Goal: Task Accomplishment & Management: Complete application form

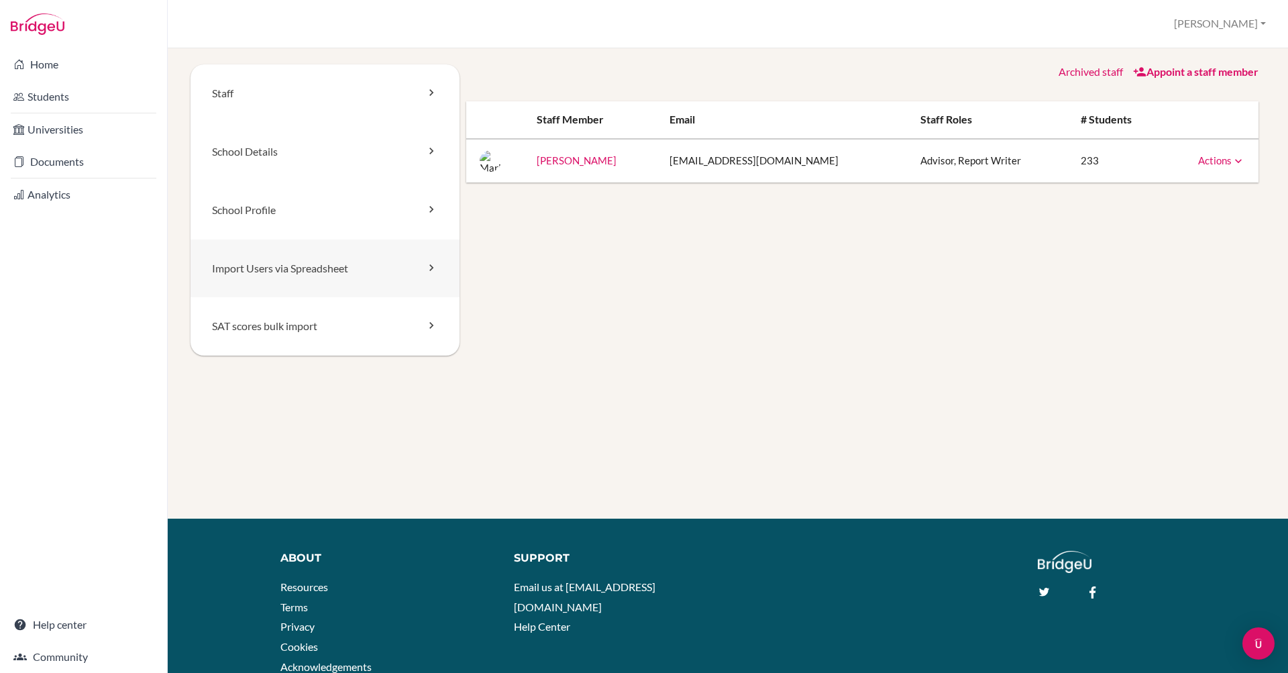
click at [319, 269] on link "Import Users via Spreadsheet" at bounding box center [325, 268] width 269 height 58
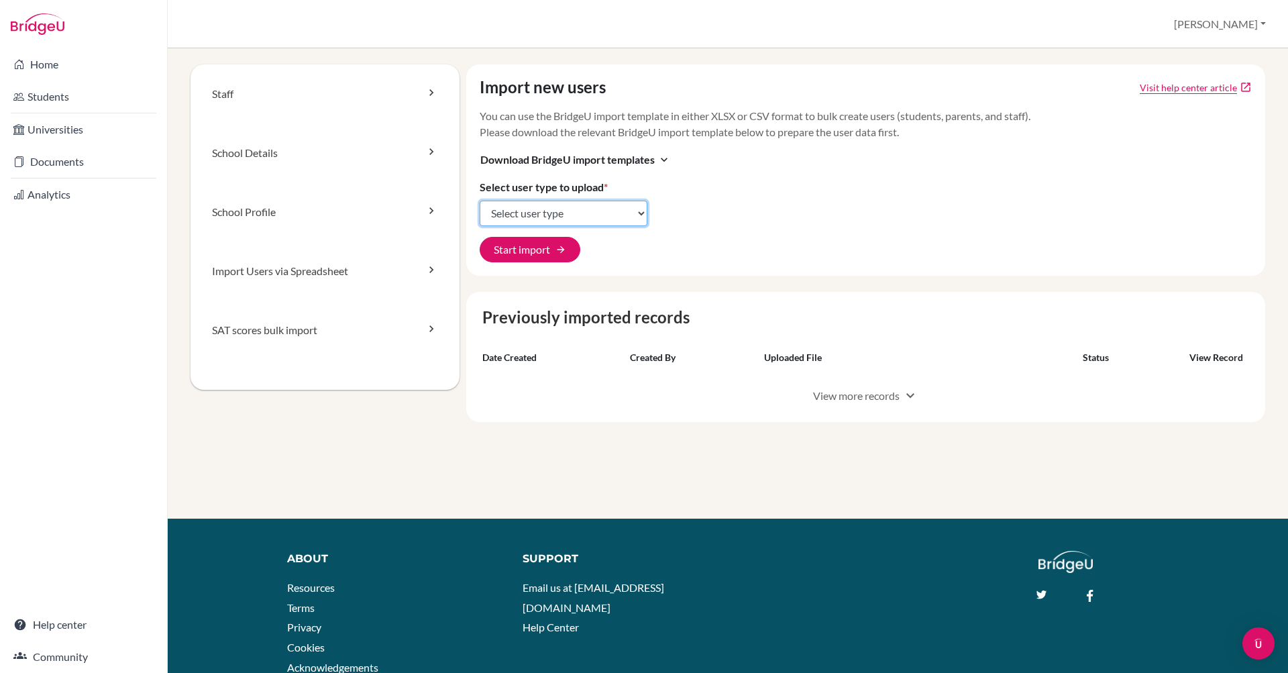
select select "student_parents"
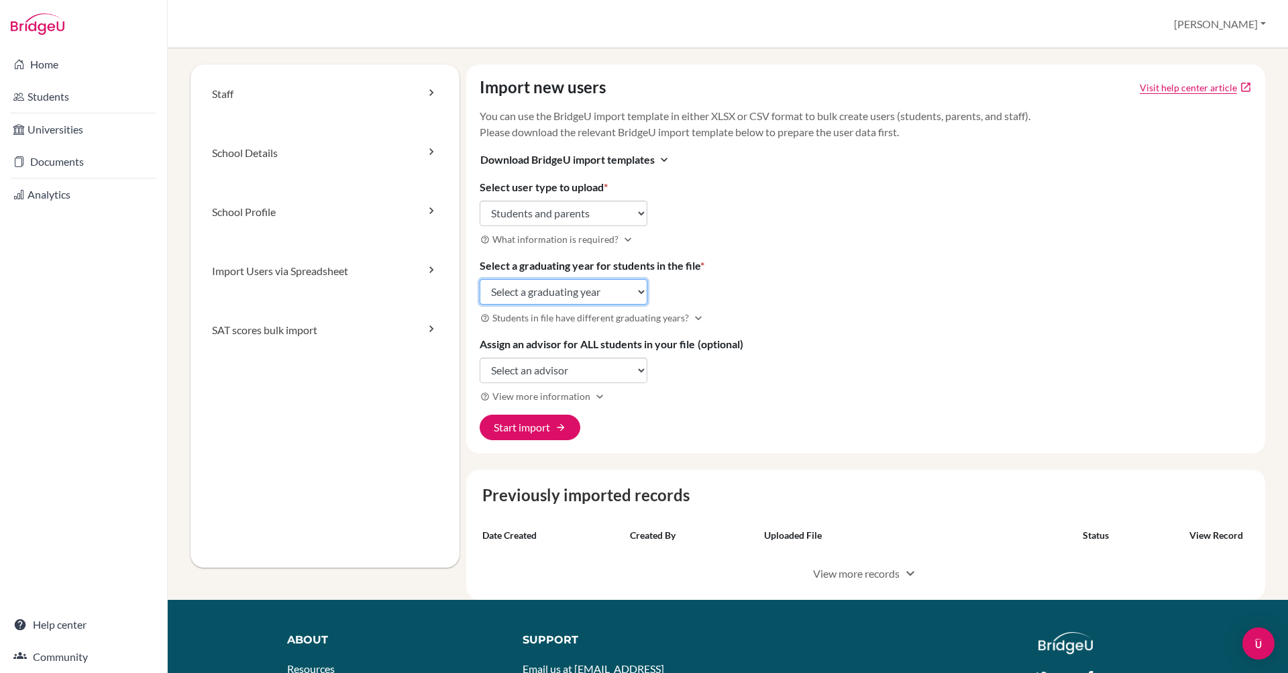
select select "2027"
select select "308273"
click at [537, 426] on button "Start import arrow_forward" at bounding box center [530, 427] width 101 height 25
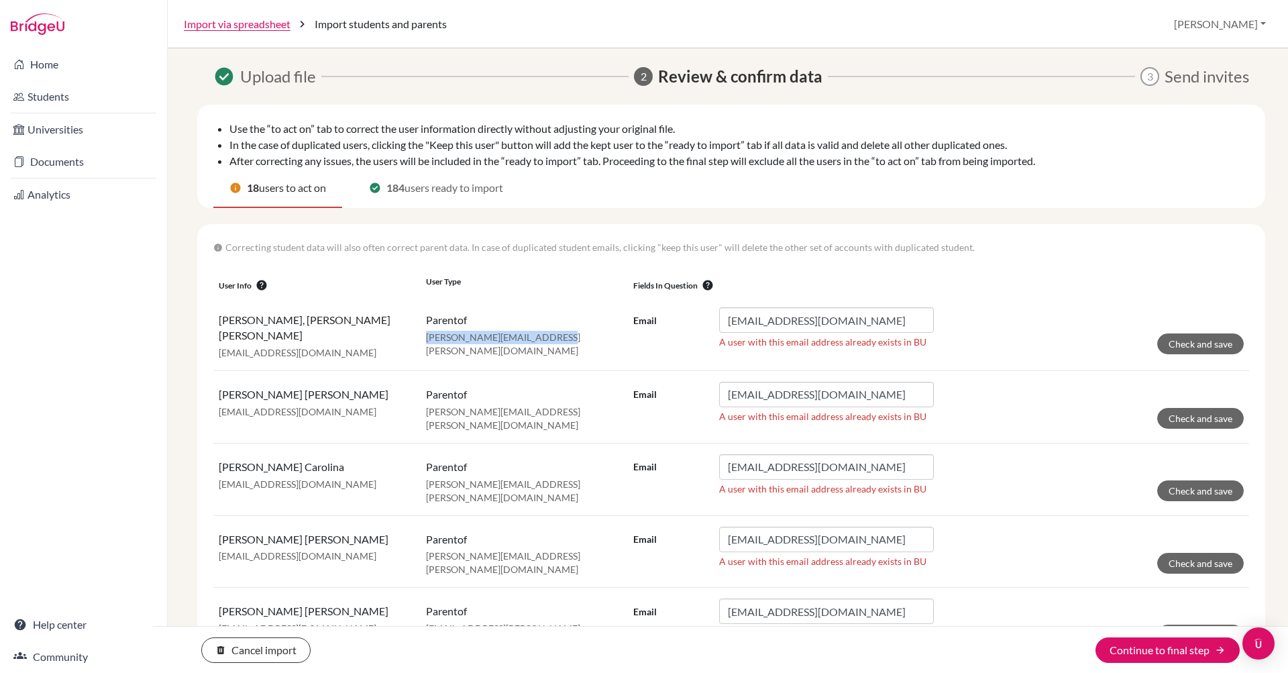
drag, startPoint x: 426, startPoint y: 337, endPoint x: 555, endPoint y: 339, distance: 129.5
click at [555, 339] on p "fernando.vasquez@delcamposchool.org" at bounding box center [524, 344] width 197 height 27
drag, startPoint x: 423, startPoint y: 405, endPoint x: 515, endPoint y: 406, distance: 92.6
click at [515, 406] on td "parent of jesus.herrera@delcamposchool.org" at bounding box center [524, 406] width 207 height 72
drag, startPoint x: 420, startPoint y: 478, endPoint x: 534, endPoint y: 480, distance: 114.0
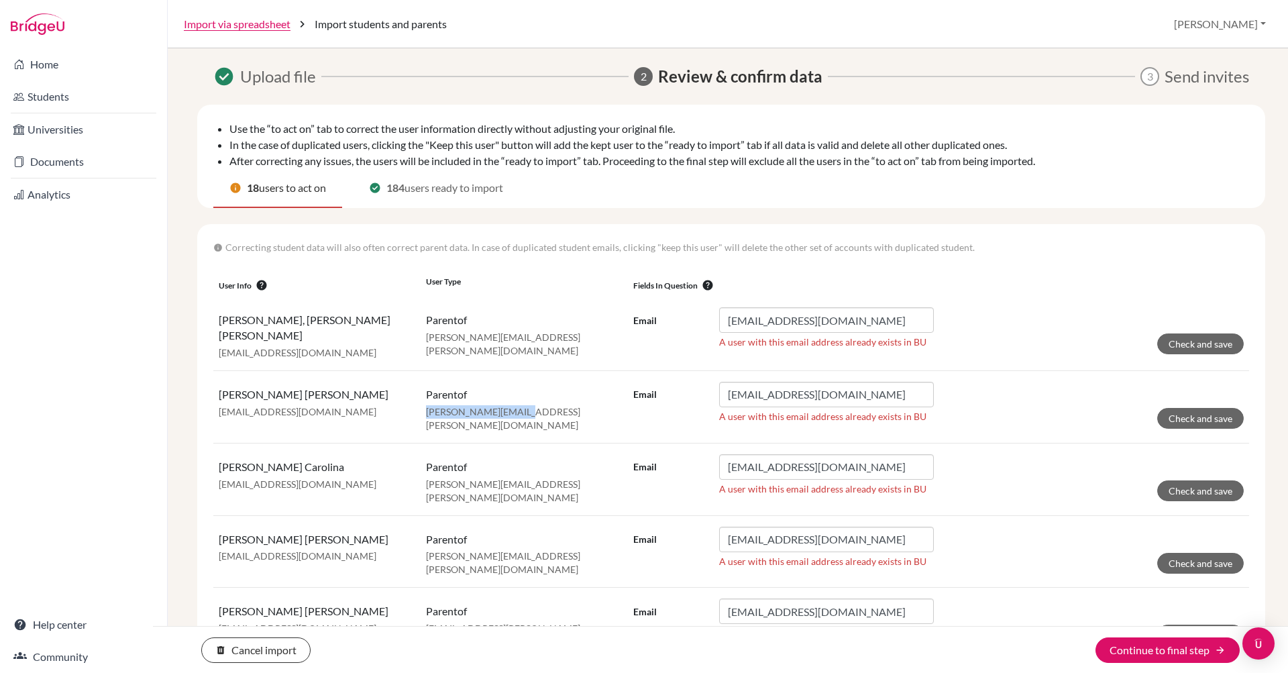
click at [534, 480] on tr "Arguelles, Suyapa Carolina carolinaarguelles@hotmail.com parent of rodrigo.lamy…" at bounding box center [731, 479] width 1036 height 72
click at [473, 561] on td "parent of enrique.mayorga@delcamposchool.org" at bounding box center [524, 551] width 207 height 72
drag, startPoint x: 423, startPoint y: 543, endPoint x: 548, endPoint y: 549, distance: 124.9
click at [548, 549] on td "parent of enrique.mayorga@delcamposchool.org" at bounding box center [524, 551] width 207 height 72
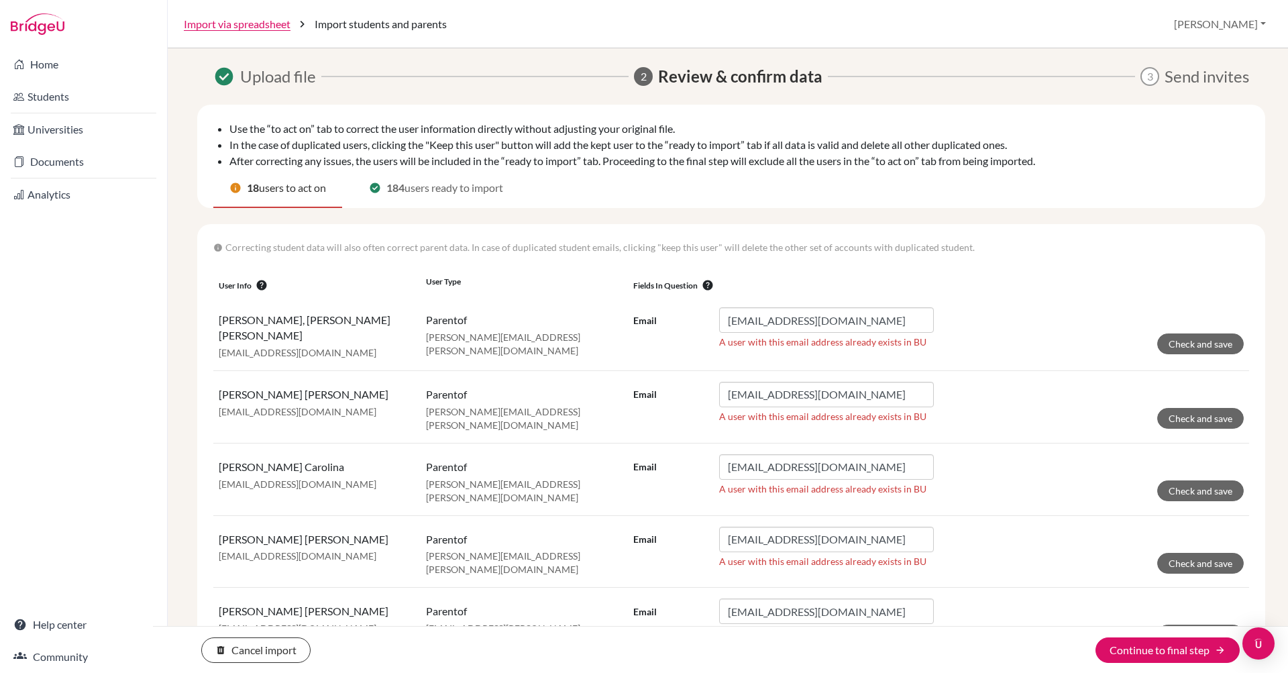
click at [1006, 338] on form "Email alidajavier@yahoo.com A user with this email address already exists in BU…" at bounding box center [938, 330] width 610 height 47
click at [710, 284] on button "help" at bounding box center [708, 284] width 20 height 13
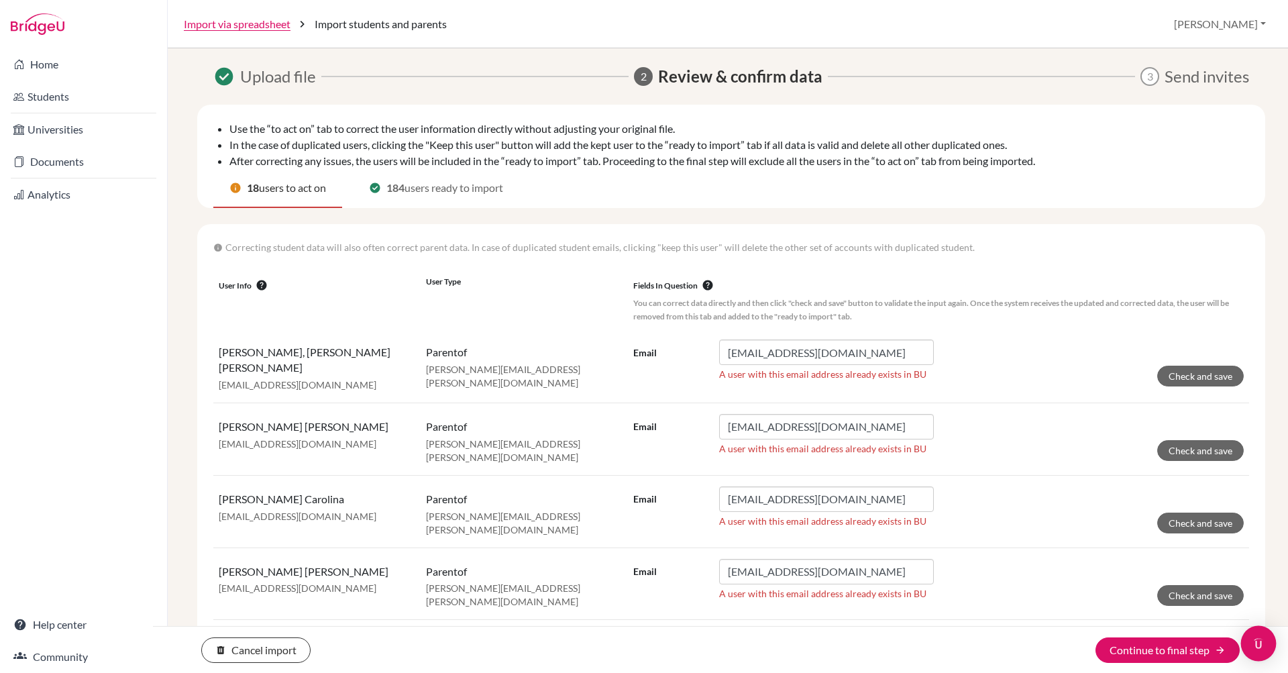
click at [1263, 646] on img "Open Intercom Messenger" at bounding box center [1258, 643] width 17 height 17
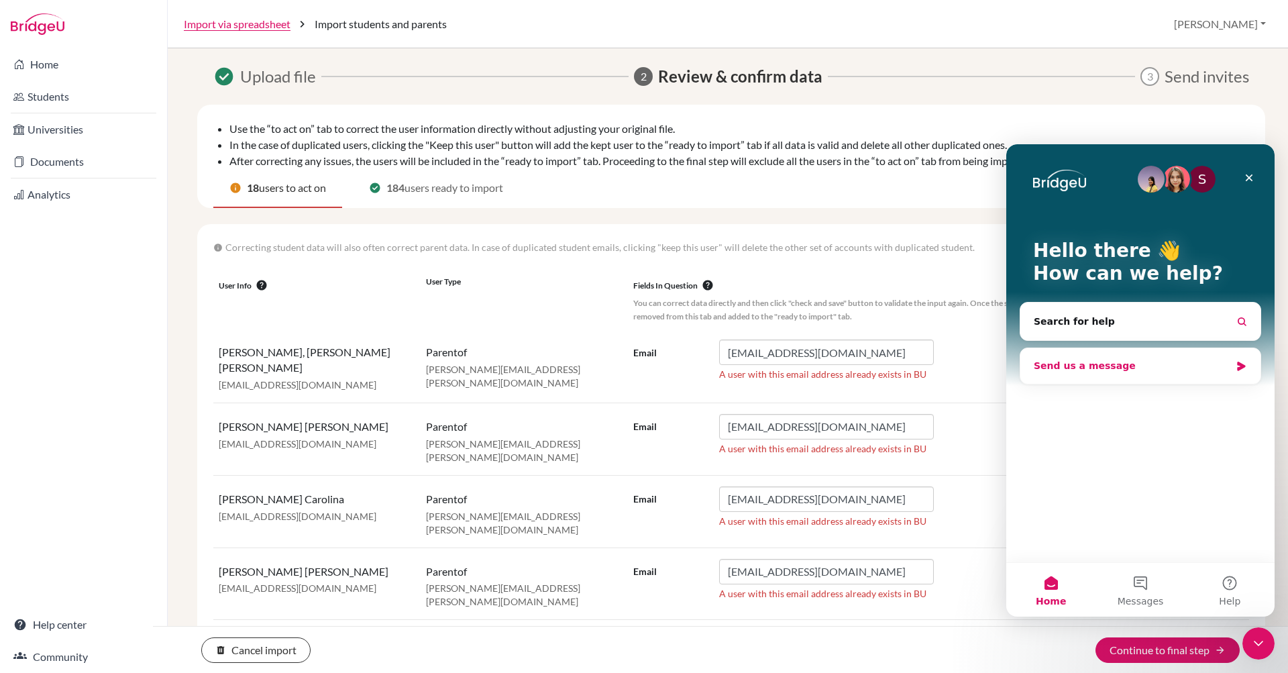
click at [1116, 362] on div "Send us a message" at bounding box center [1132, 366] width 197 height 14
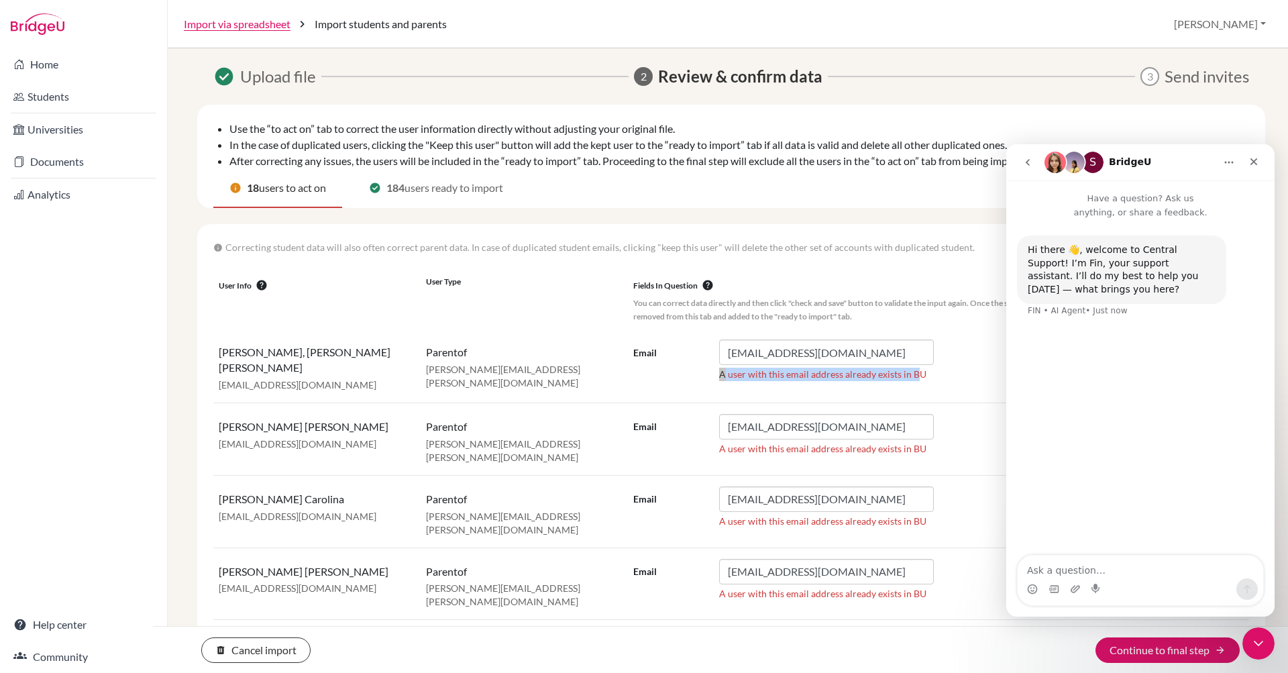
drag, startPoint x: 717, startPoint y: 376, endPoint x: 885, endPoint y: 384, distance: 167.9
click at [885, 384] on div "Email alidajavier@yahoo.com A user with this email address already exists in BU" at bounding box center [783, 362] width 301 height 47
drag, startPoint x: 925, startPoint y: 374, endPoint x: 694, endPoint y: 376, distance: 231.4
click at [694, 376] on div "Email alidajavier@yahoo.com A user with this email address already exists in BU" at bounding box center [783, 362] width 301 height 47
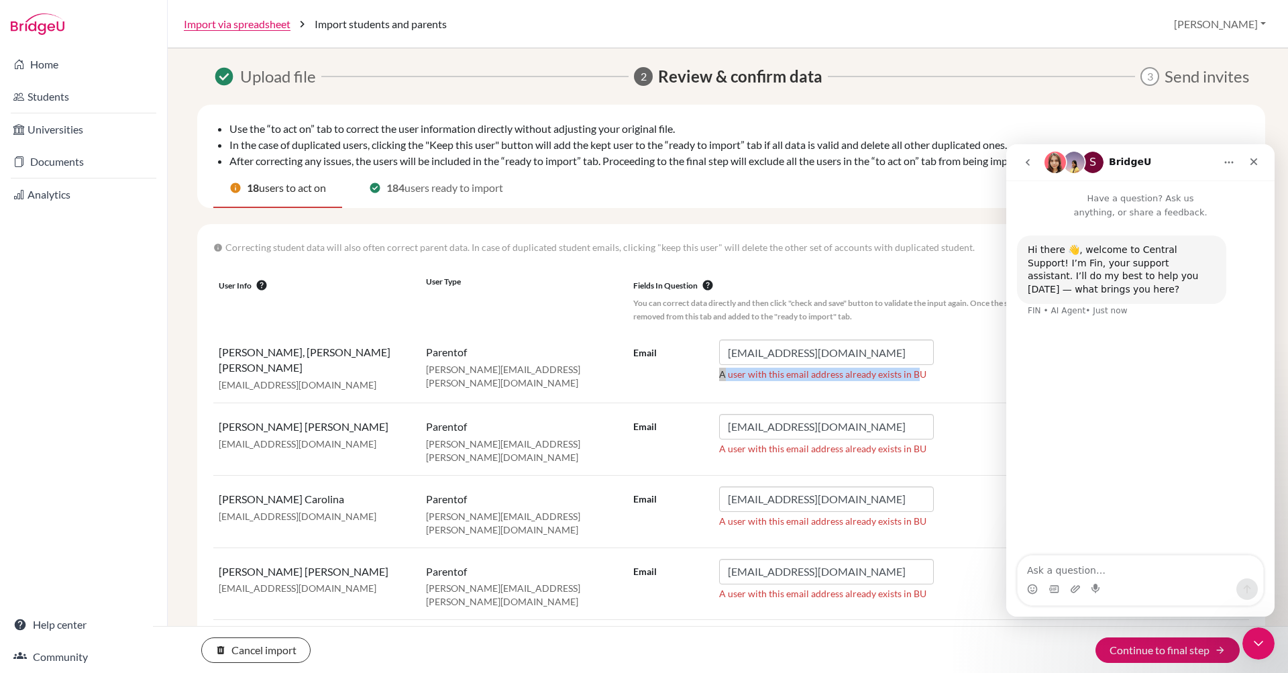
copy p "A user with this email address already exists in B"
click at [1109, 388] on div "Hi there 👋, welcome to Central Support! I’m Fin, your support assistant. I’ll d…" at bounding box center [1140, 387] width 268 height 337
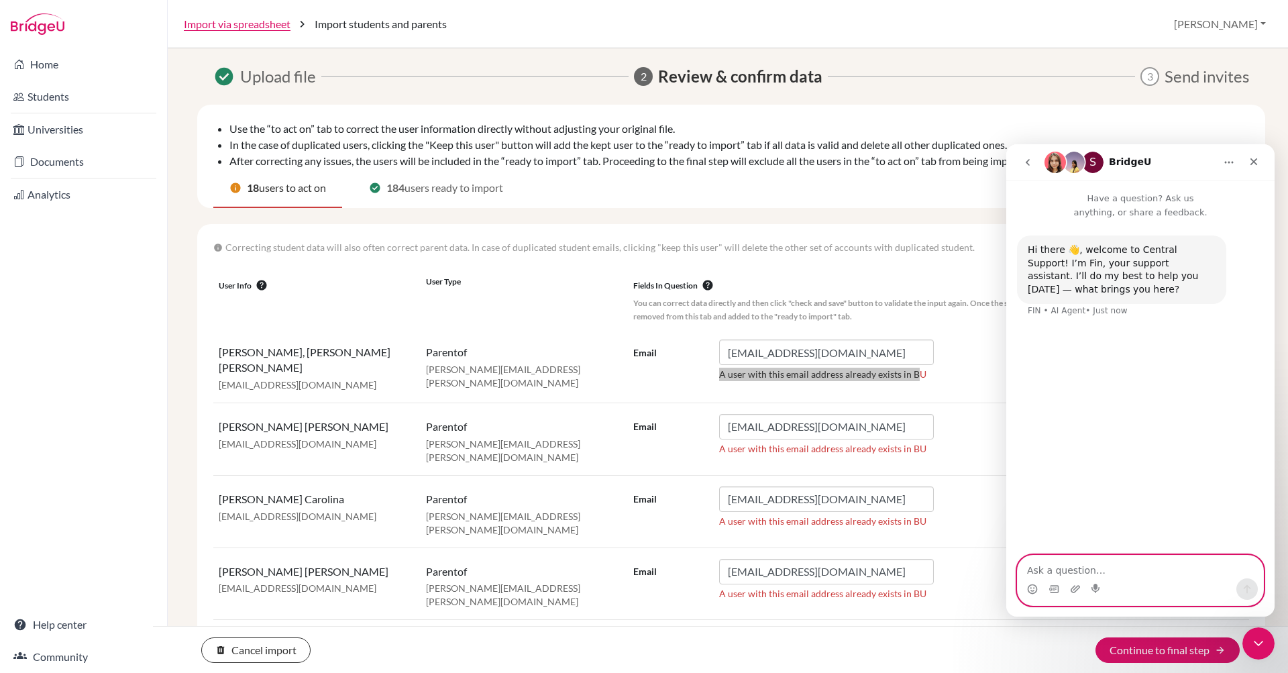
click at [1075, 572] on textarea "Ask a question…" at bounding box center [1141, 566] width 246 height 23
paste textarea "A user with this email address already exists in BU"
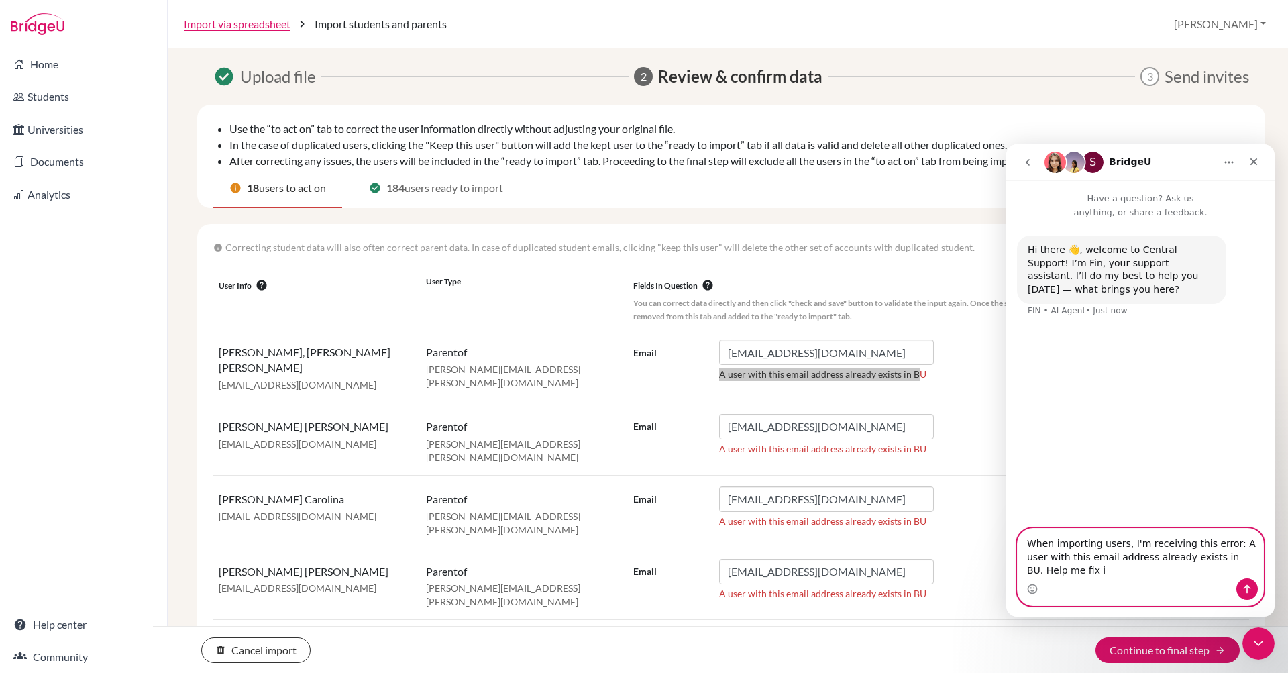
type textarea "When importing users, I'm receiving this error: A user with this email address …"
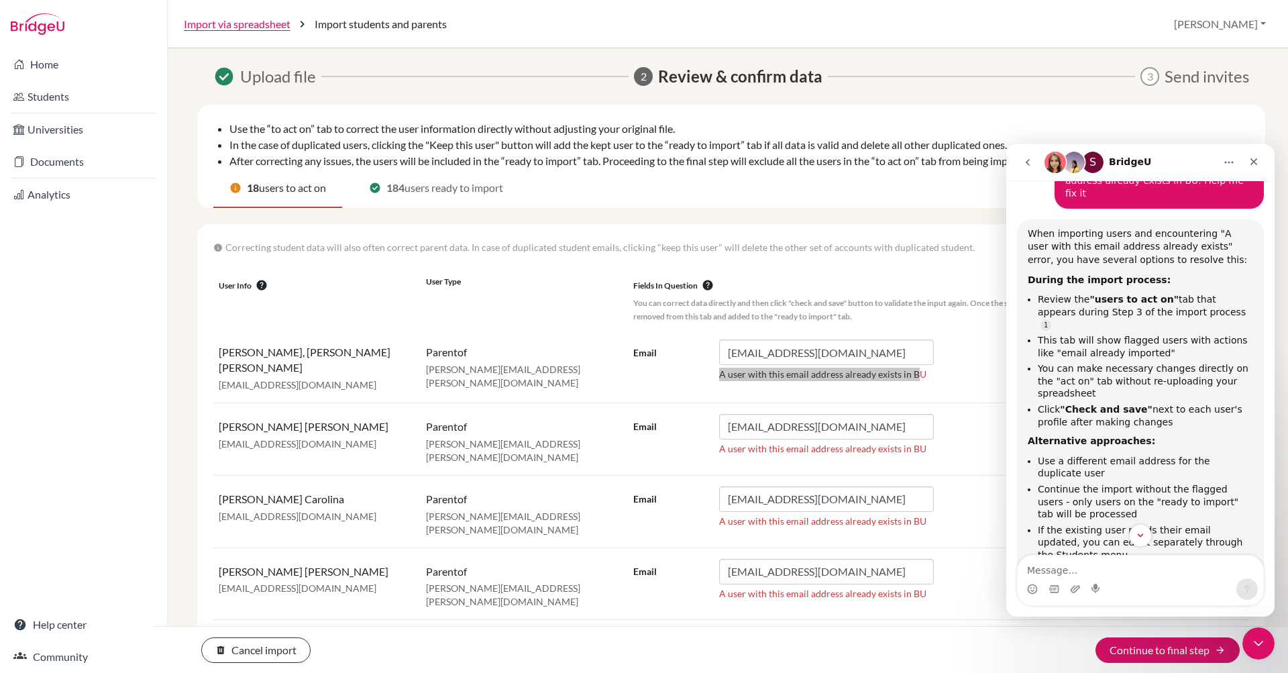
scroll to position [177, 0]
click at [1125, 289] on li "Review the "users to act on" tab that appears during Step 3 of the import proce…" at bounding box center [1145, 308] width 215 height 38
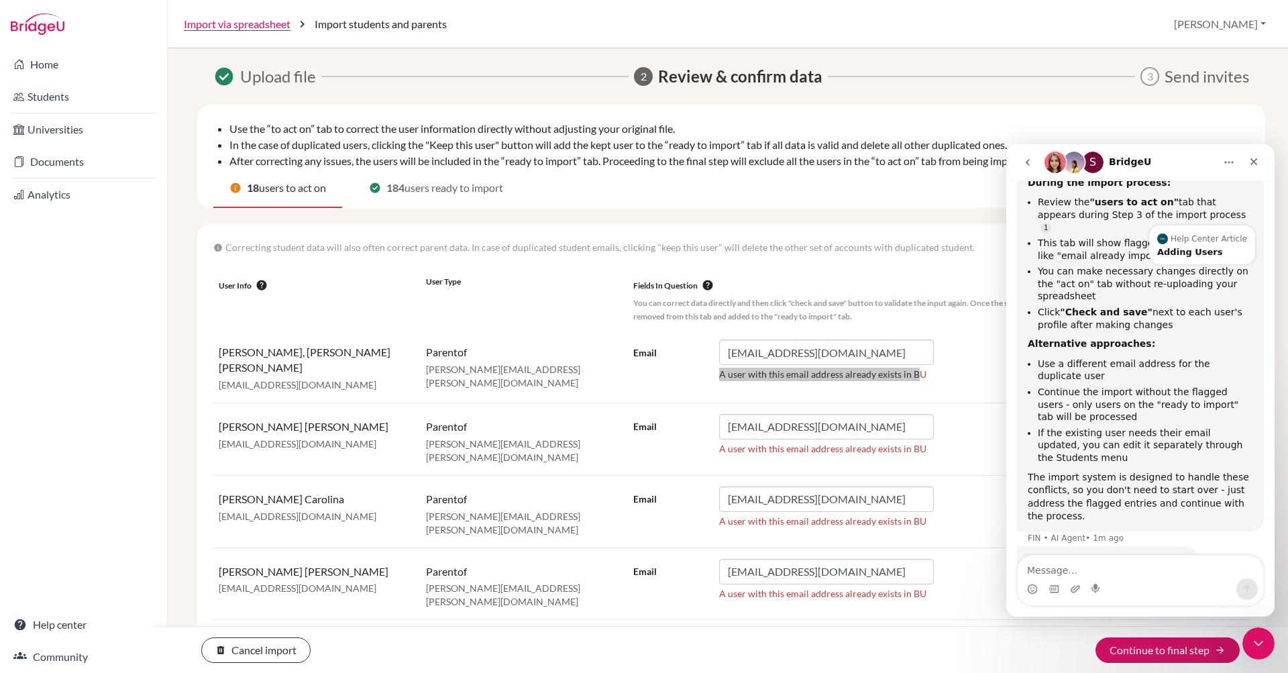
scroll to position [270, 0]
click at [955, 253] on p "info Correcting student data will also often correct parent data. In case of du…" at bounding box center [731, 247] width 1036 height 14
click at [1251, 158] on icon "Close" at bounding box center [1253, 161] width 11 height 11
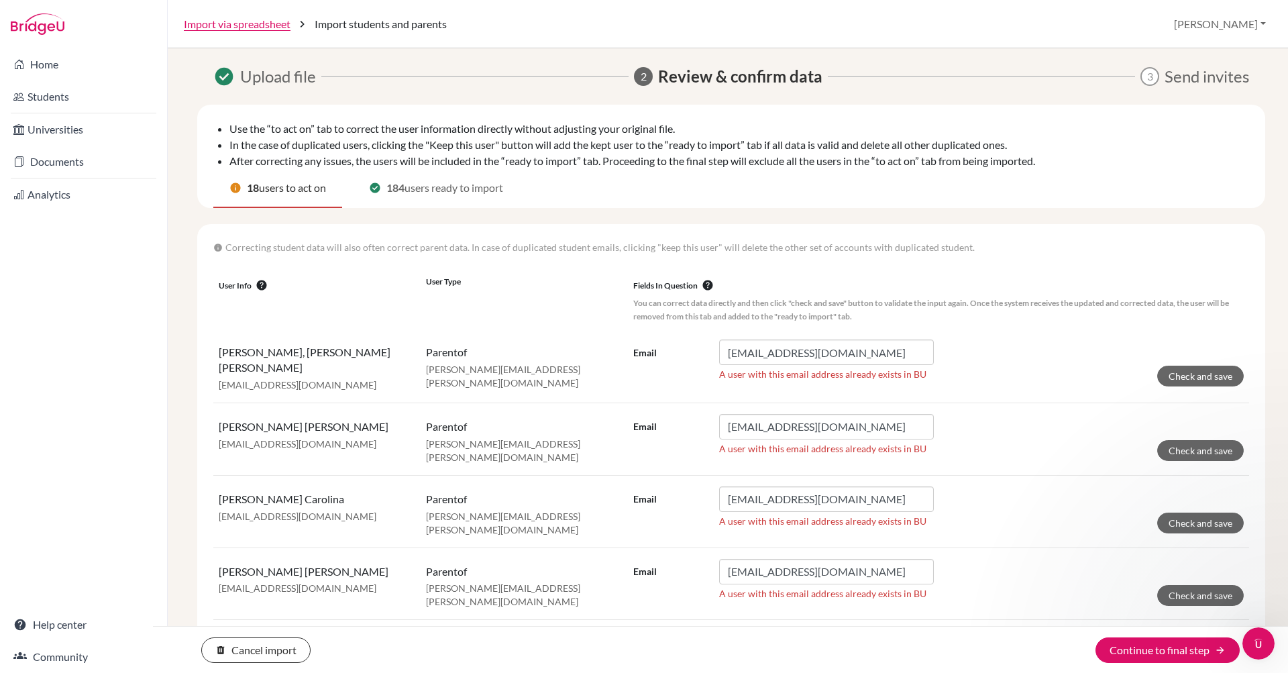
scroll to position [0, 0]
click at [1100, 363] on form "Email alidajavier@yahoo.com A user with this email address already exists in BU…" at bounding box center [938, 362] width 610 height 47
click at [1199, 372] on button "Check and save" at bounding box center [1200, 376] width 87 height 21
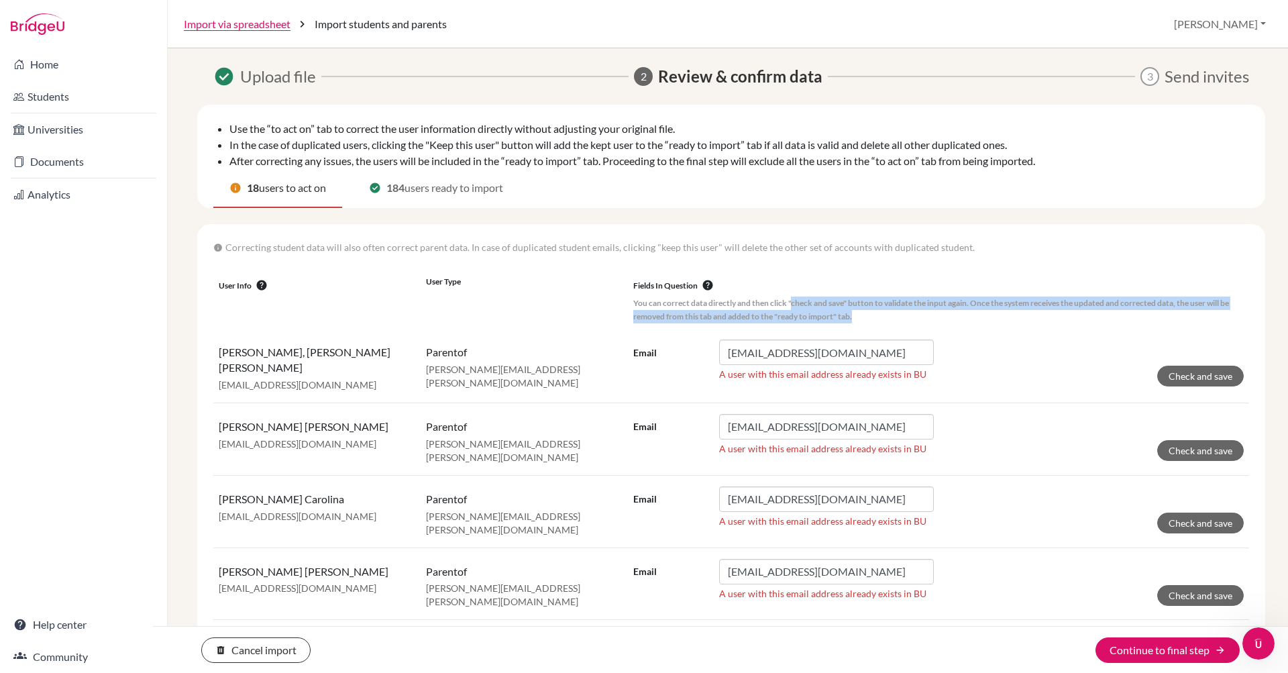
drag, startPoint x: 836, startPoint y: 304, endPoint x: 1020, endPoint y: 316, distance: 184.2
click at [1020, 316] on p "You can correct data directly and then click "check and save" button to validat…" at bounding box center [938, 310] width 610 height 27
drag, startPoint x: 872, startPoint y: 319, endPoint x: 631, endPoint y: 301, distance: 242.2
click at [631, 301] on th "Fields in question help You can correct data directly and then click "check and…" at bounding box center [938, 299] width 621 height 58
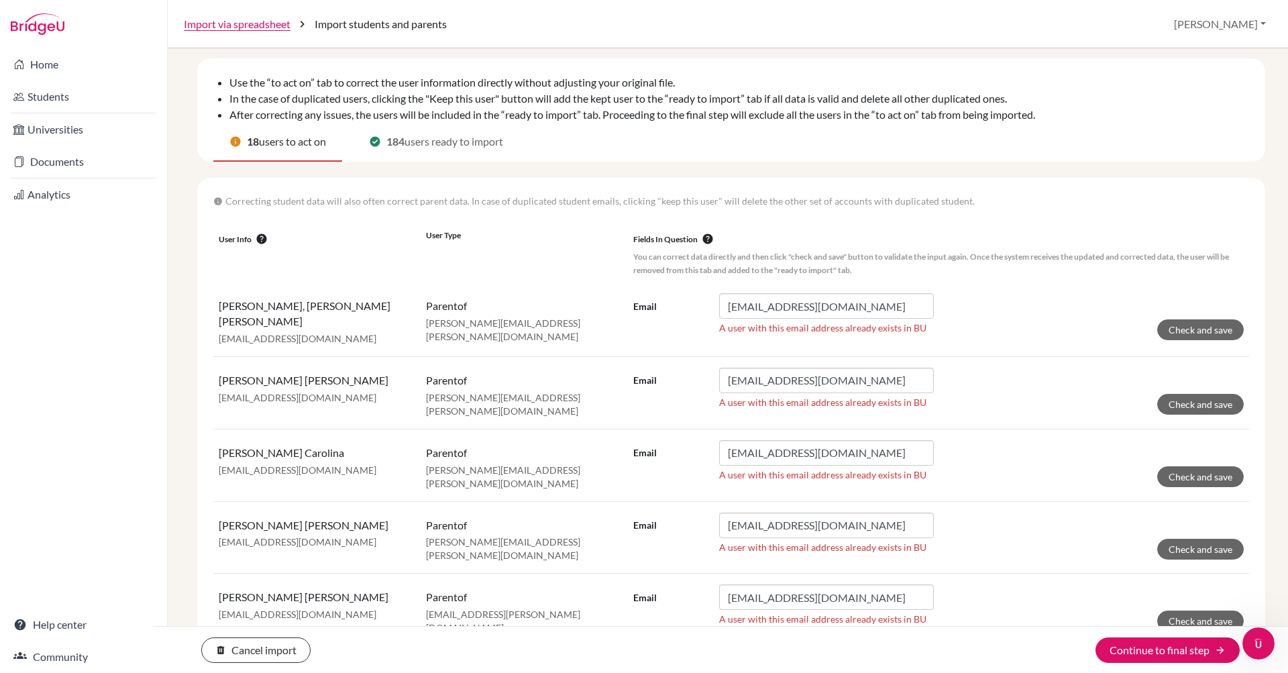
scroll to position [44, 0]
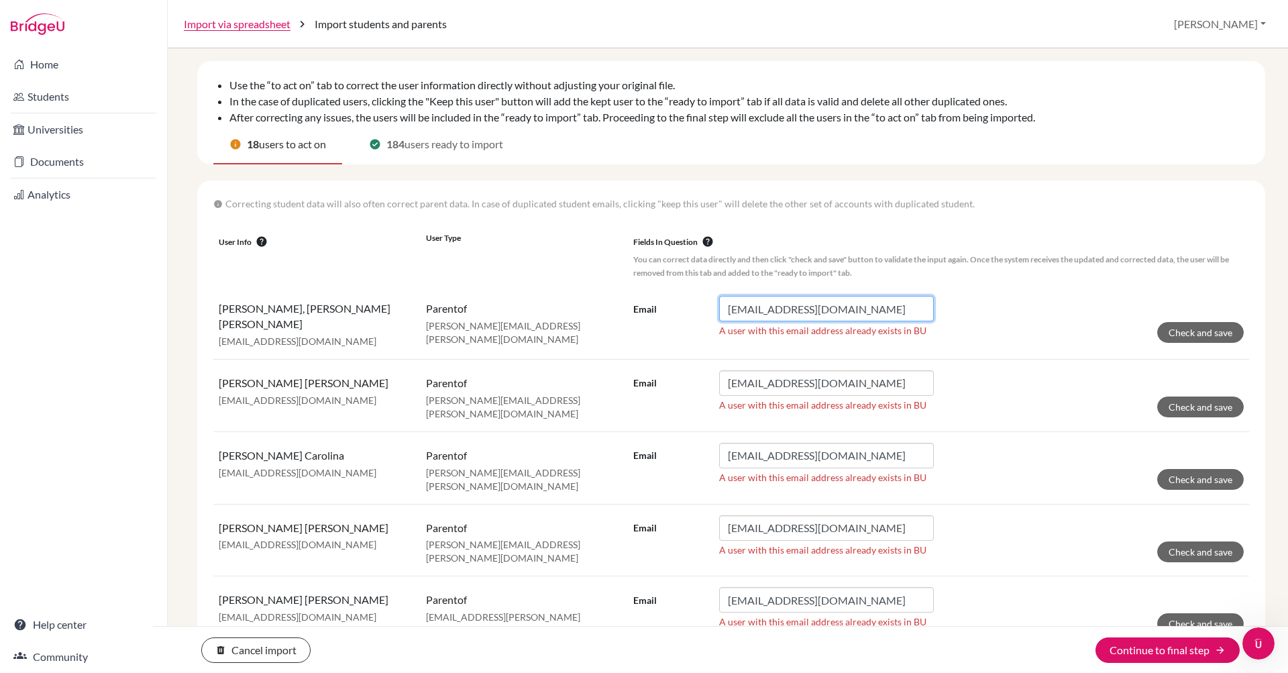
click at [875, 311] on input "alidajavier@yahoo.com" at bounding box center [826, 308] width 215 height 25
click at [1214, 329] on button "Check and save" at bounding box center [1200, 332] width 87 height 21
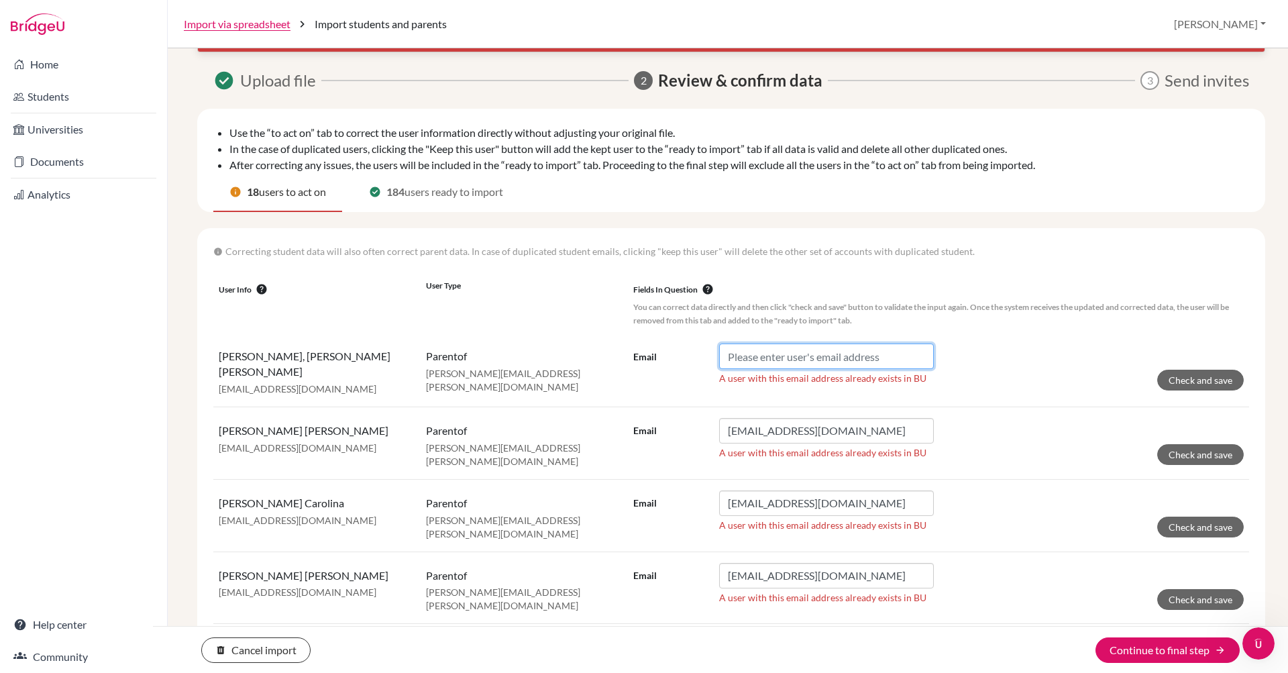
click at [841, 352] on input "Email" at bounding box center [826, 355] width 215 height 25
type input "alidajavier@yahoo.com"
click at [1065, 346] on form "Email alidajavier@yahoo.com A user with this email address already exists in BU…" at bounding box center [938, 366] width 610 height 47
click at [869, 361] on input "alidajavier@yahoo.com" at bounding box center [826, 355] width 215 height 25
click at [1019, 359] on form "Email alidajavier@yahoo.com A user with this email address already exists in BU…" at bounding box center [938, 366] width 610 height 47
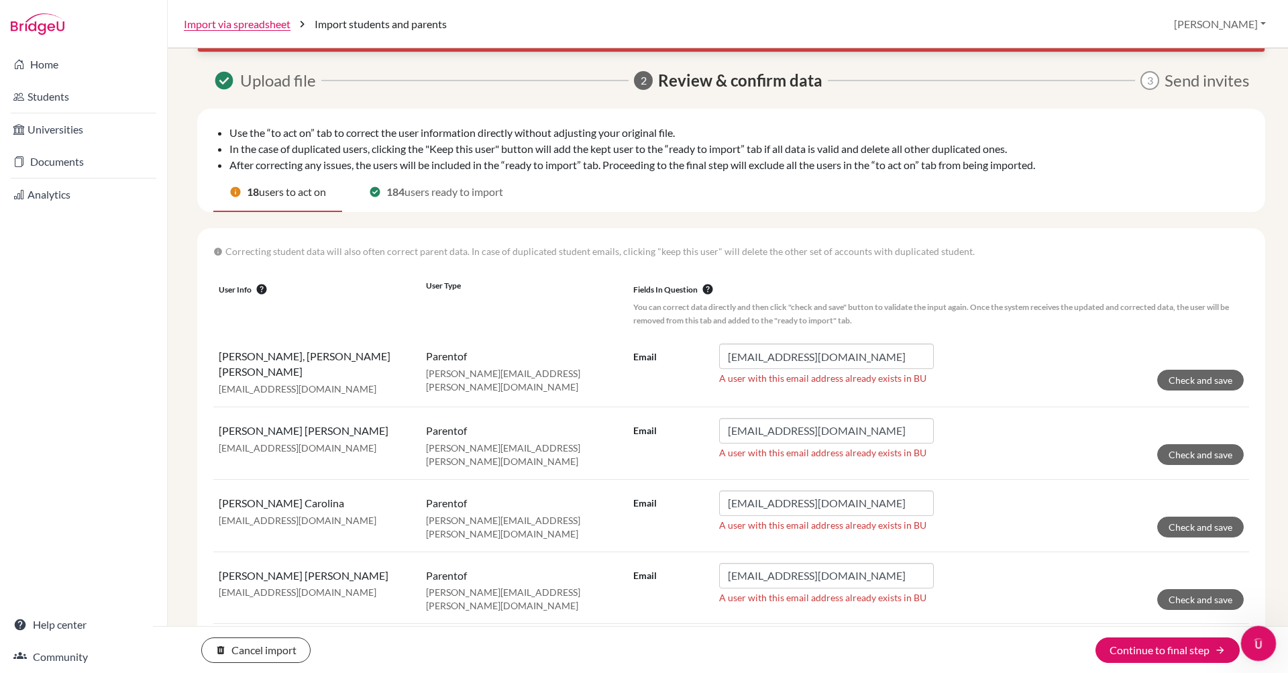
click at [1252, 630] on div "Open Intercom Messenger" at bounding box center [1256, 641] width 44 height 44
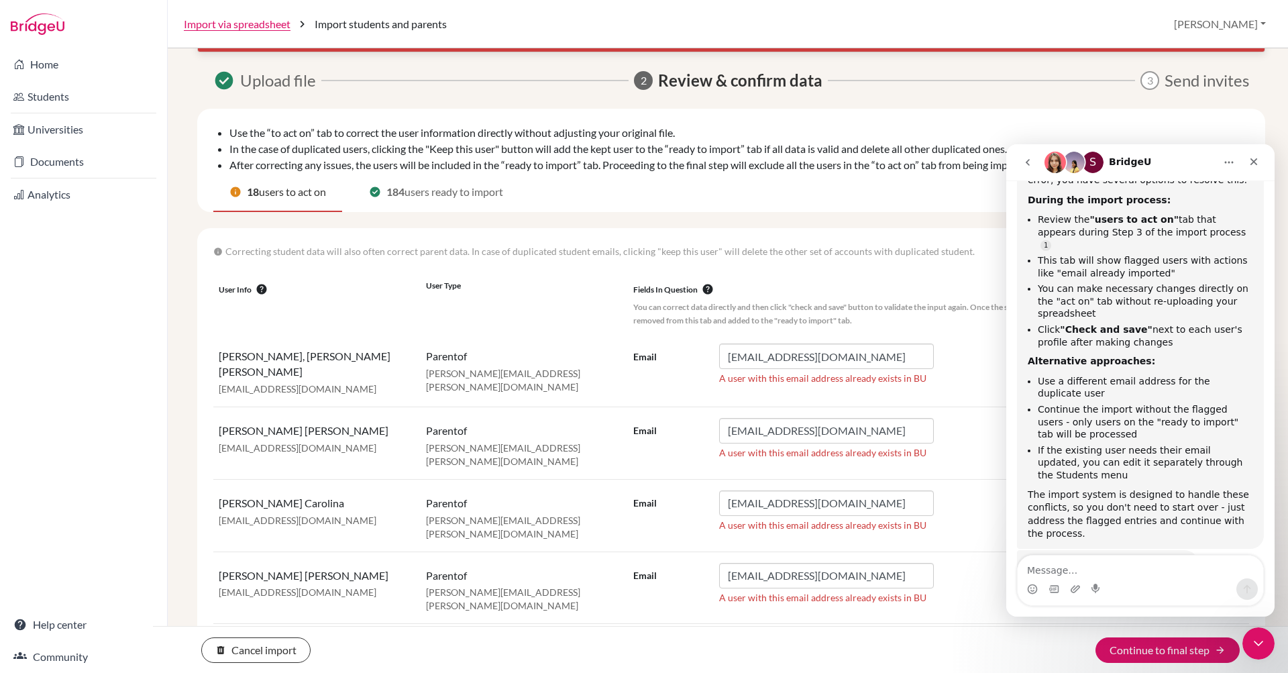
scroll to position [256, 0]
click at [563, 308] on th "User type" at bounding box center [524, 303] width 207 height 58
click at [1252, 161] on icon "Close" at bounding box center [1253, 161] width 7 height 7
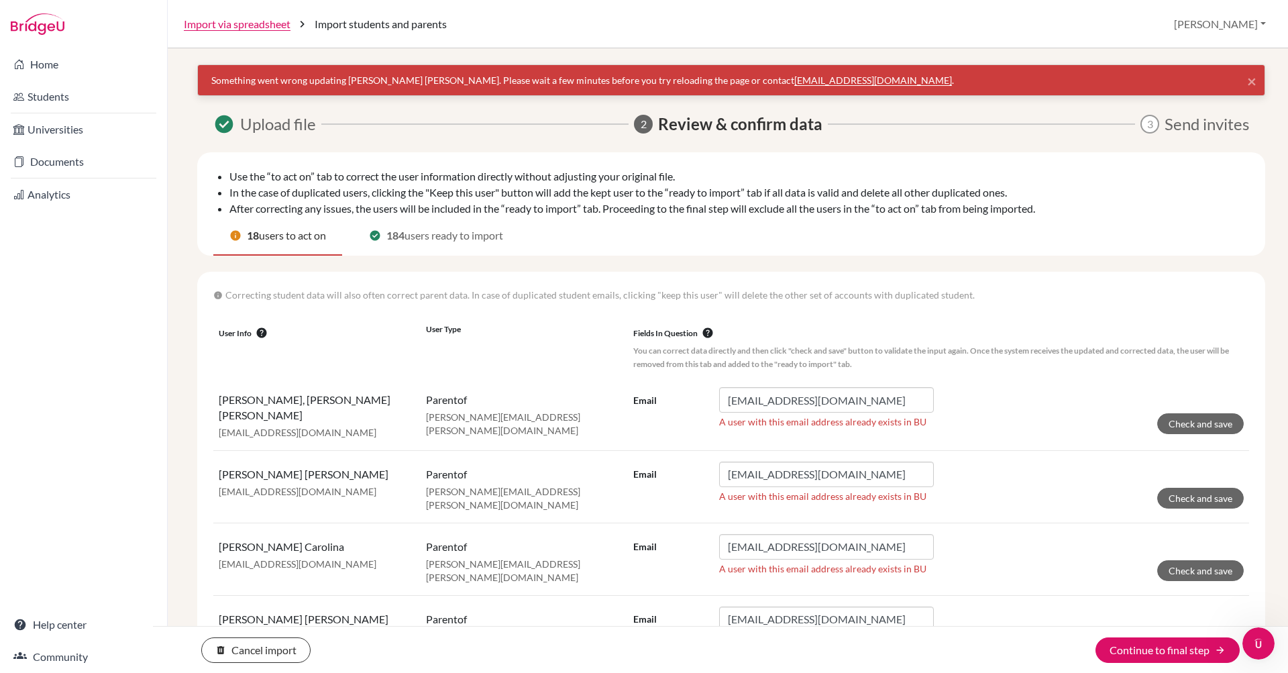
scroll to position [0, 0]
drag, startPoint x: 588, startPoint y: 418, endPoint x: 425, endPoint y: 418, distance: 163.7
click at [425, 418] on td "parent of fernando.vasquez@delcamposchool.org" at bounding box center [524, 413] width 207 height 74
copy p "fernando.vasquez@delcamposchool.org"
click at [822, 474] on input "autosel@yahoo.com" at bounding box center [826, 474] width 215 height 25
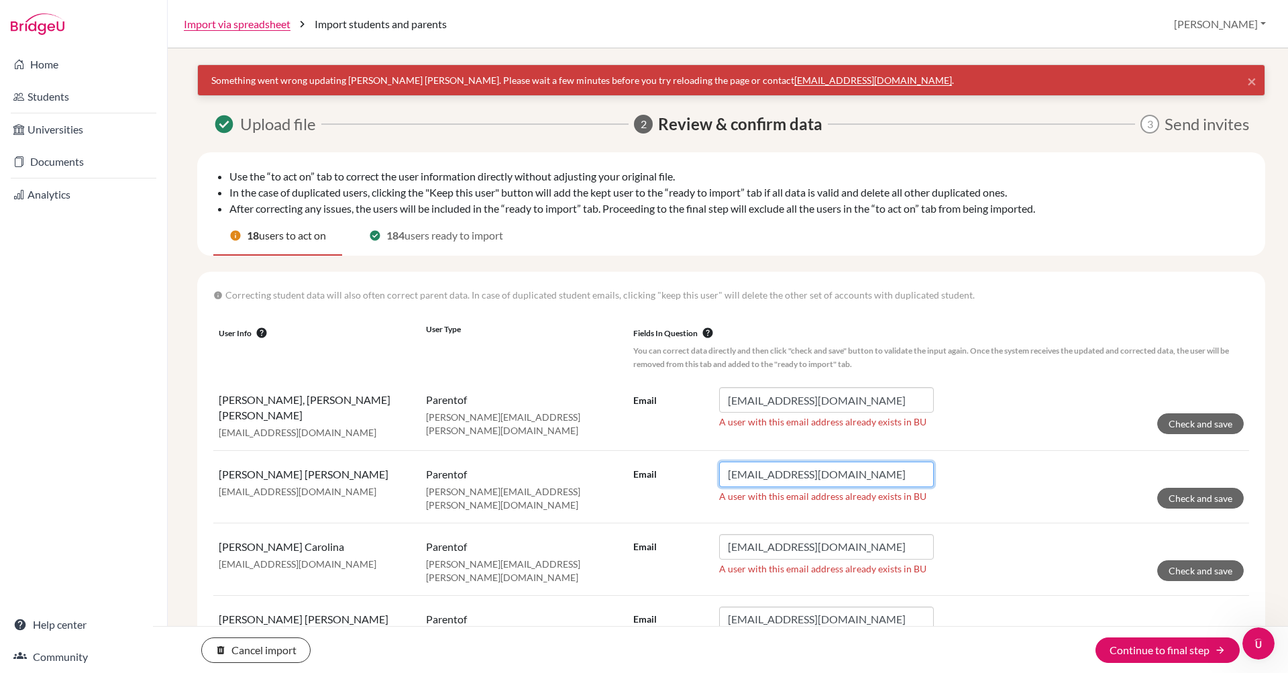
click at [822, 474] on input "autosel@yahoo.com" at bounding box center [826, 474] width 215 height 25
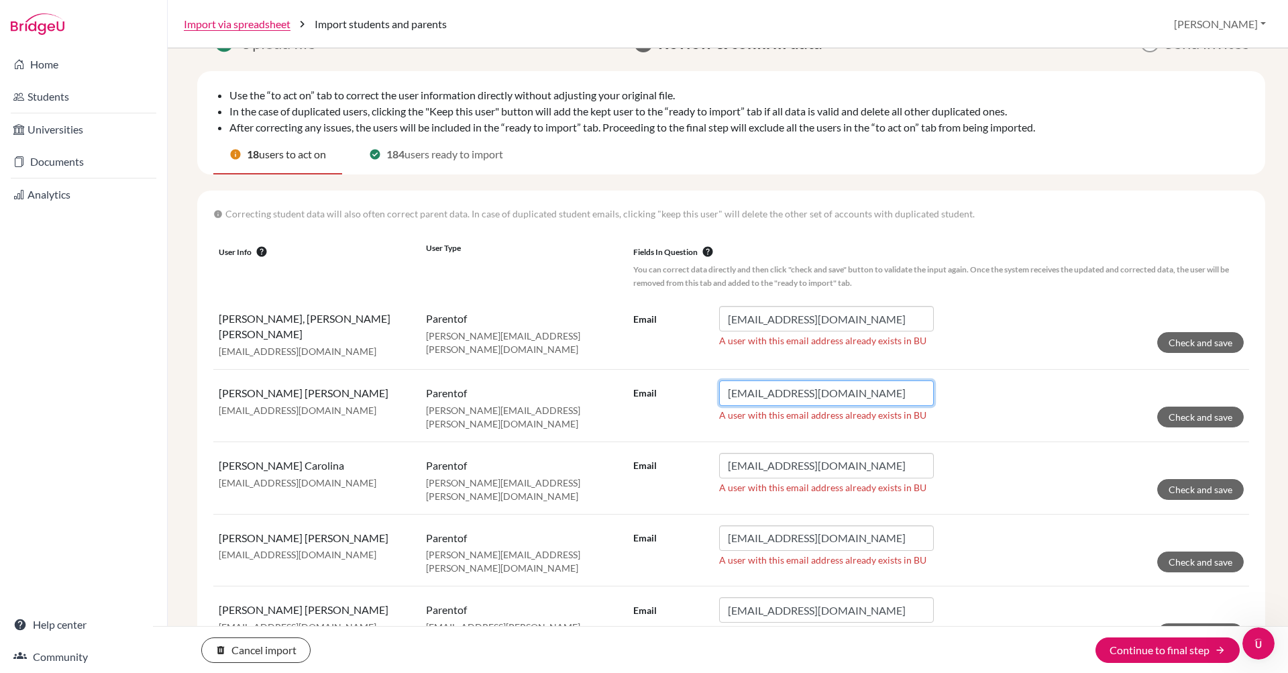
scroll to position [82, 0]
click at [880, 315] on input "alidajavier@yahoo.com" at bounding box center [826, 317] width 215 height 25
click at [1042, 359] on td "Email A user with this email address already exists in BU Check and save" at bounding box center [938, 331] width 621 height 74
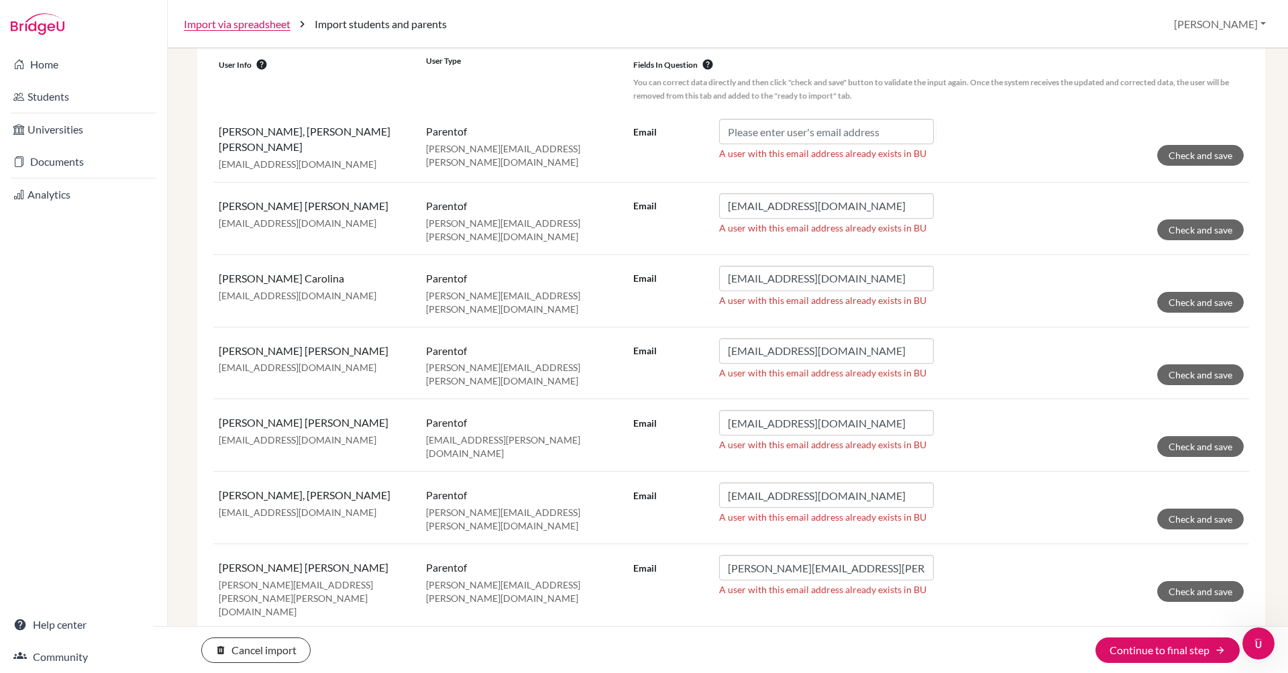
scroll to position [269, 0]
click at [837, 271] on input "carolinaarguelles@hotmail.com" at bounding box center [826, 277] width 215 height 25
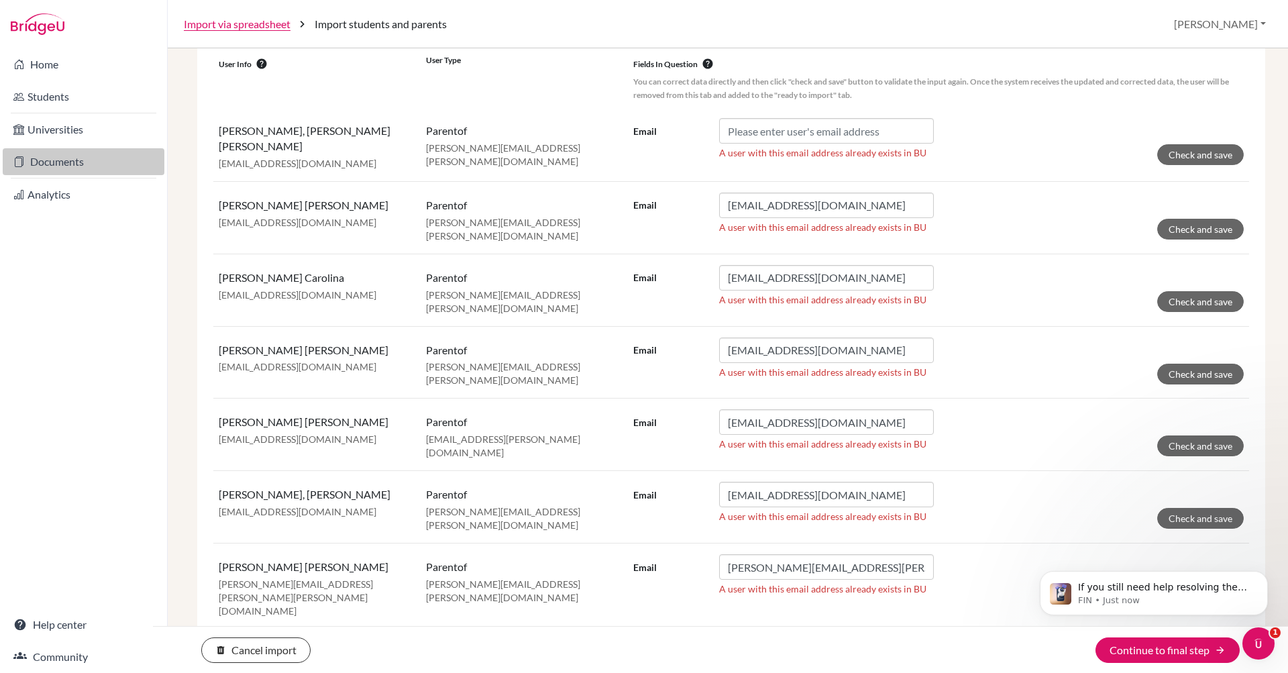
scroll to position [0, 0]
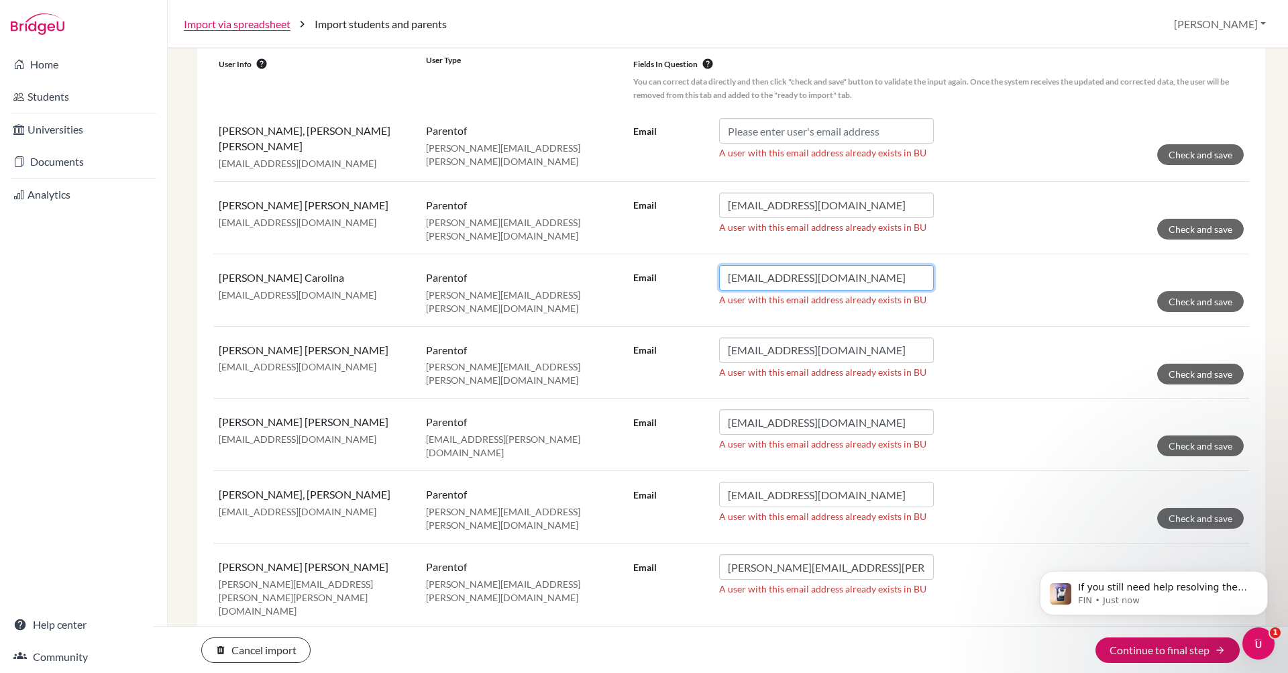
click at [883, 272] on input "carolinaarguelles@hotmail.com" at bounding box center [826, 277] width 215 height 25
click at [996, 347] on form "Email cefabricio23@hotmail.com A user with this email address already exists in…" at bounding box center [938, 360] width 610 height 47
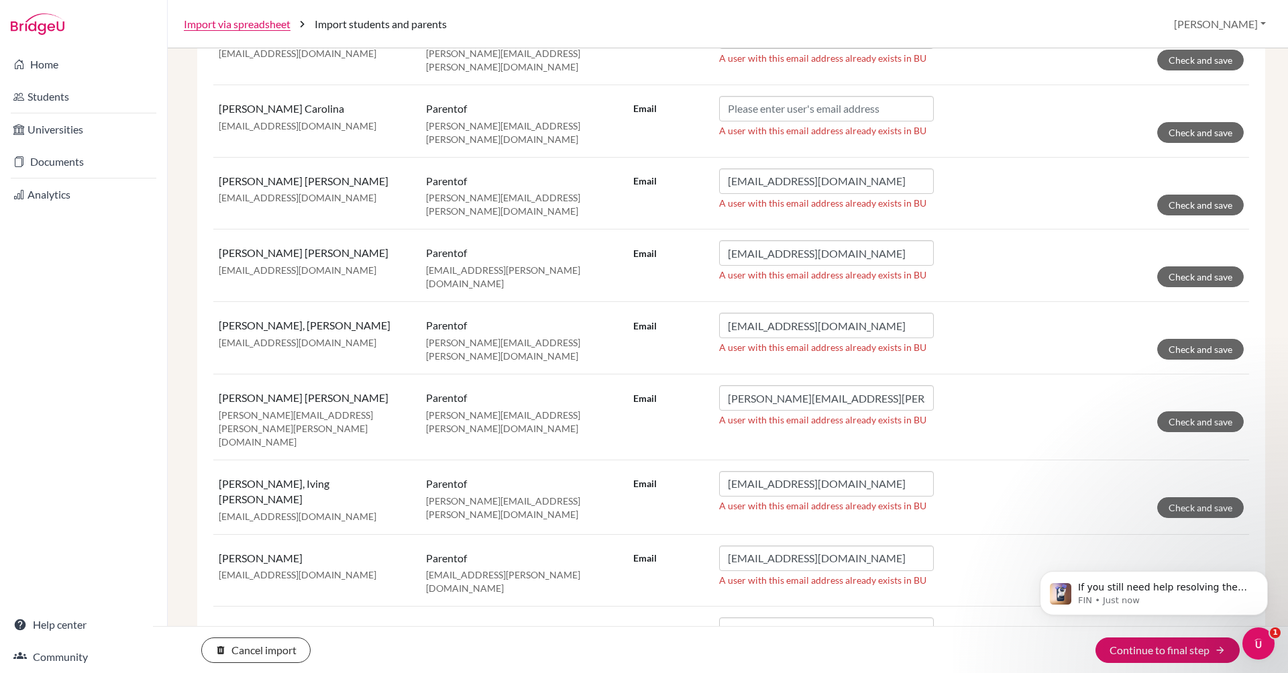
scroll to position [441, 0]
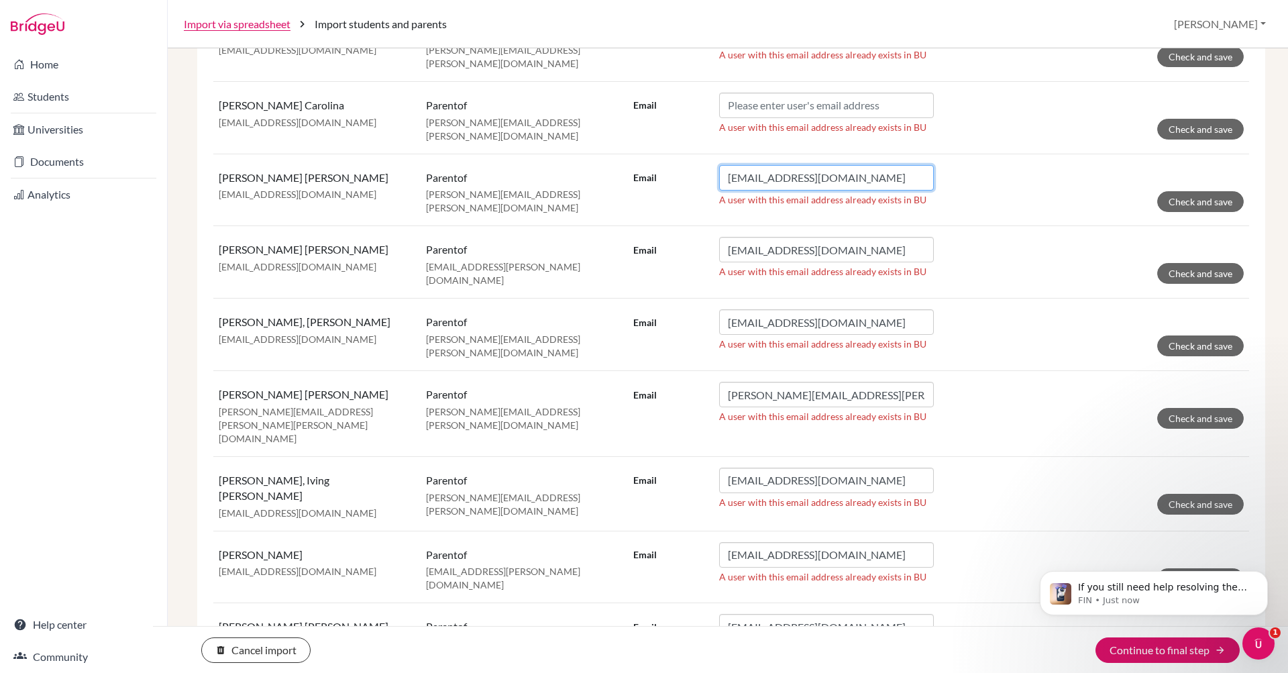
click at [777, 167] on input "cefabricio23@hotmail.com" at bounding box center [826, 177] width 215 height 25
click at [876, 168] on input "cefabricio23@hotmail.com" at bounding box center [826, 177] width 215 height 25
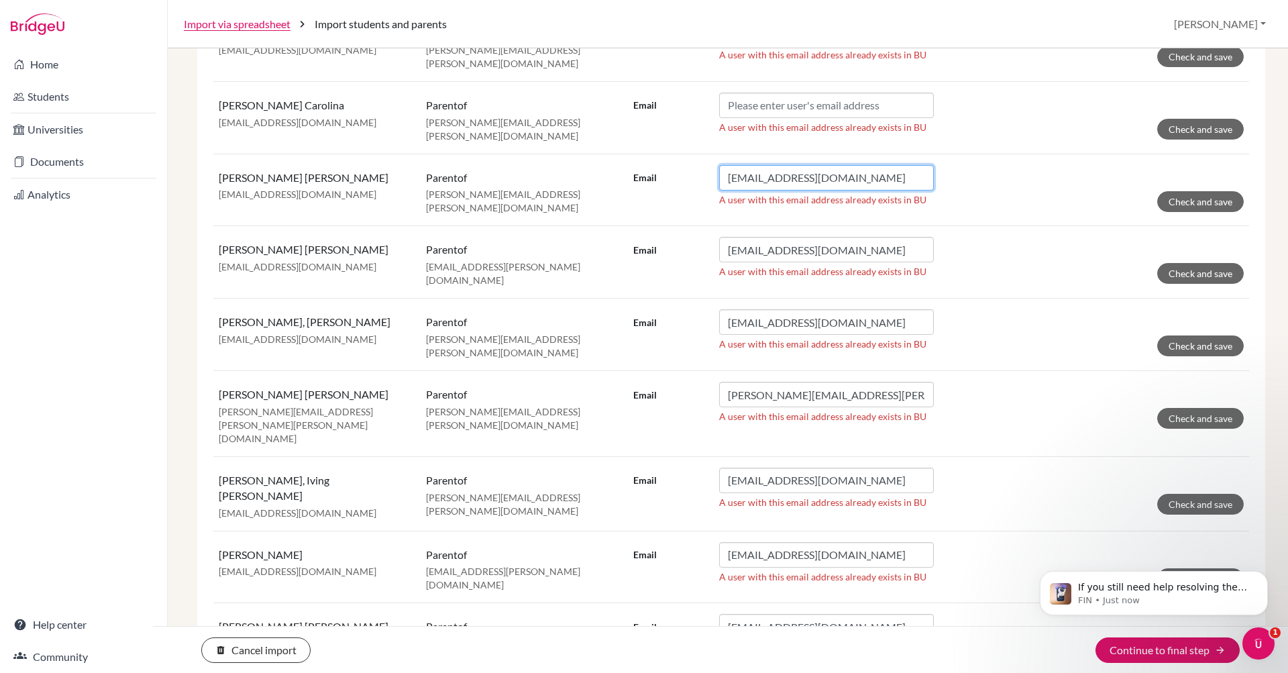
click at [876, 168] on input "cefabricio23@hotmail.com" at bounding box center [826, 177] width 215 height 25
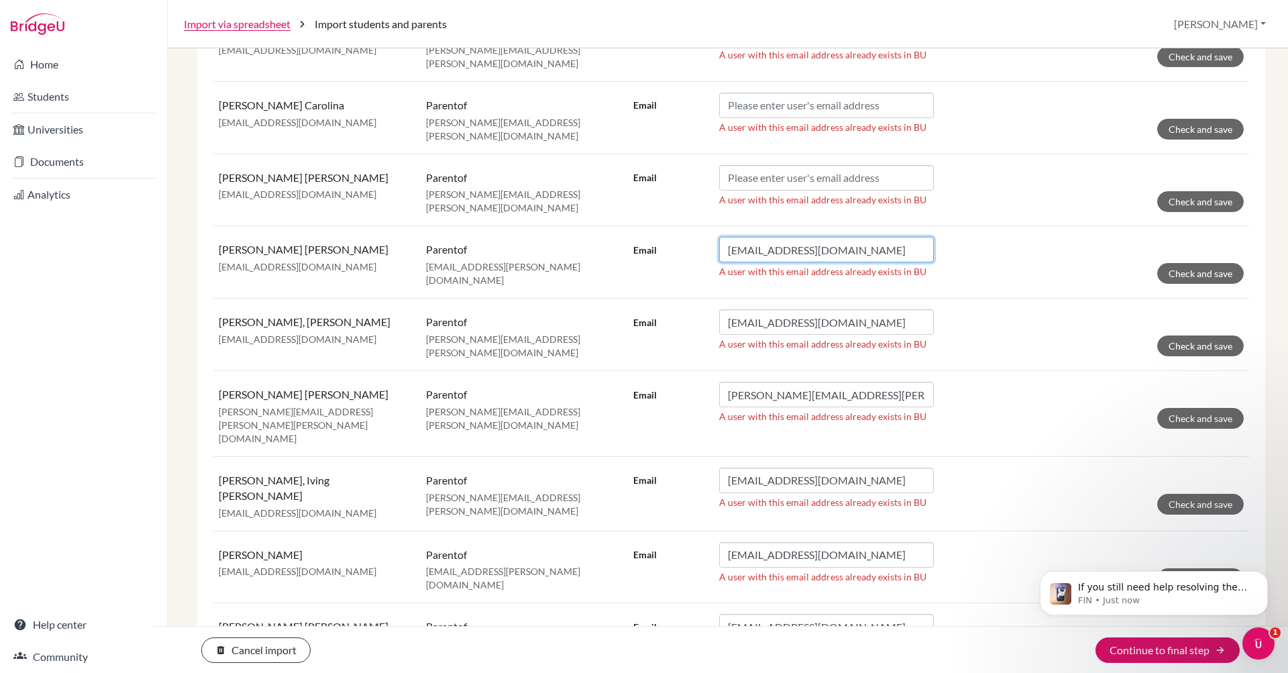
click at [884, 237] on input "cesarhh5@gmail.com" at bounding box center [826, 249] width 215 height 25
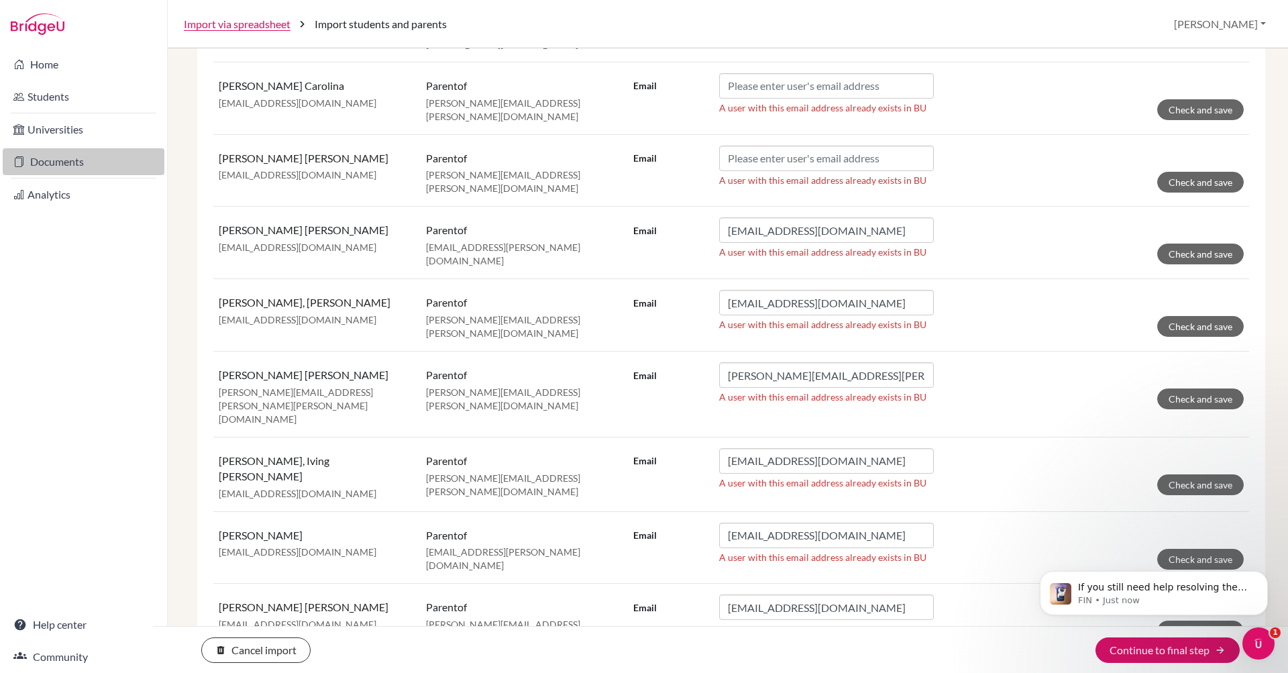
scroll to position [490, 0]
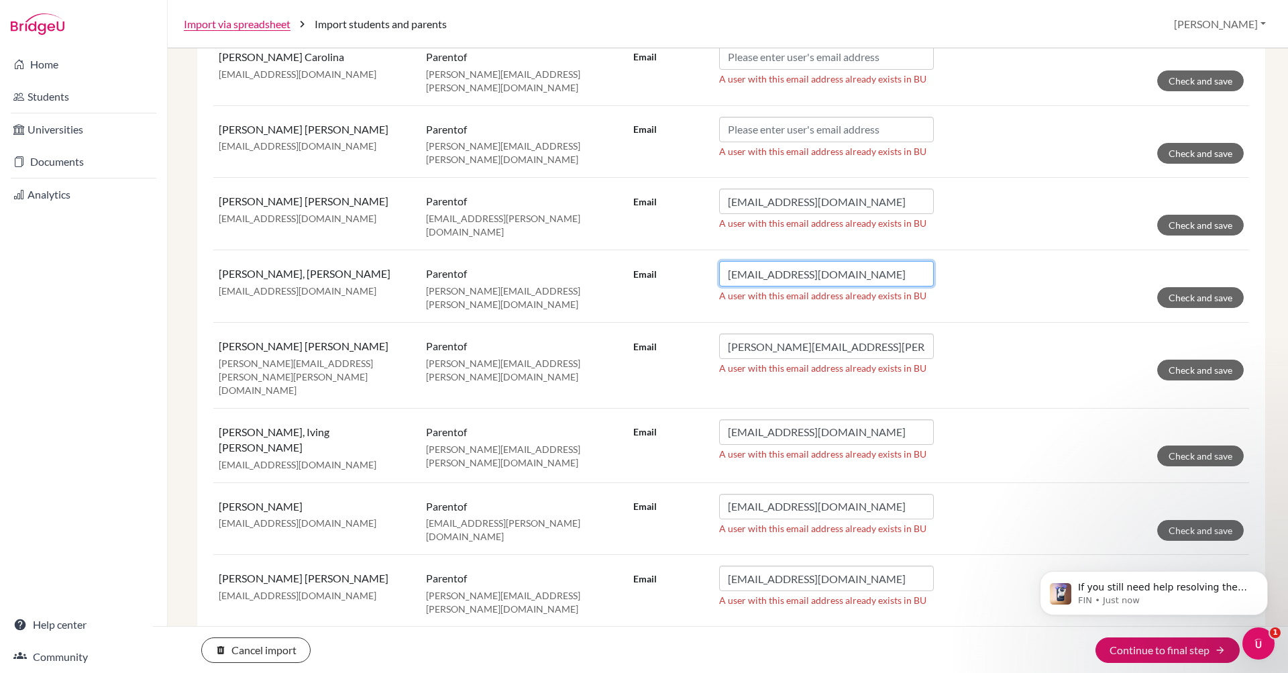
click at [862, 261] on input "dinoraoyuela@gmail.com" at bounding box center [826, 273] width 215 height 25
click at [891, 333] on input "fernando.fernandez.meza@gmail.com" at bounding box center [826, 345] width 215 height 25
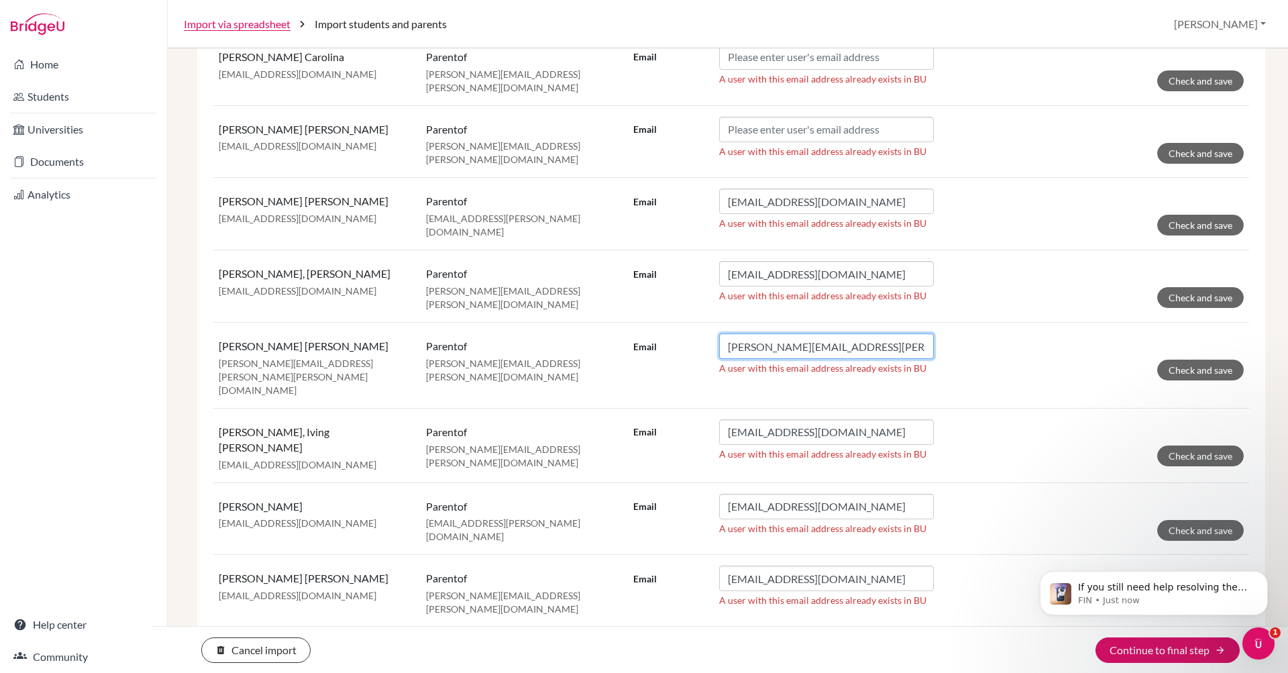
click at [891, 333] on input "fernando.fernandez.meza@gmail.com" at bounding box center [826, 345] width 215 height 25
click at [885, 419] on input "iving_pineda@hotmail.com" at bounding box center [826, 431] width 215 height 25
click at [859, 494] on input "jbodden@delcamposchool.org" at bounding box center [826, 506] width 215 height 25
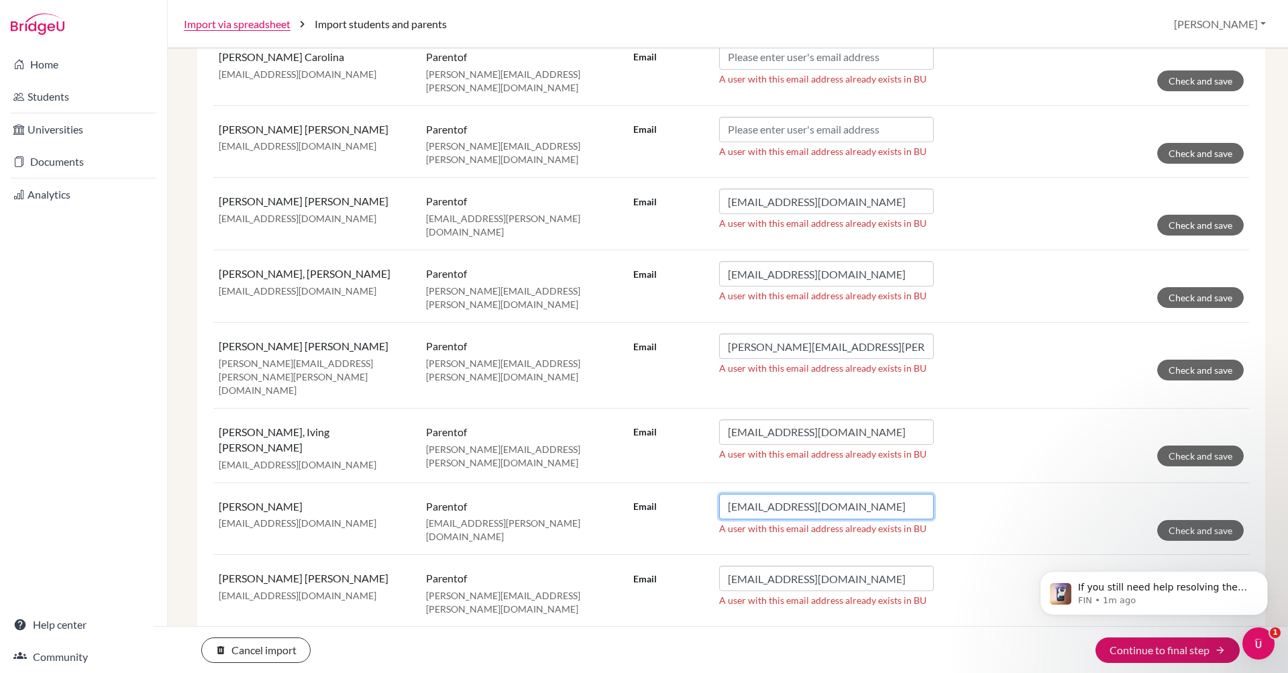
click at [859, 494] on input "jbodden@delcamposchool.org" at bounding box center [826, 506] width 215 height 25
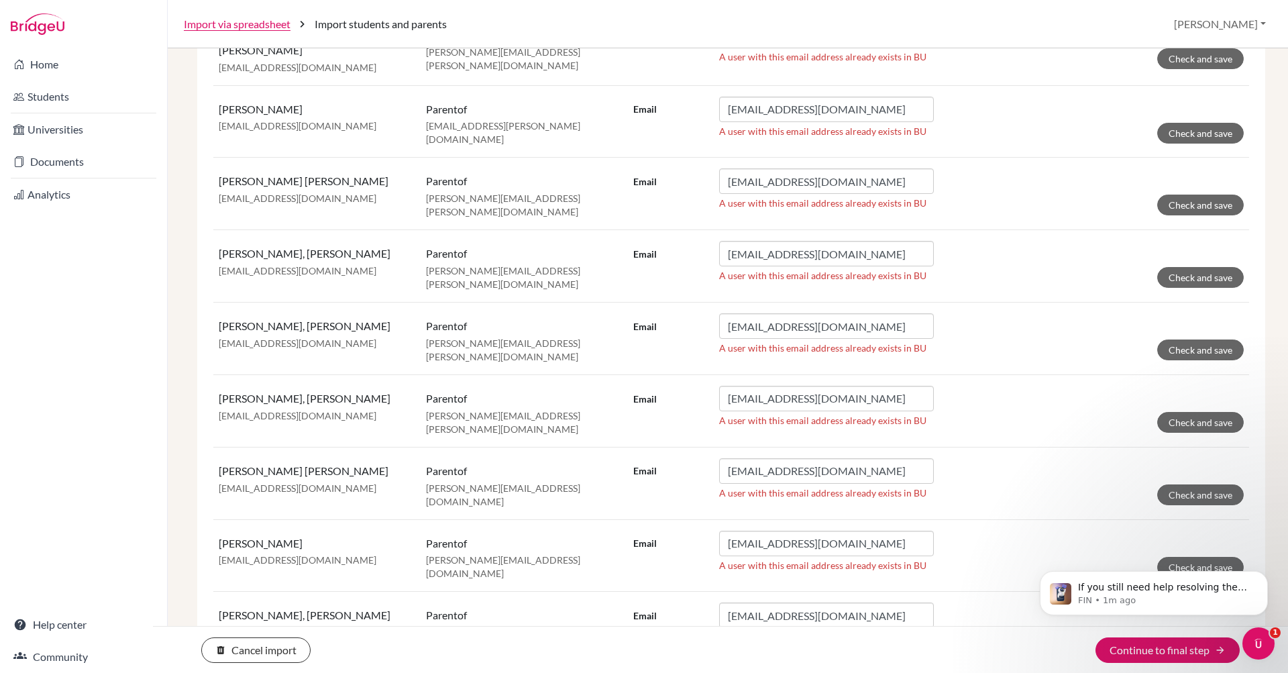
scroll to position [875, 0]
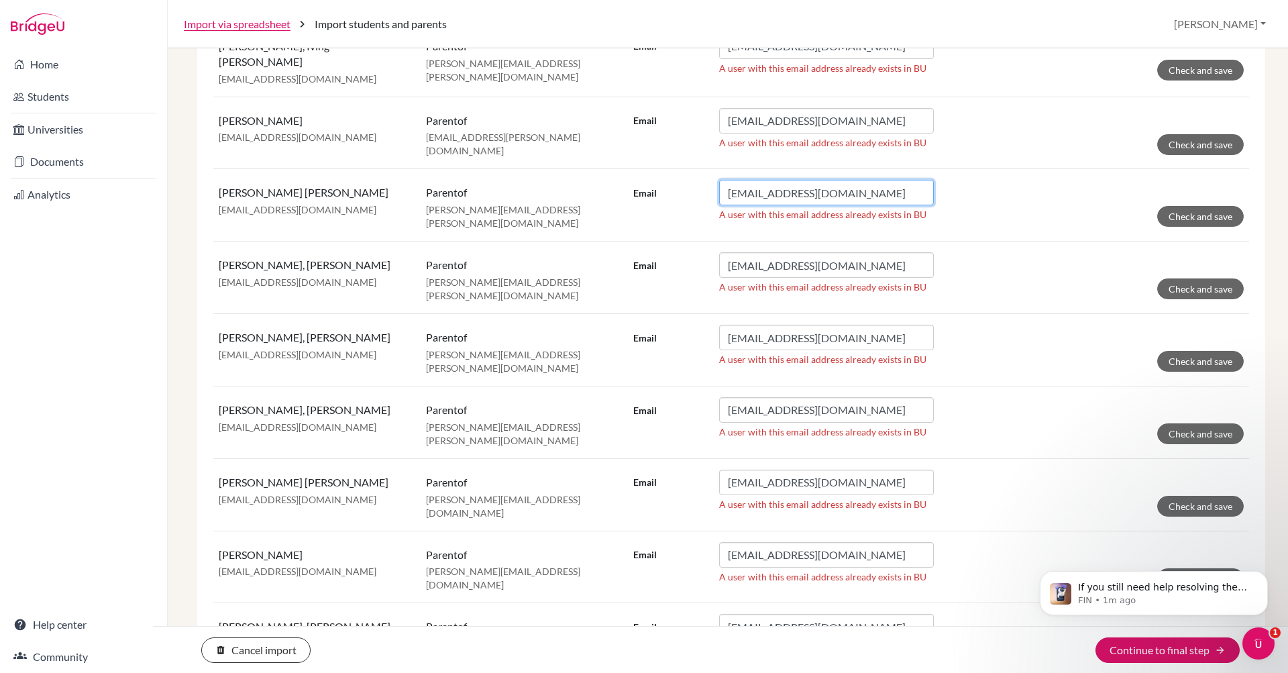
click at [853, 180] on input "jonelcha@yahoo.com" at bounding box center [826, 192] width 215 height 25
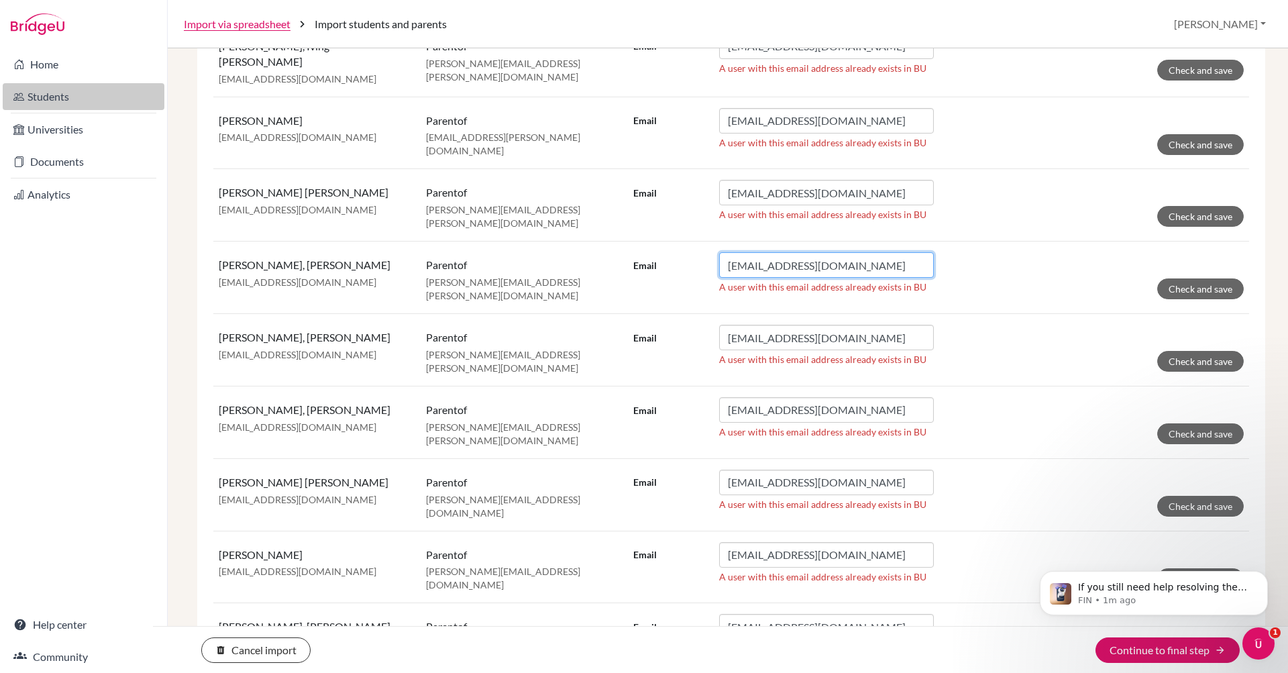
click at [835, 252] on input "larissavalerio15@gmail.com" at bounding box center [826, 264] width 215 height 25
click at [871, 252] on input "larissavalerio15@gmail.com" at bounding box center [826, 264] width 215 height 25
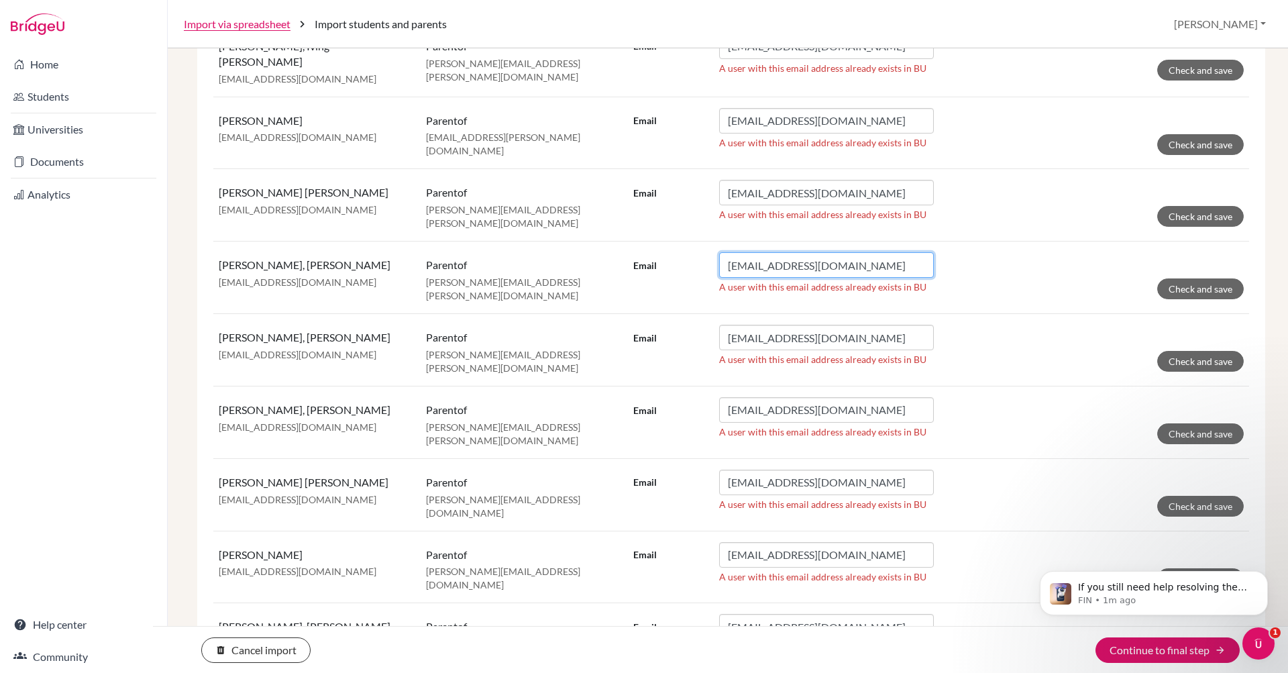
click at [871, 252] on input "larissavalerio15@gmail.com" at bounding box center [826, 264] width 215 height 25
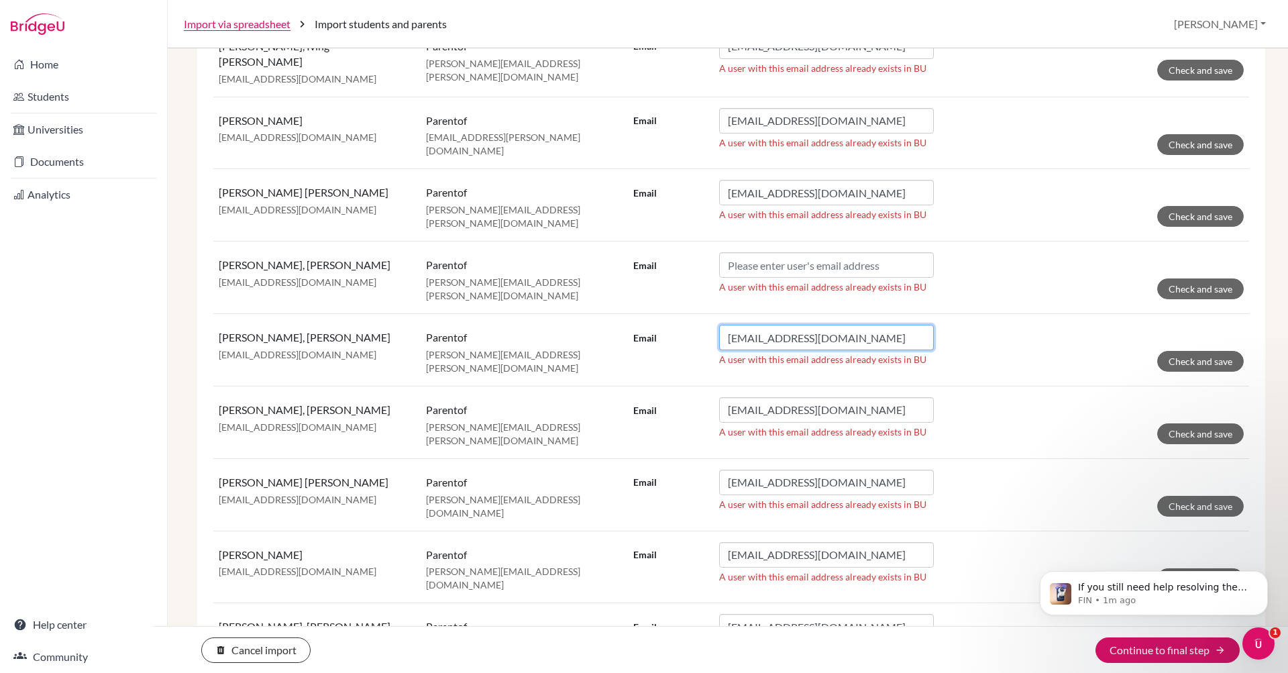
click at [851, 325] on input "leonardoortegap@hotmail.es" at bounding box center [826, 337] width 215 height 25
click at [876, 325] on input "leonardoortegap@hotmail.es" at bounding box center [826, 337] width 215 height 25
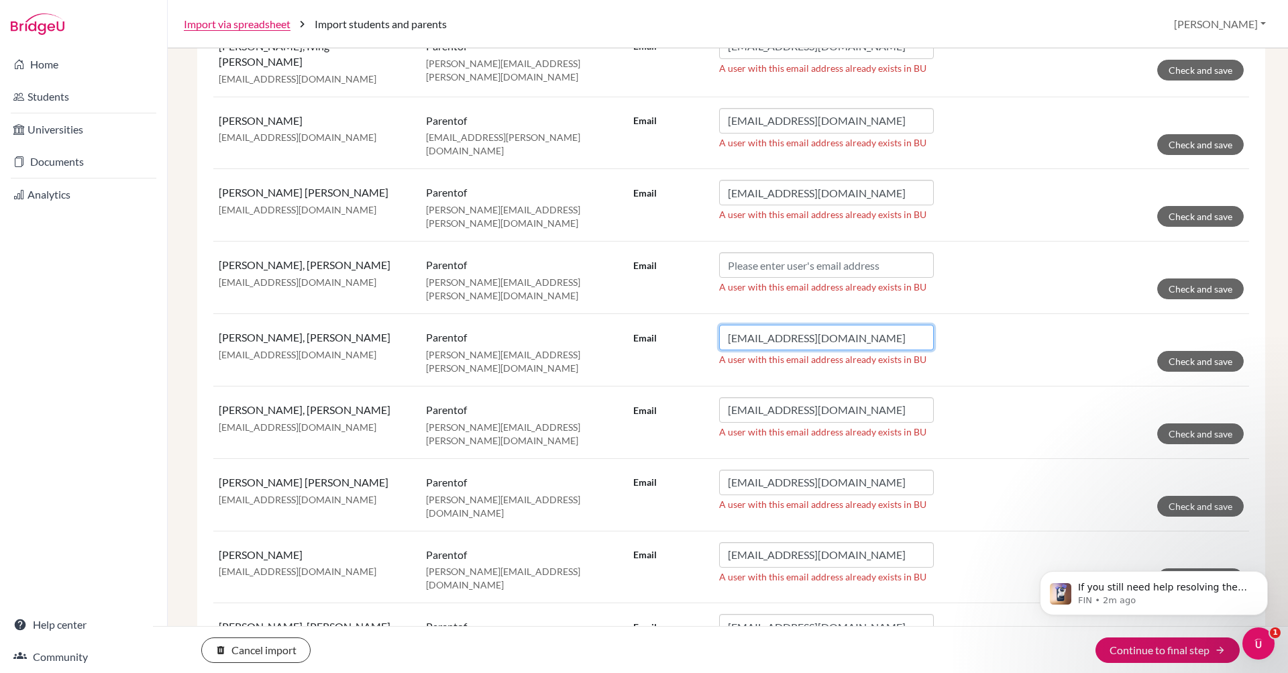
click at [876, 325] on input "leonardoortegap@hotmail.es" at bounding box center [826, 337] width 215 height 25
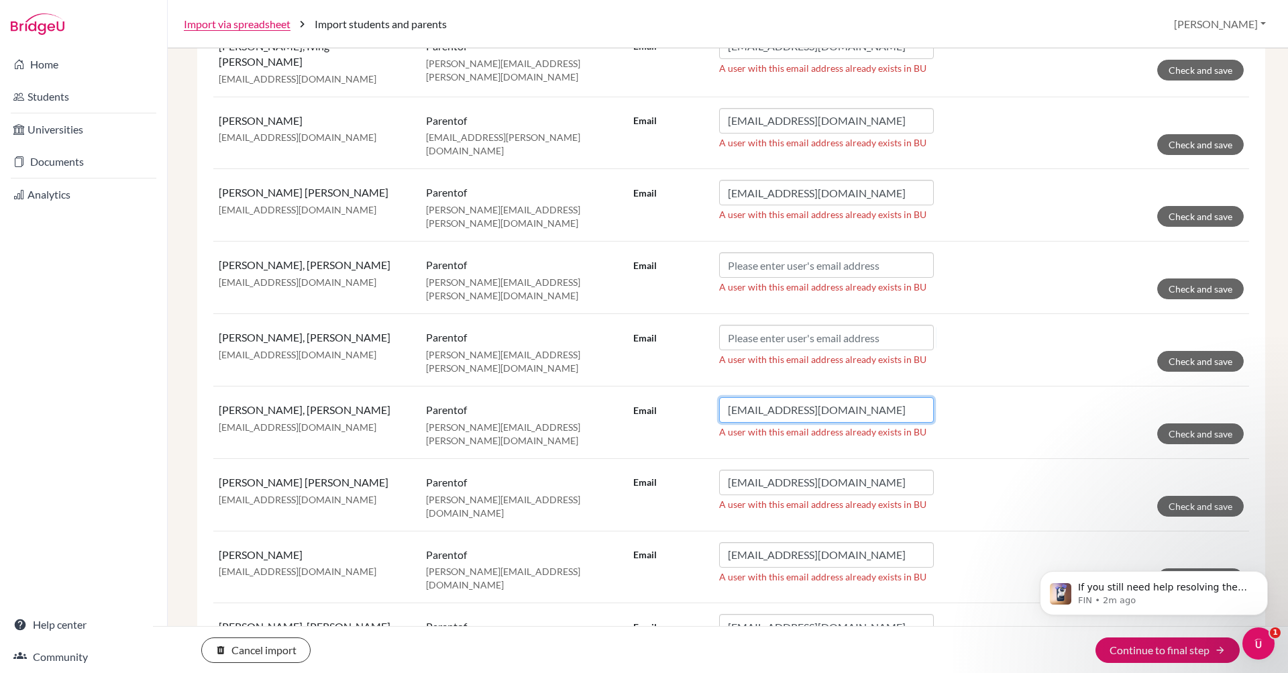
click at [879, 397] on input "marioreina@yahoo.com" at bounding box center [826, 409] width 215 height 25
click at [859, 397] on input "marioreina@yahoo.com" at bounding box center [826, 409] width 215 height 25
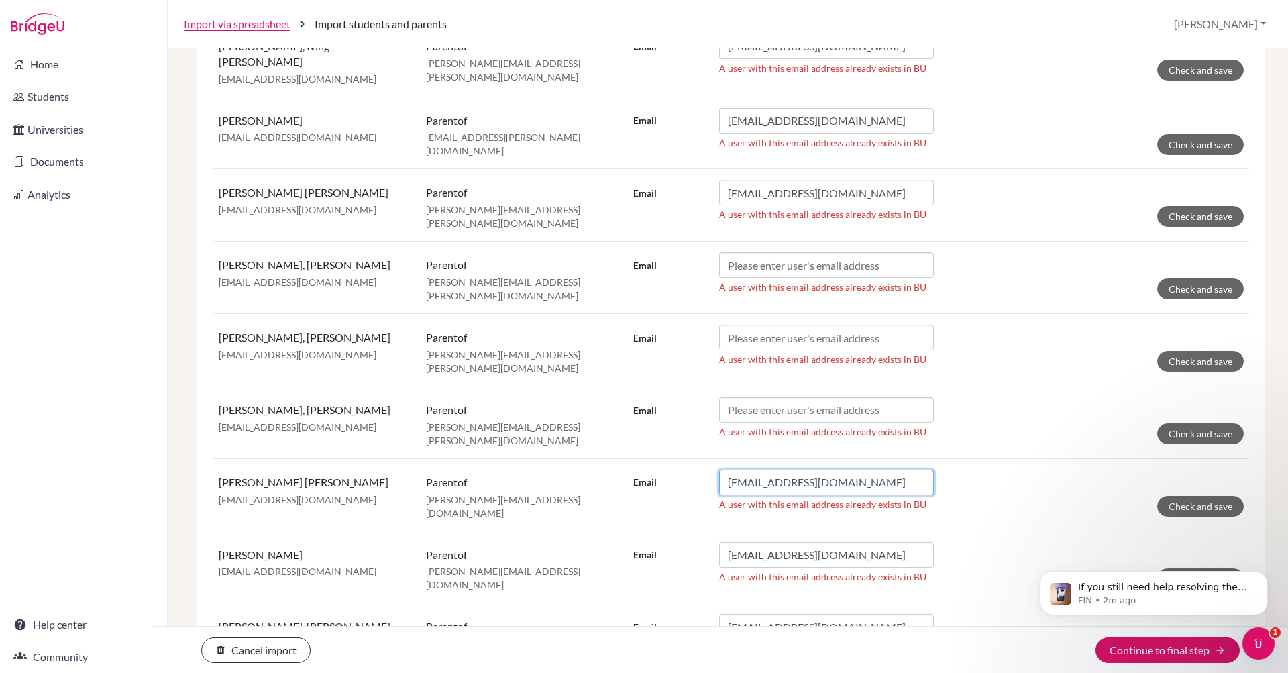
click at [895, 470] on input "marisela_bonilla@hotmail.com" at bounding box center [826, 482] width 215 height 25
click at [894, 470] on input "marisela_bonilla@hotmail.com" at bounding box center [826, 482] width 215 height 25
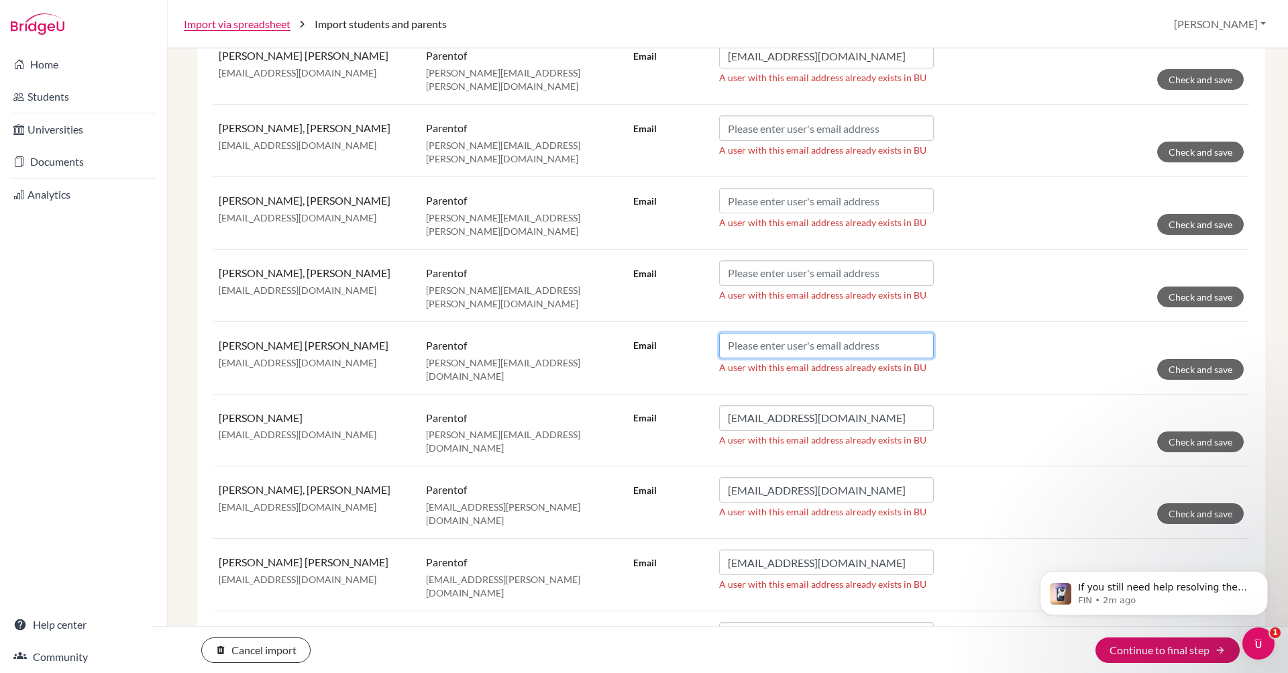
scroll to position [1012, 0]
click at [859, 406] on input "ogabama@yahoo.es" at bounding box center [826, 418] width 215 height 25
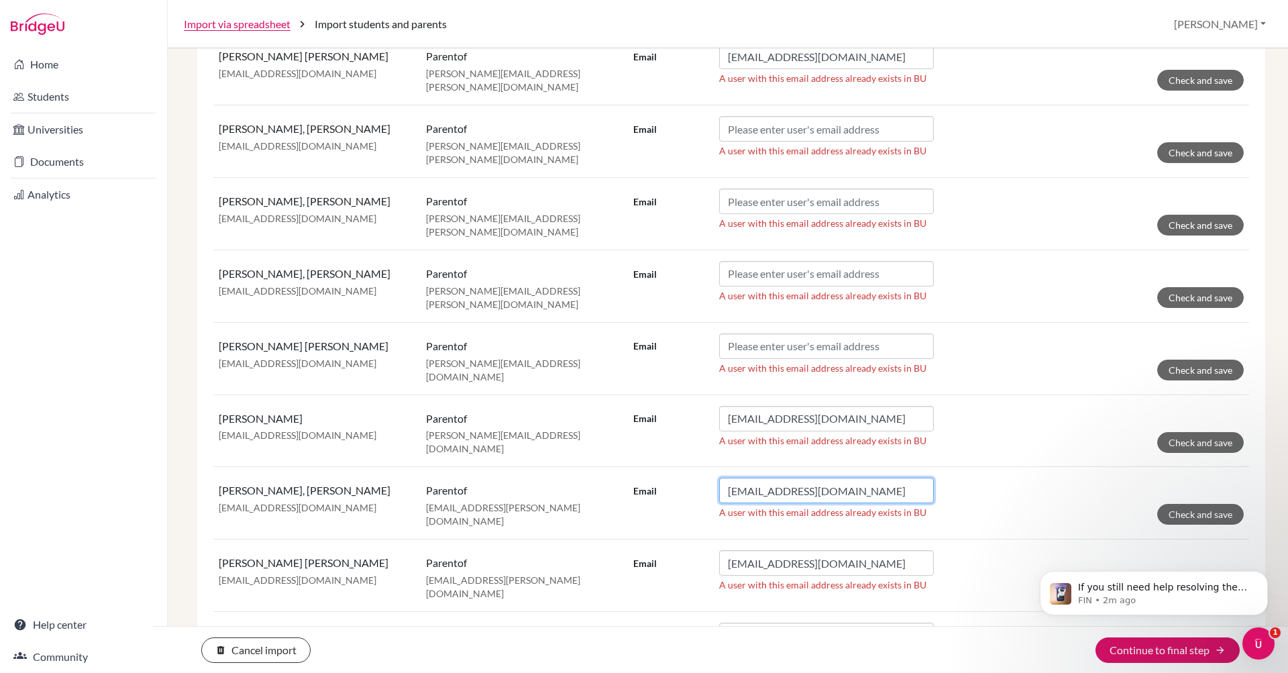
click at [879, 478] on input "ogarcia75@yahoo.com" at bounding box center [826, 490] width 215 height 25
click at [859, 550] on input "sreyesdelcampo@gmail.com" at bounding box center [826, 562] width 215 height 25
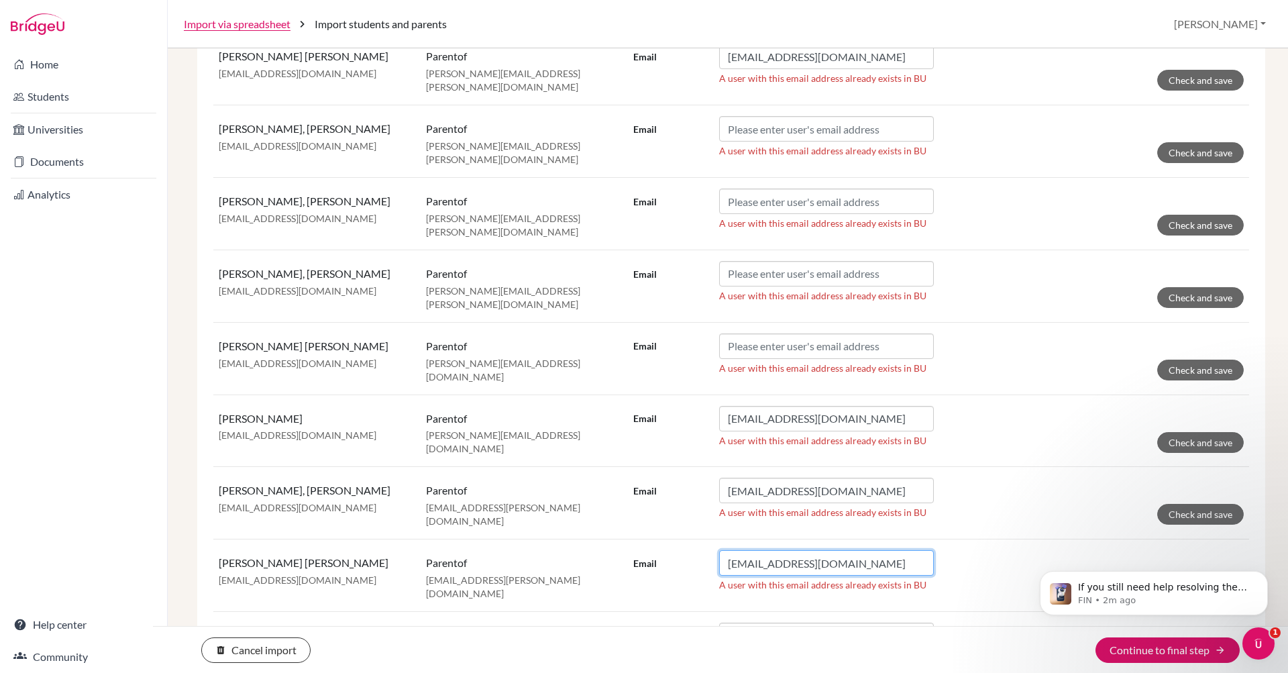
click at [859, 550] on input "sreyesdelcampo@gmail.com" at bounding box center [826, 562] width 215 height 25
click at [881, 623] on input "yaragon@delcamposchool.org" at bounding box center [826, 635] width 215 height 25
click at [890, 623] on input "yaragon@delcamposchool.org" at bounding box center [826, 635] width 215 height 25
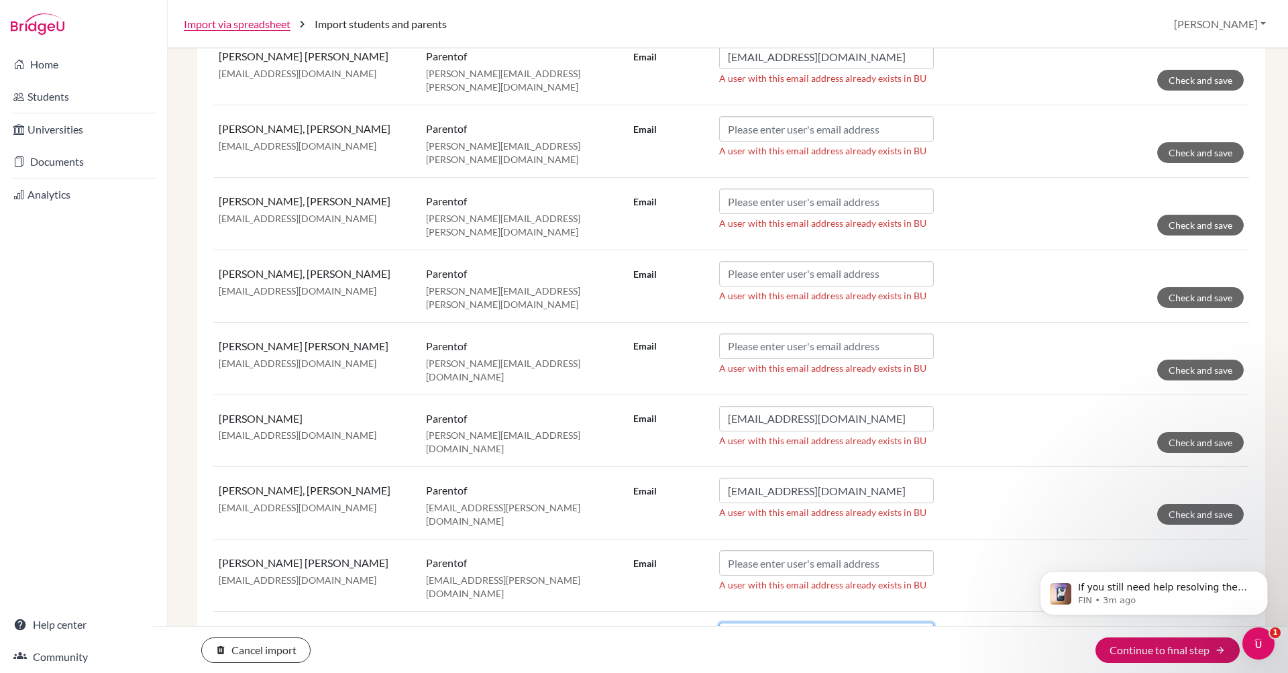
click at [890, 623] on input "yaragon@delcamposchool.org" at bounding box center [826, 635] width 215 height 25
click at [1028, 550] on form "Email A user with this email address already exists in BU Check and save" at bounding box center [938, 573] width 610 height 47
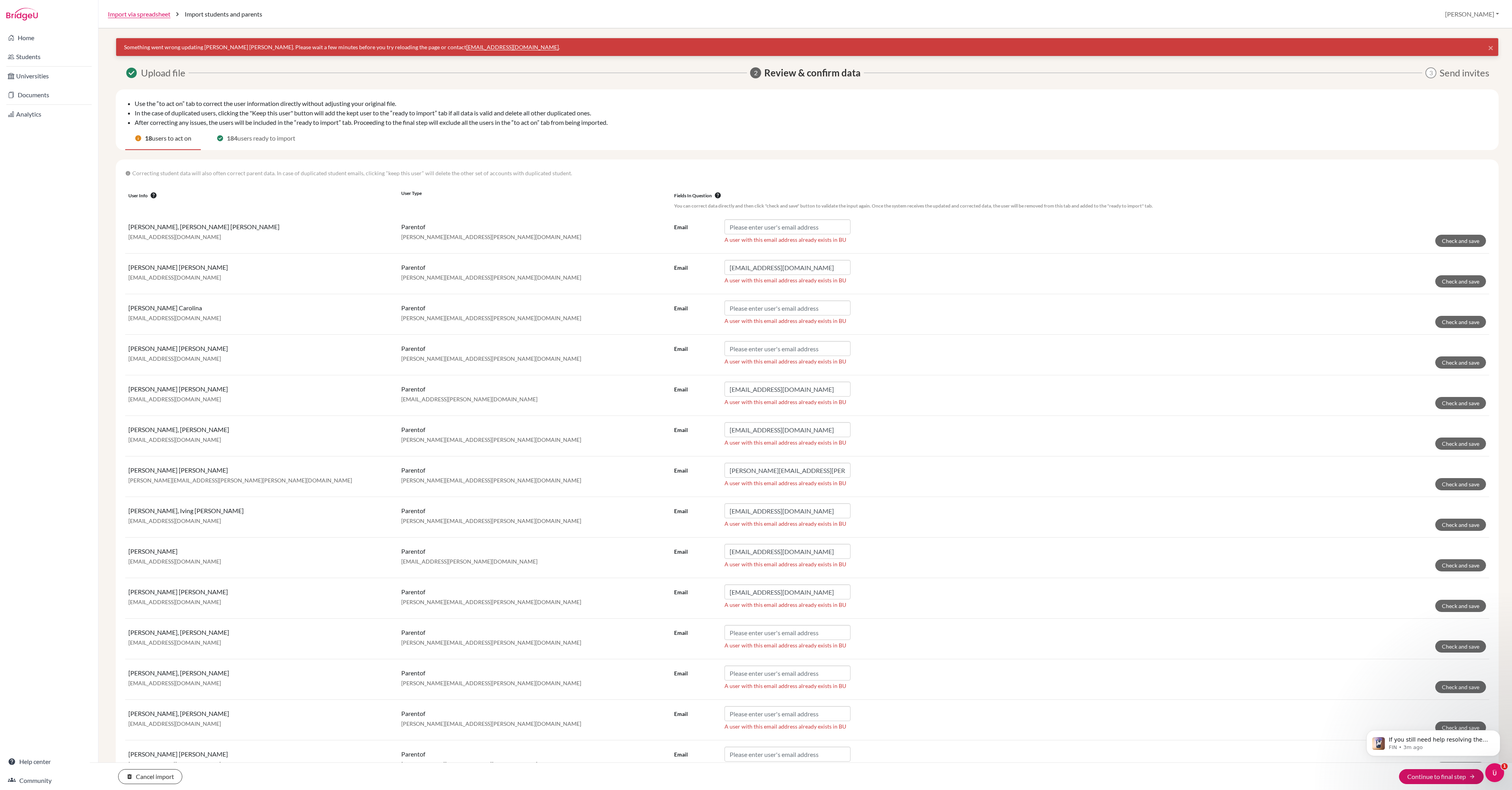
click at [755, 127] on li "After correcting any issues, the users will be included in the “ready to import…" at bounding box center [812, 123] width 1355 height 9
click at [144, 12] on link "Import via spreadsheet" at bounding box center [139, 14] width 63 height 9
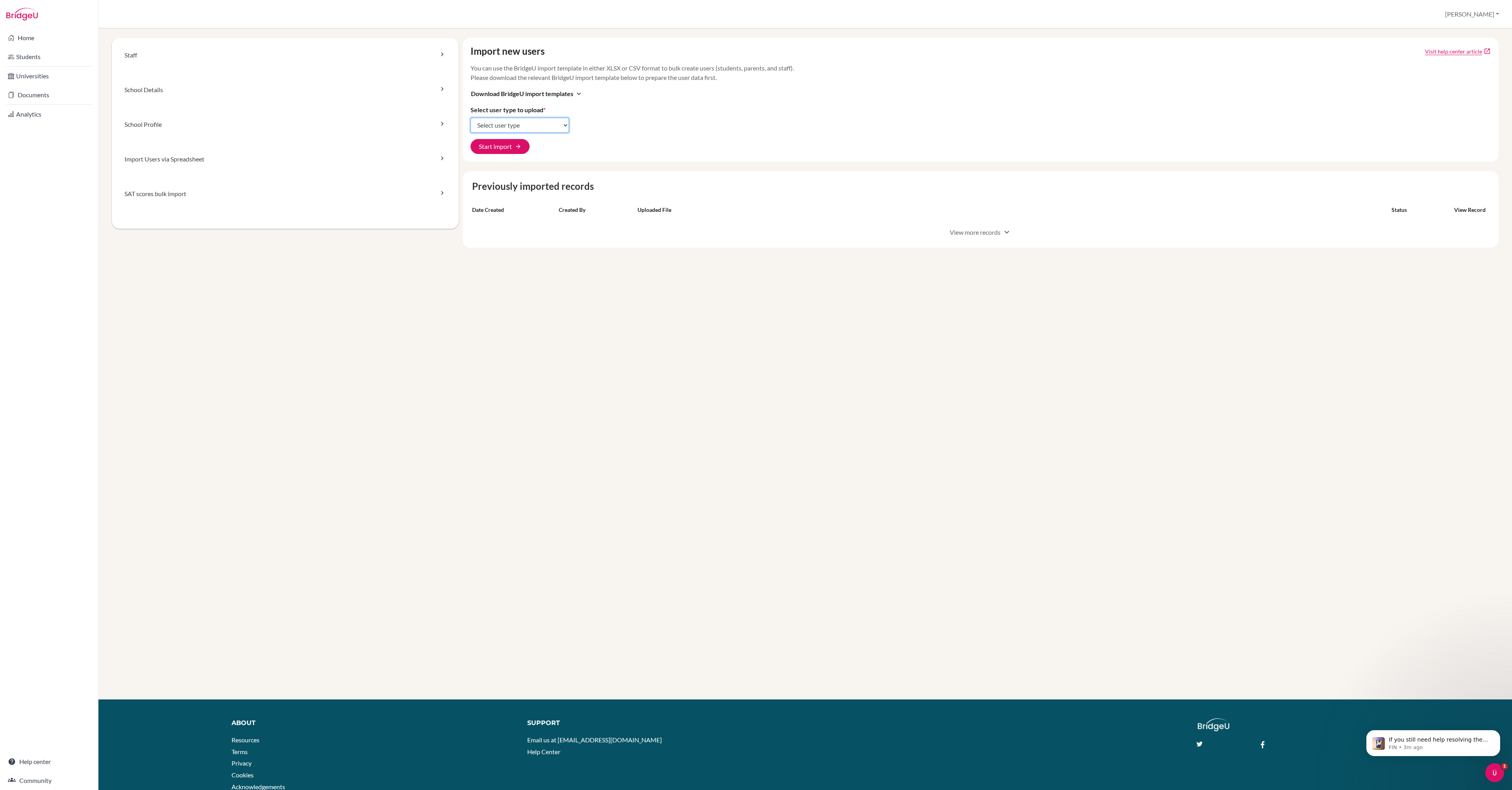
select select "student_parents"
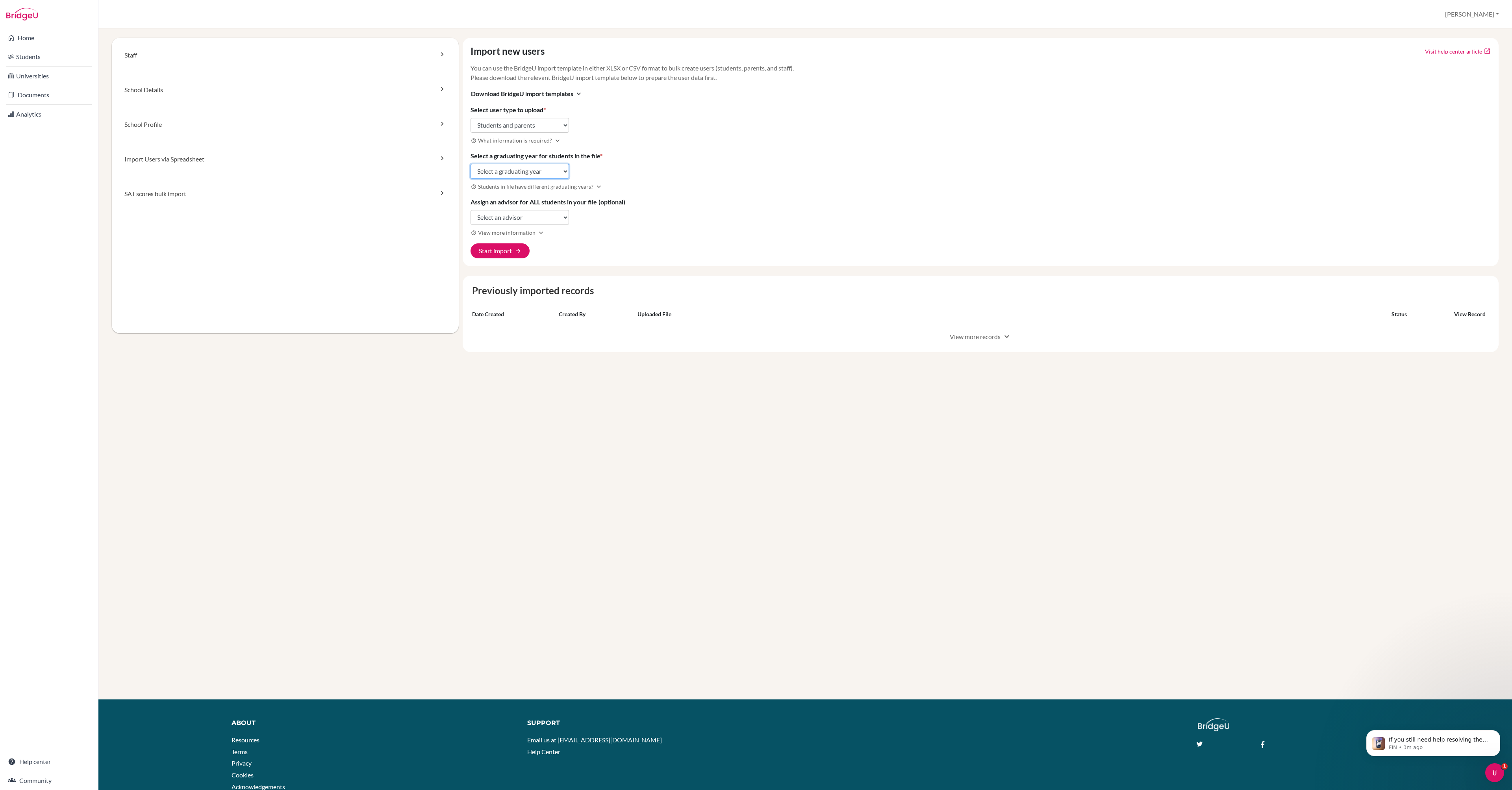
select select "2027"
select select "308273"
click at [509, 258] on button "Start import arrow_forward" at bounding box center [500, 251] width 59 height 15
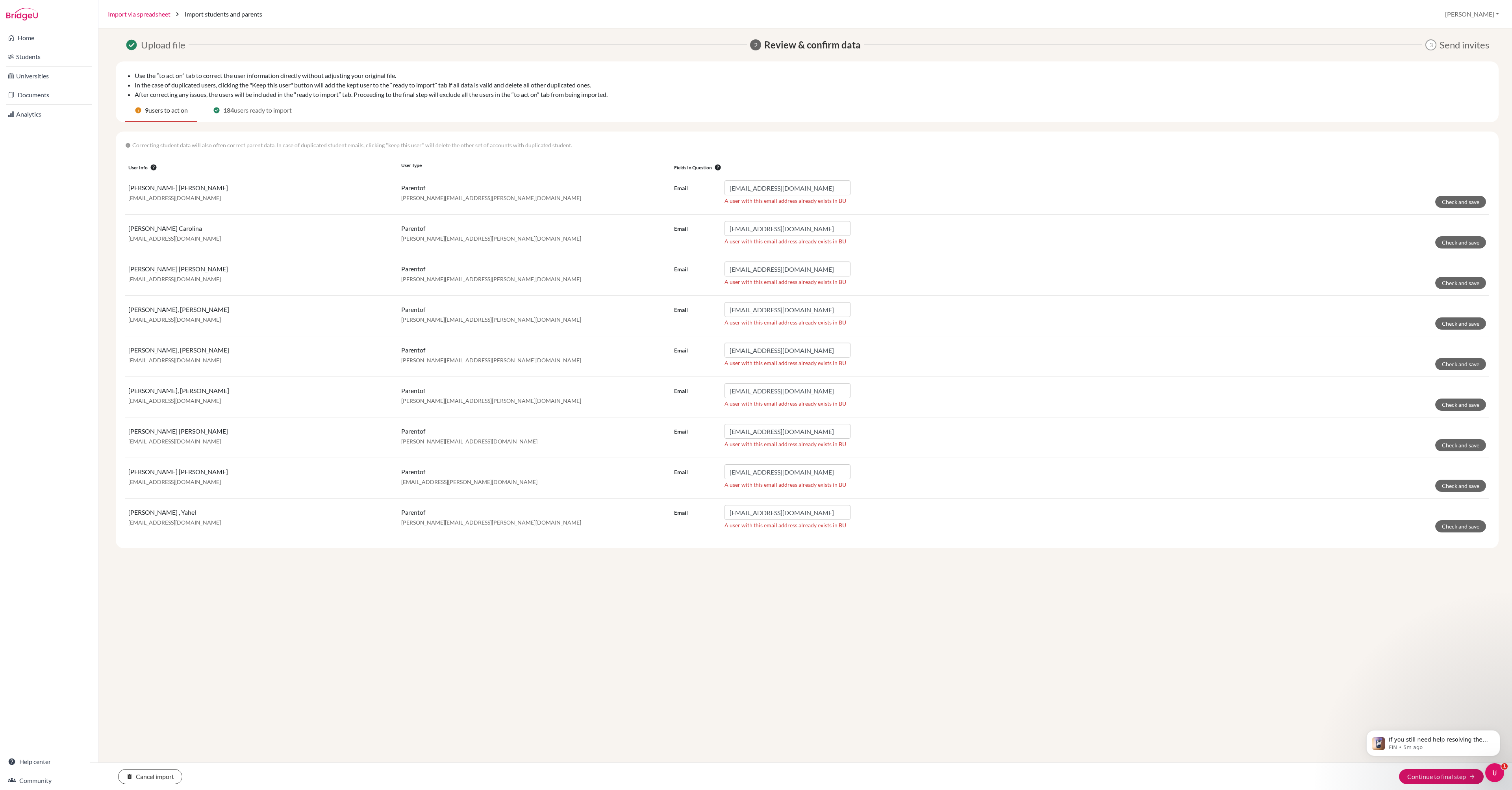
click at [966, 149] on p "info Correcting student data will also often correct parent data. In case of du…" at bounding box center [807, 145] width 1364 height 8
click at [818, 195] on input "autosel@yahoo.com" at bounding box center [787, 187] width 126 height 15
click at [398, 255] on td "Arguelles, Suyapa Carolina carolinaarguelles@hotmail.com" at bounding box center [534, 235] width 273 height 40
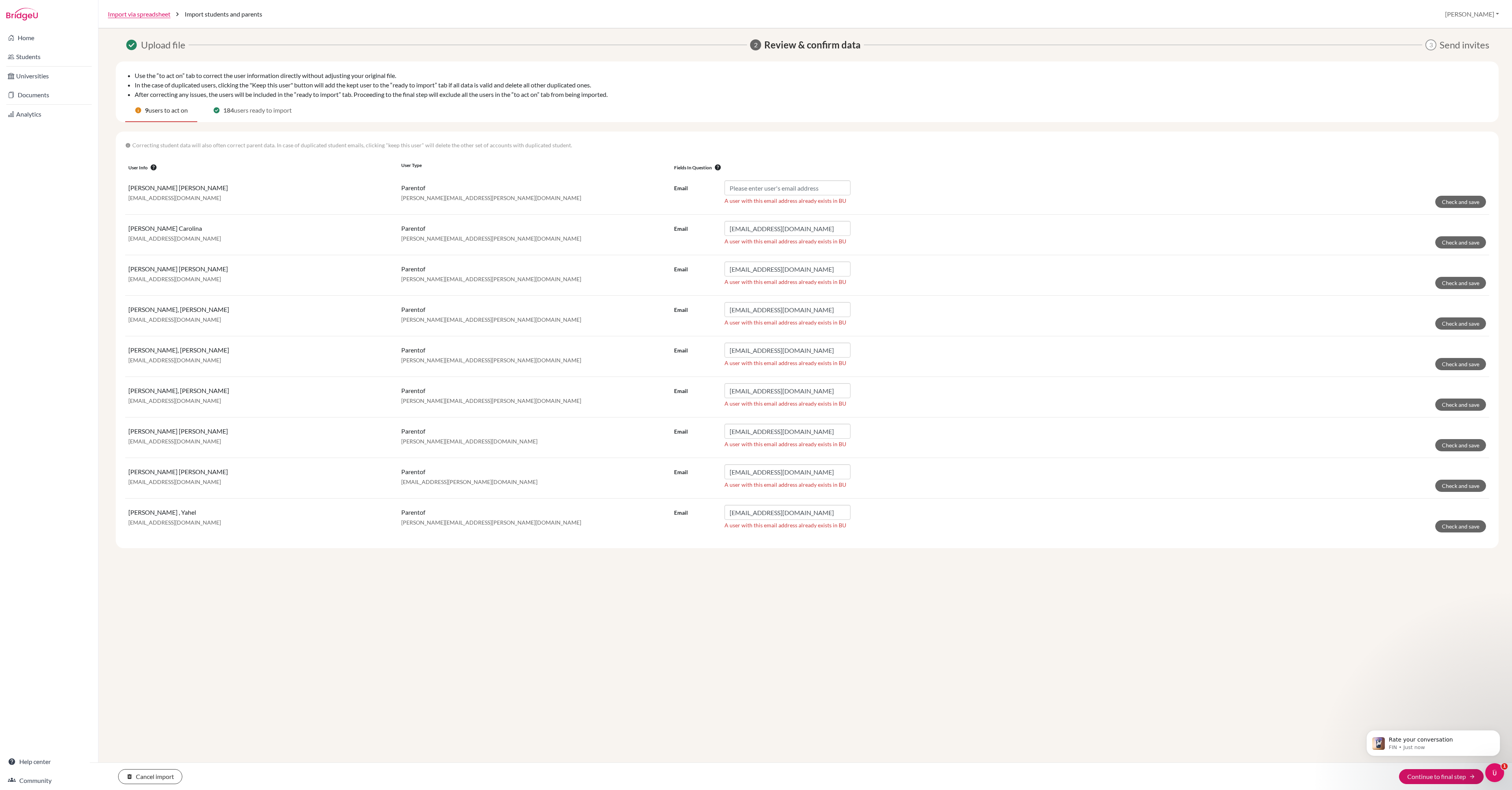
click at [548, 296] on td "parent of enrique.mayorga@delcamposchool.org" at bounding box center [534, 275] width 273 height 40
click at [830, 317] on input "larissavalerio15@gmail.com" at bounding box center [787, 309] width 126 height 15
click at [579, 364] on p "leonardo.ortega@delcamposchool.org" at bounding box center [535, 360] width 266 height 8
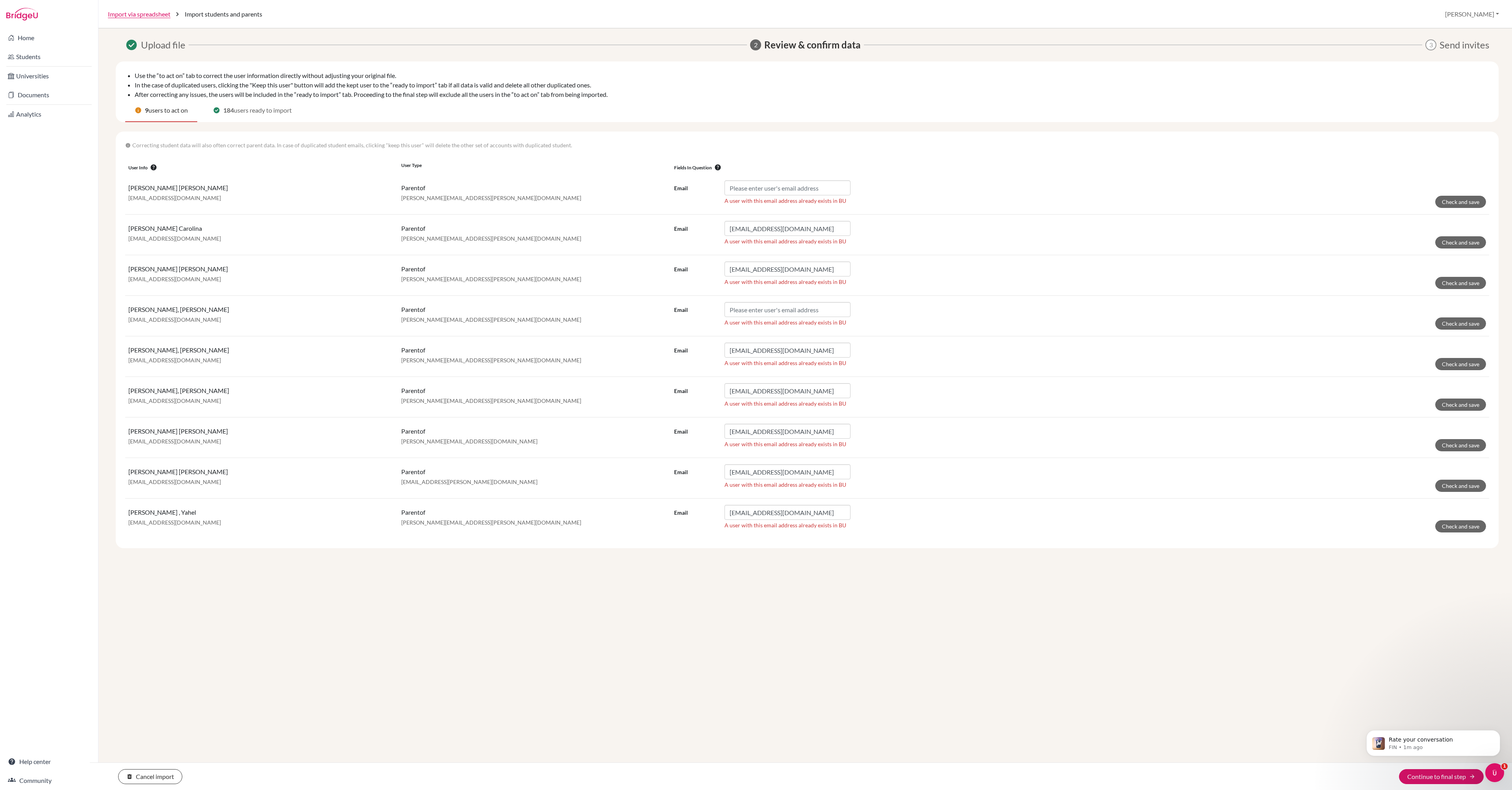
click at [376, 364] on p "leonardoortegap@hotmail.es" at bounding box center [262, 360] width 266 height 8
click at [804, 357] on input "leonardoortegap@hotmail.es" at bounding box center [787, 350] width 126 height 15
click at [805, 357] on input "leonardoortegap@hotmail.es" at bounding box center [787, 350] width 126 height 15
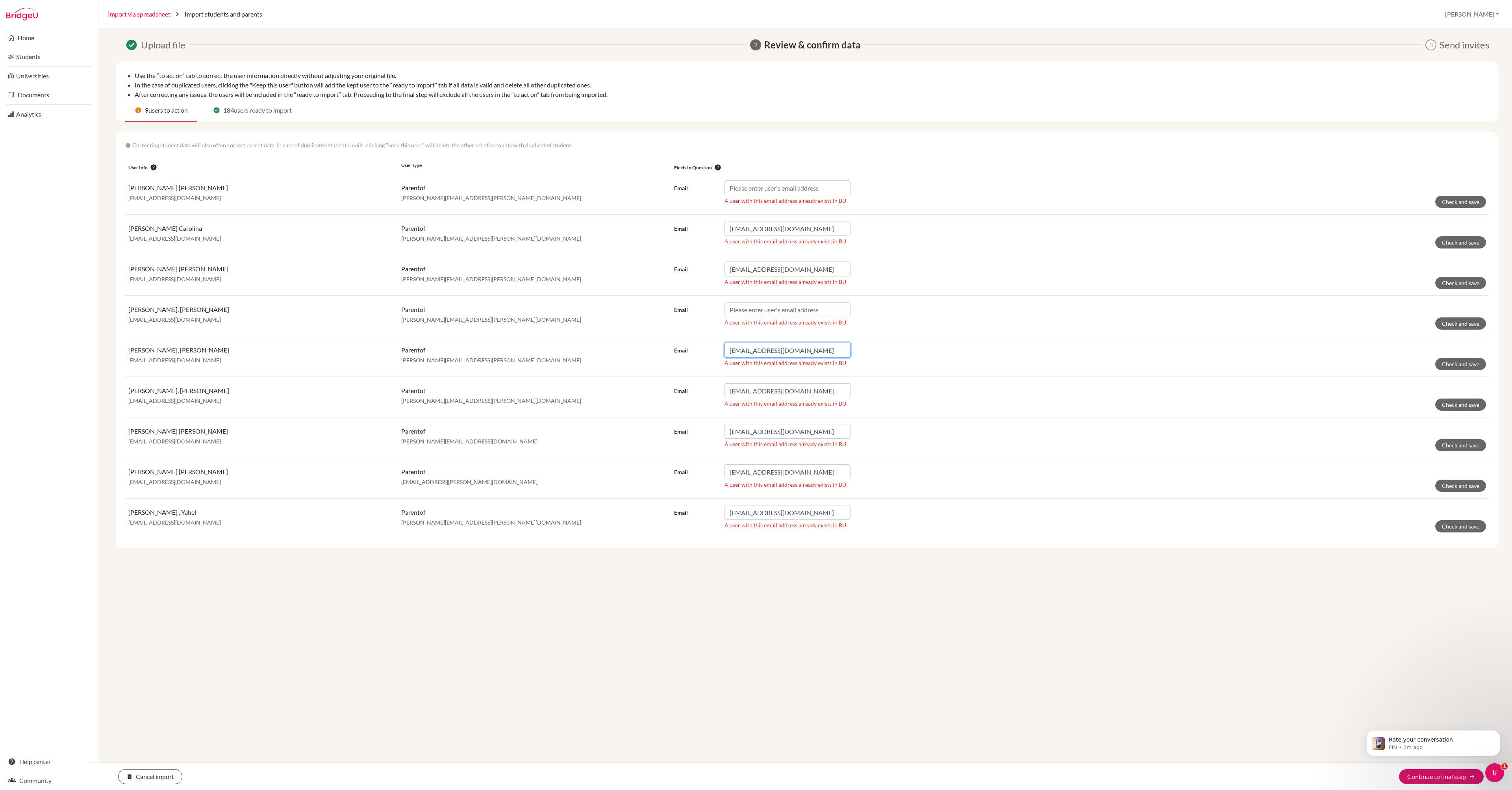
click at [805, 357] on input "leonardoortegap@hotmail.es" at bounding box center [787, 350] width 126 height 15
click at [979, 370] on form "Email A user with this email address already exists in BU Check and save" at bounding box center [1079, 356] width 812 height 28
click at [560, 417] on td "parent of ivanna.reina@delcamposchool.org" at bounding box center [534, 397] width 273 height 40
click at [819, 276] on input "cefabricio23@hotmail.com" at bounding box center [787, 268] width 126 height 15
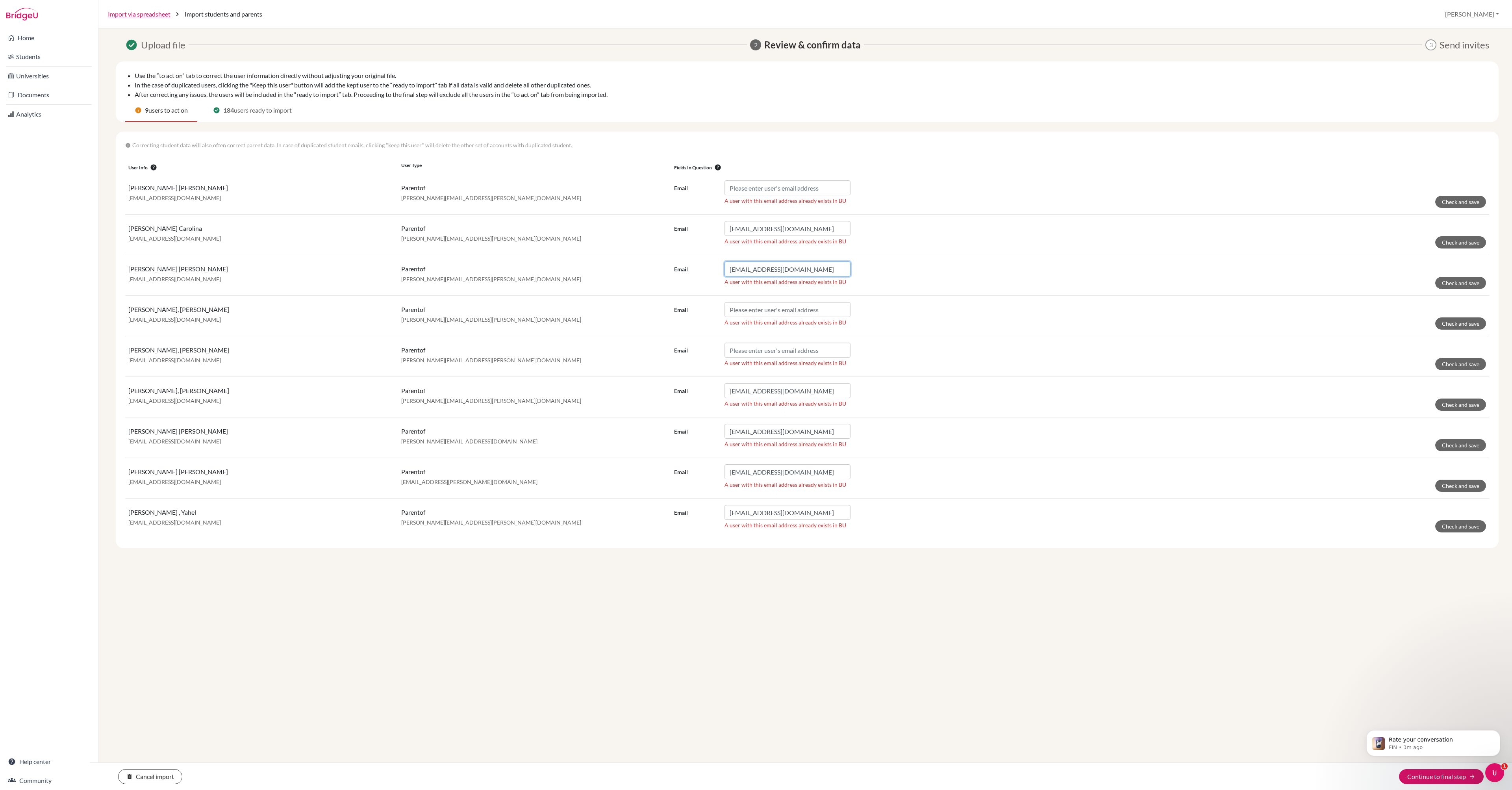
click at [819, 276] on input "cefabricio23@hotmail.com" at bounding box center [787, 268] width 126 height 15
click at [1003, 370] on form "Email A user with this email address already exists in BU Check and save" at bounding box center [1079, 356] width 812 height 28
click at [846, 398] on input "marioreina@yahoo.com" at bounding box center [787, 390] width 126 height 15
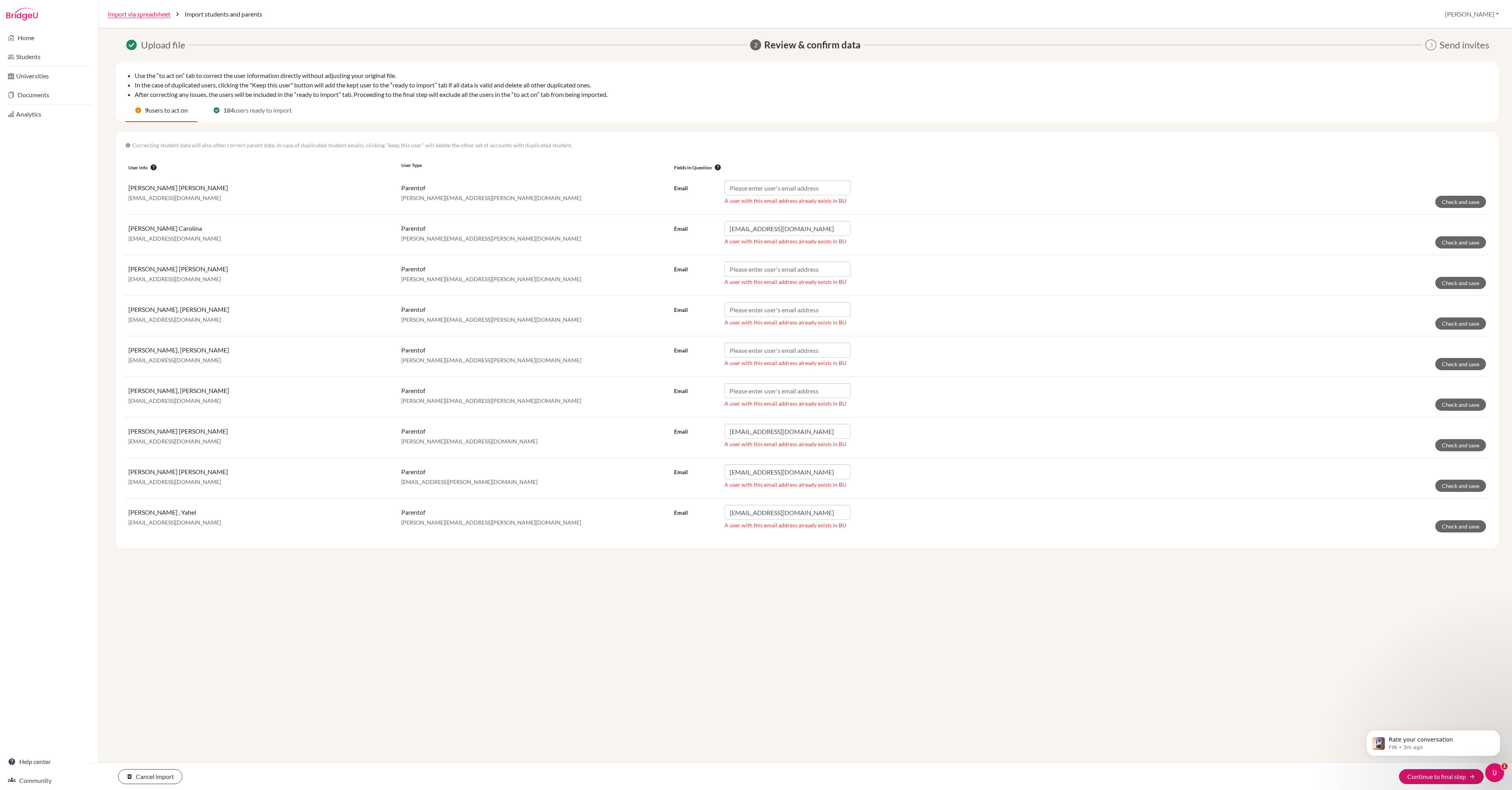
click at [643, 445] on p "juan.redondo@delcamposchool.org" at bounding box center [535, 441] width 266 height 8
click at [565, 486] on p "mariana.herrera@delcamposchool.org" at bounding box center [535, 481] width 266 height 8
click at [839, 479] on input "sreyesdelcampo@gmail.com" at bounding box center [787, 471] width 126 height 15
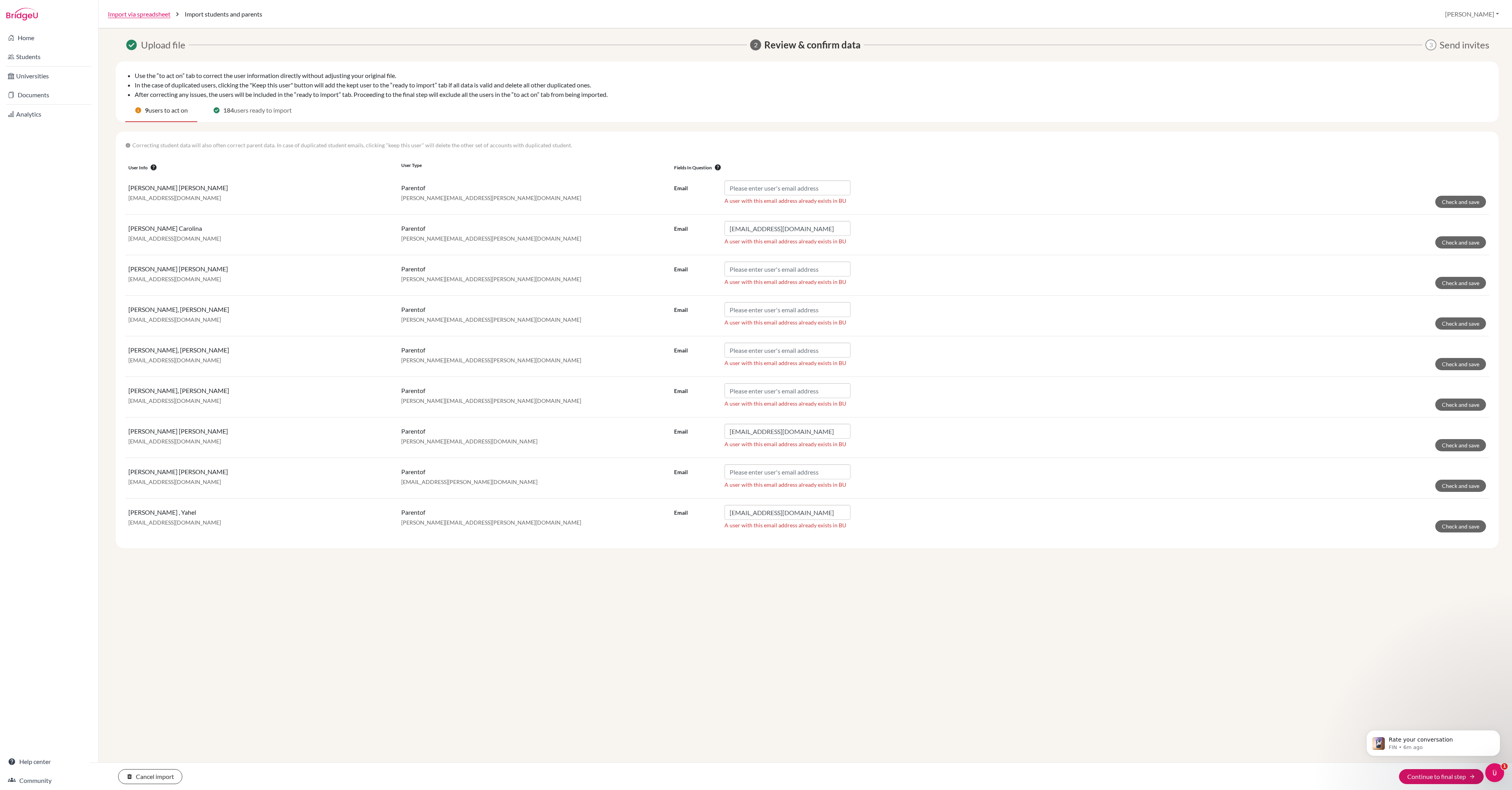
click at [900, 694] on div "check_circle Upload file 2 Review & confirm data 3 Send invites Use the “to act…" at bounding box center [805, 368] width 1395 height 661
click at [818, 659] on div "check_circle Upload file 2 Review & confirm data 3 Send invites Use the “to act…" at bounding box center [805, 368] width 1395 height 661
click at [136, 15] on link "Import via spreadsheet" at bounding box center [139, 14] width 63 height 9
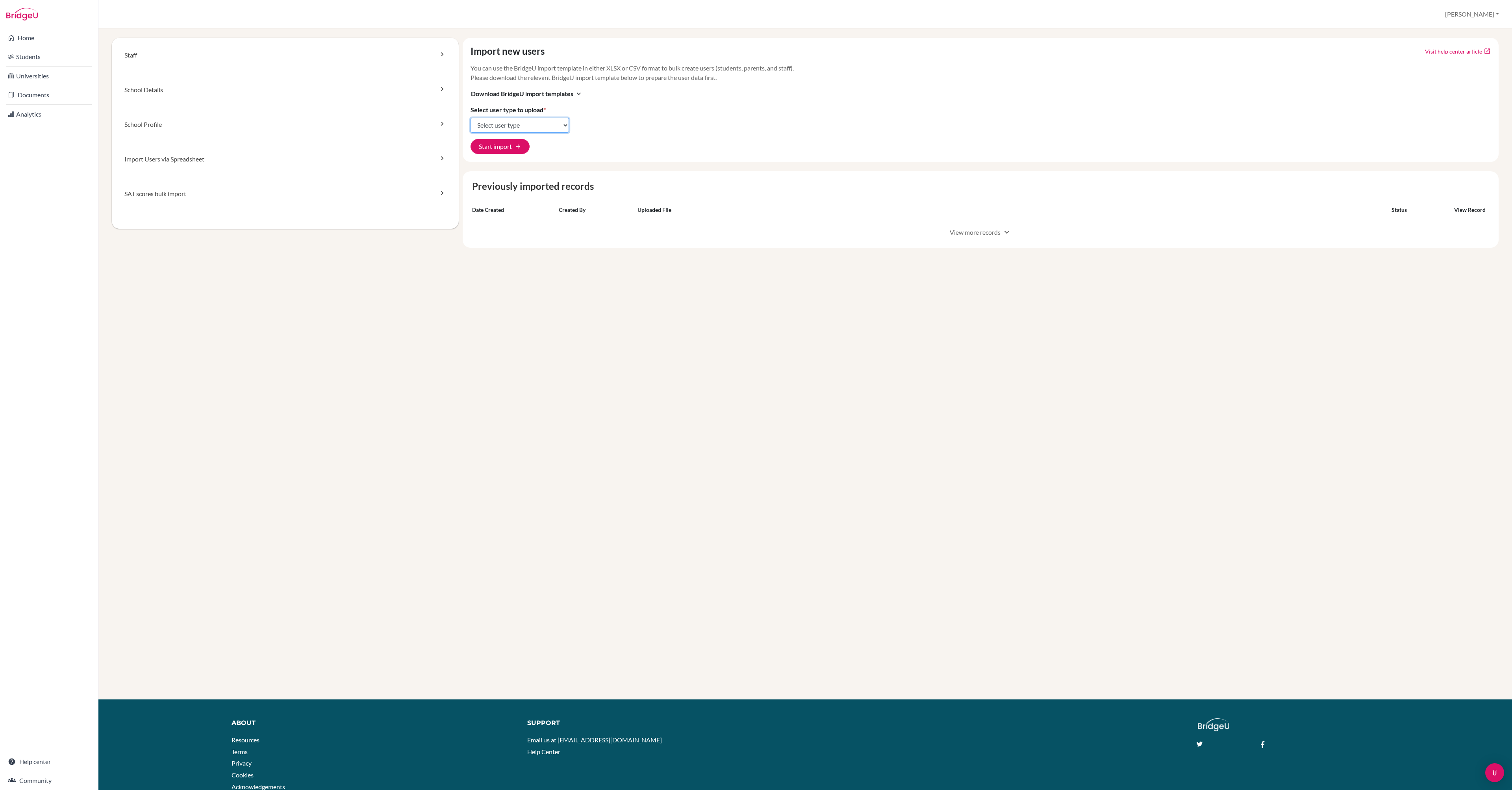
select select "student_parents"
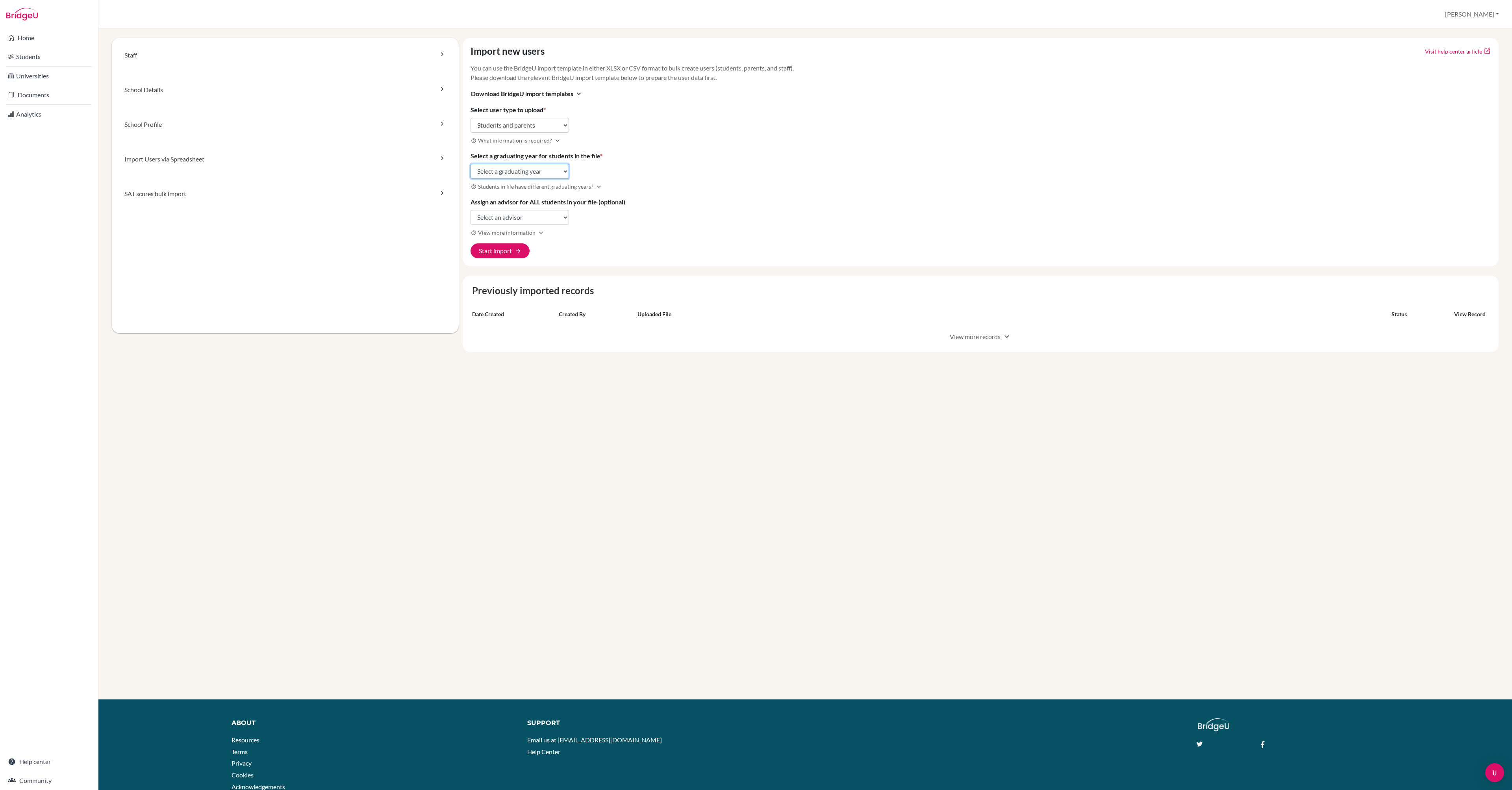
select select "2027"
select select "308273"
click at [514, 258] on button "Start import arrow_forward" at bounding box center [500, 251] width 59 height 15
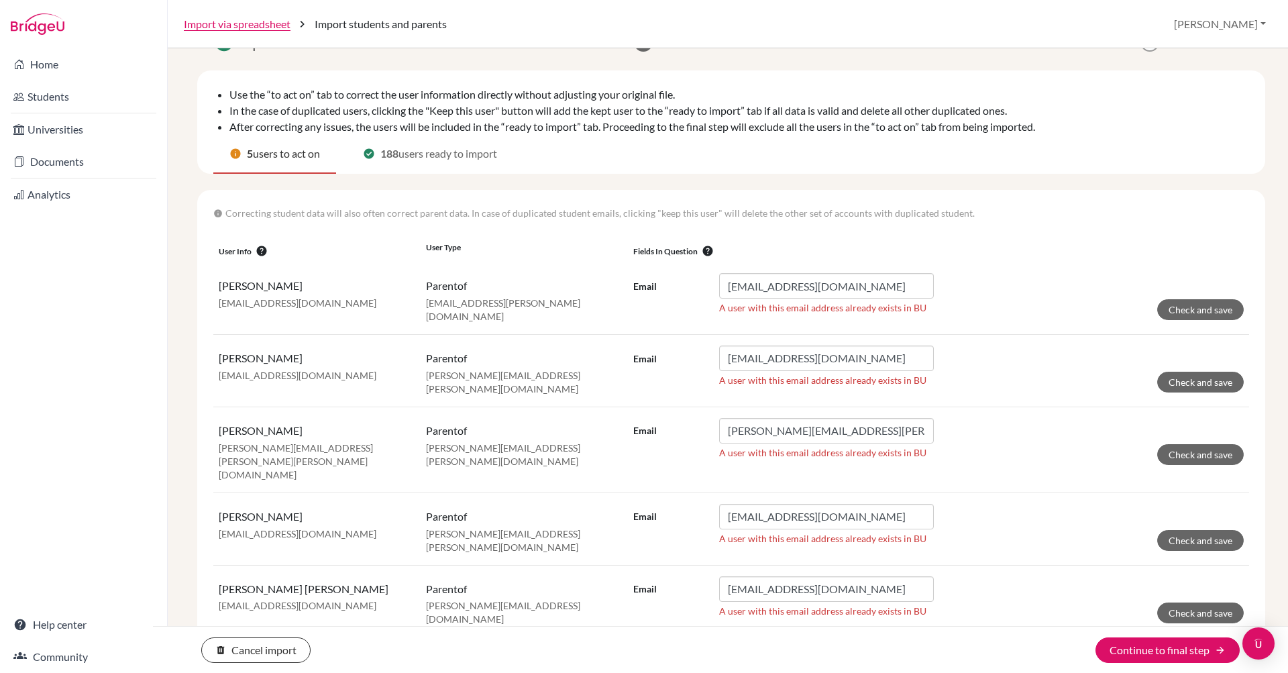
scroll to position [34, 0]
click at [1033, 166] on div "info 5 users to act on check_circle 188 users ready to import" at bounding box center [731, 155] width 1036 height 39
click at [1008, 133] on li "After correcting any issues, the users will be included in the “ready to import…" at bounding box center [739, 127] width 1020 height 16
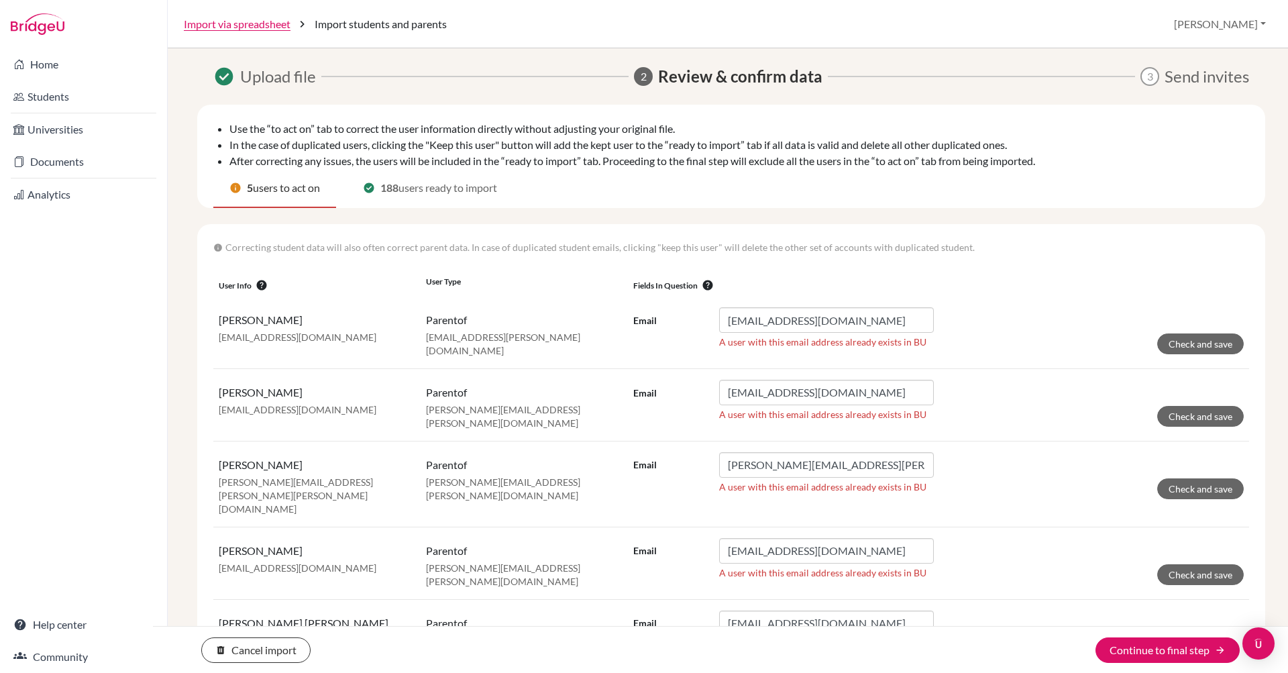
scroll to position [0, 0]
click at [1015, 164] on li "After correcting any issues, the users will be included in the “ready to import…" at bounding box center [739, 161] width 1020 height 16
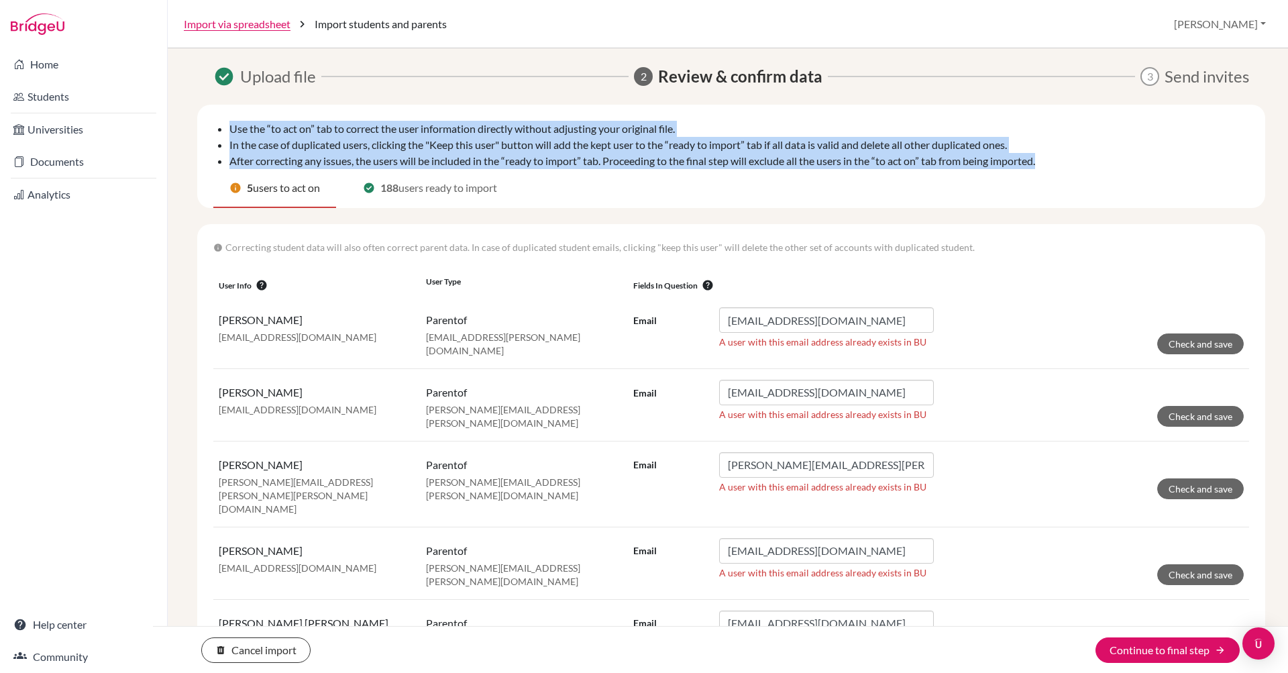
drag, startPoint x: 1067, startPoint y: 162, endPoint x: 215, endPoint y: 113, distance: 852.7
click at [215, 113] on div "Use the “to act on” tab to correct the user information directly without adjust…" at bounding box center [731, 156] width 1068 height 103
click at [343, 153] on li "In the case of duplicated users, clicking the "Keep this user" button will add …" at bounding box center [739, 161] width 1020 height 16
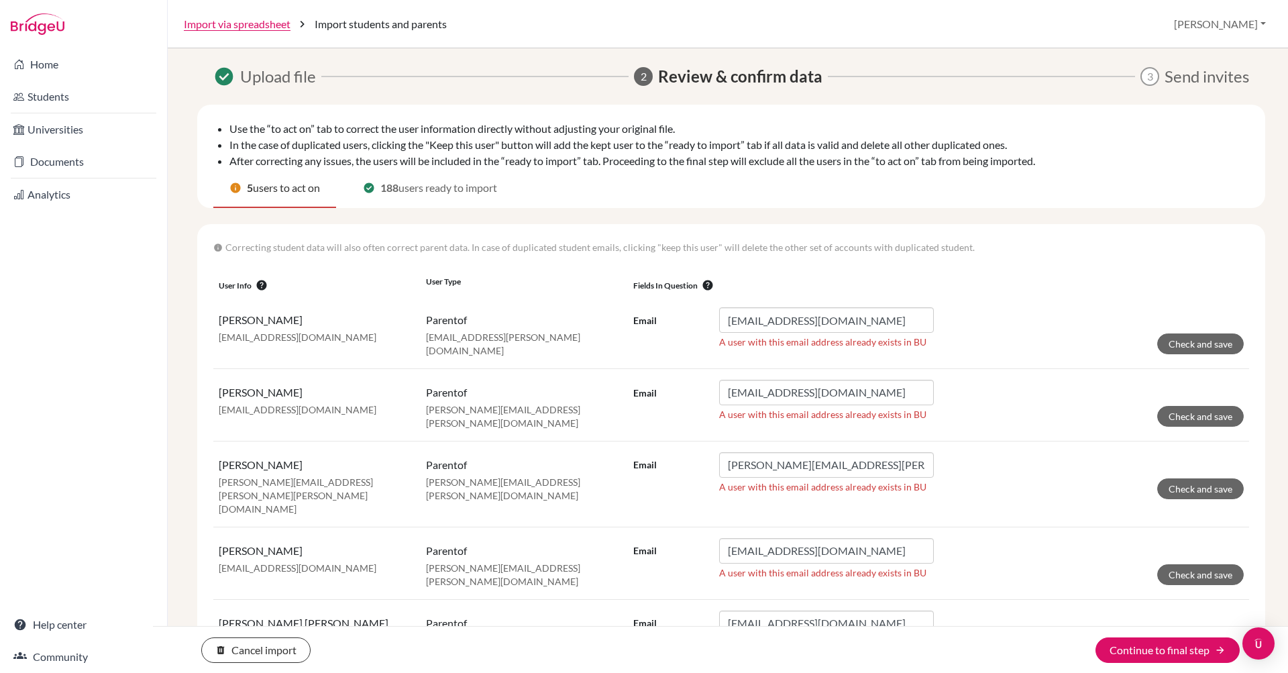
click at [722, 167] on li "After correcting any issues, the users will be included in the “ready to import…" at bounding box center [739, 161] width 1020 height 16
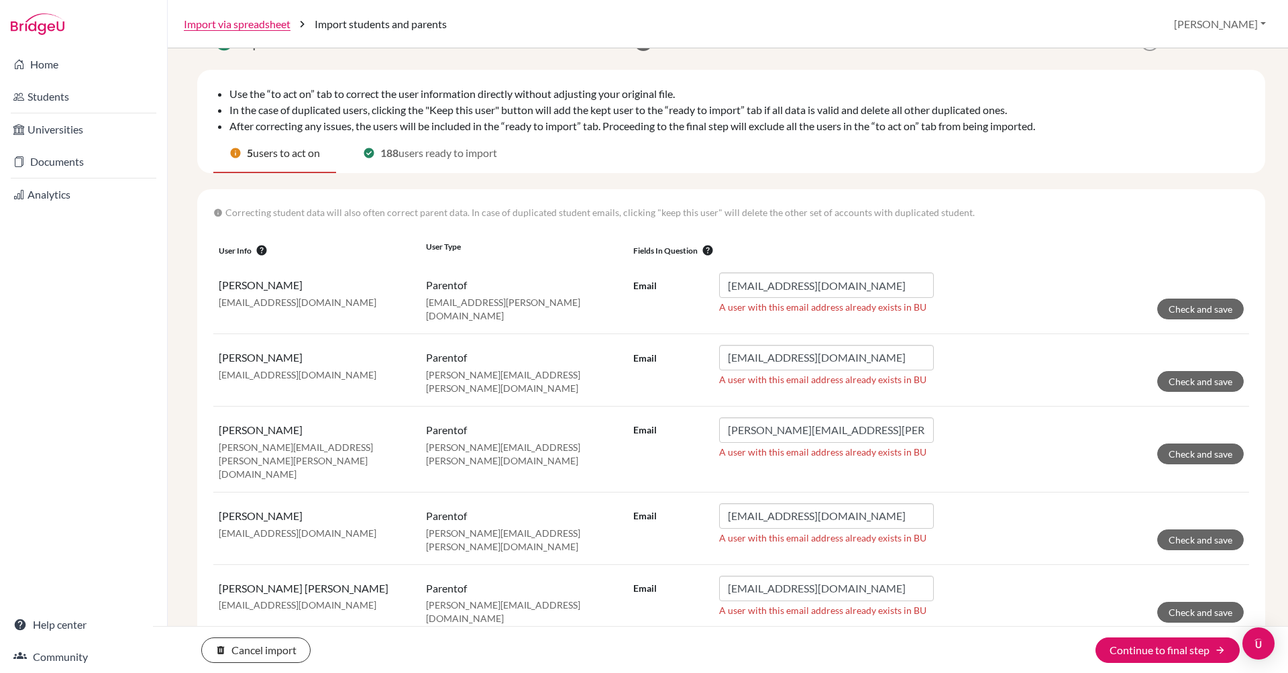
scroll to position [34, 0]
click at [707, 139] on div "info 5 users to act on check_circle 188 users ready to import" at bounding box center [731, 155] width 1036 height 39
click at [661, 119] on li "In the case of duplicated users, clicking the "Keep this user" button will add …" at bounding box center [739, 127] width 1020 height 16
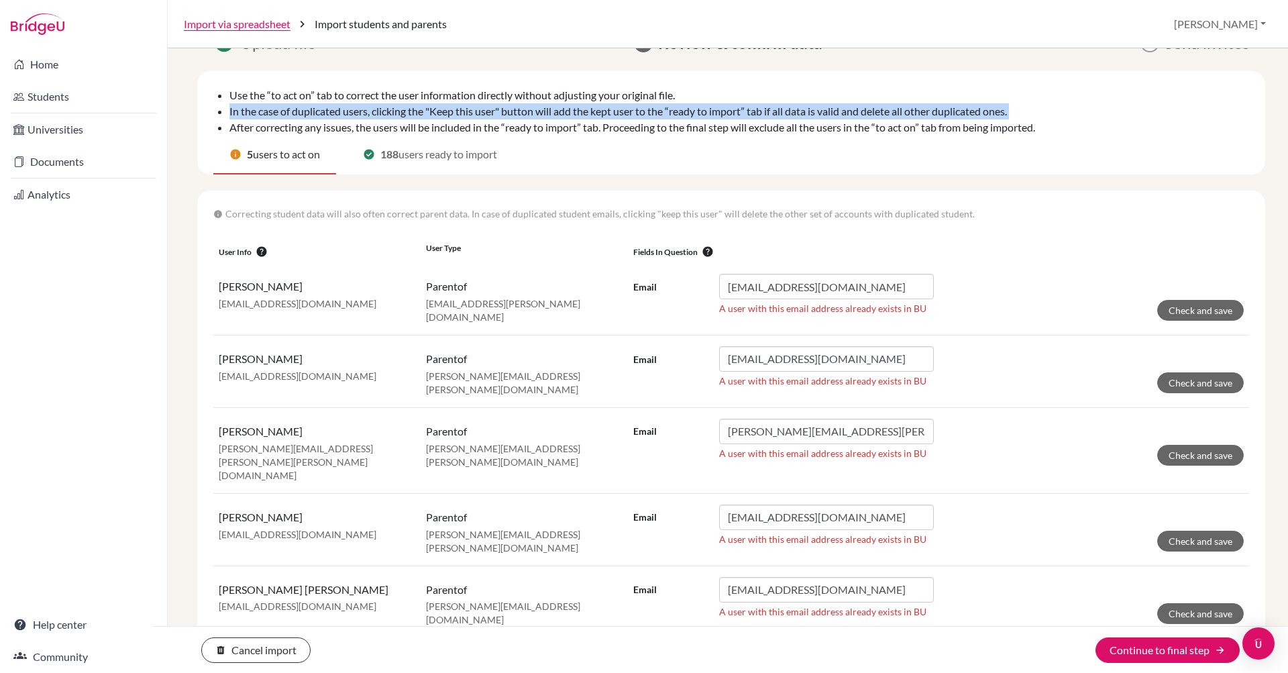
click at [661, 119] on li "In the case of duplicated users, clicking the "Keep this user" button will add …" at bounding box center [739, 127] width 1020 height 16
click at [645, 119] on li "In the case of duplicated users, clicking the "Keep this user" button will add …" at bounding box center [739, 127] width 1020 height 16
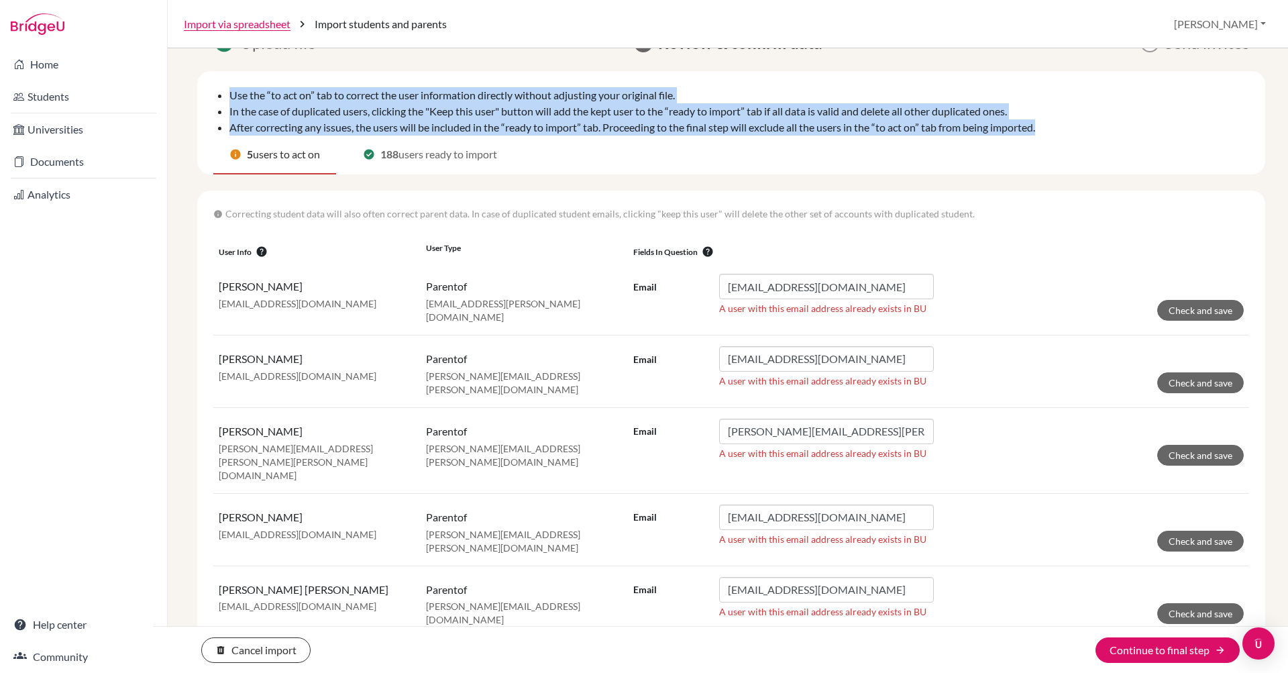
drag, startPoint x: 230, startPoint y: 93, endPoint x: 1080, endPoint y: 127, distance: 850.6
click at [1080, 127] on ul "Use the “to act on” tab to correct the user information directly without adjust…" at bounding box center [731, 111] width 1036 height 48
click at [1080, 127] on li "After correcting any issues, the users will be included in the “ready to import…" at bounding box center [739, 127] width 1020 height 16
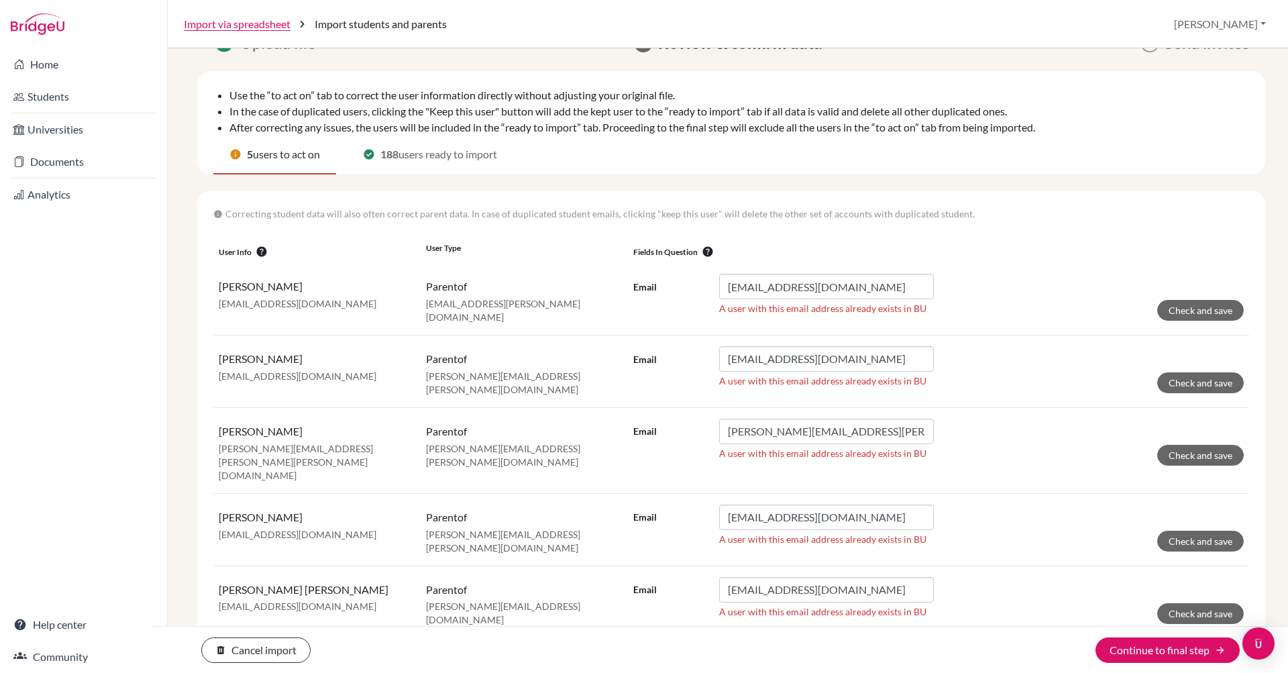
click at [727, 141] on div "info 5 users to act on check_circle 188 users ready to import" at bounding box center [731, 155] width 1036 height 39
click at [231, 23] on link "Import via spreadsheet" at bounding box center [237, 24] width 107 height 16
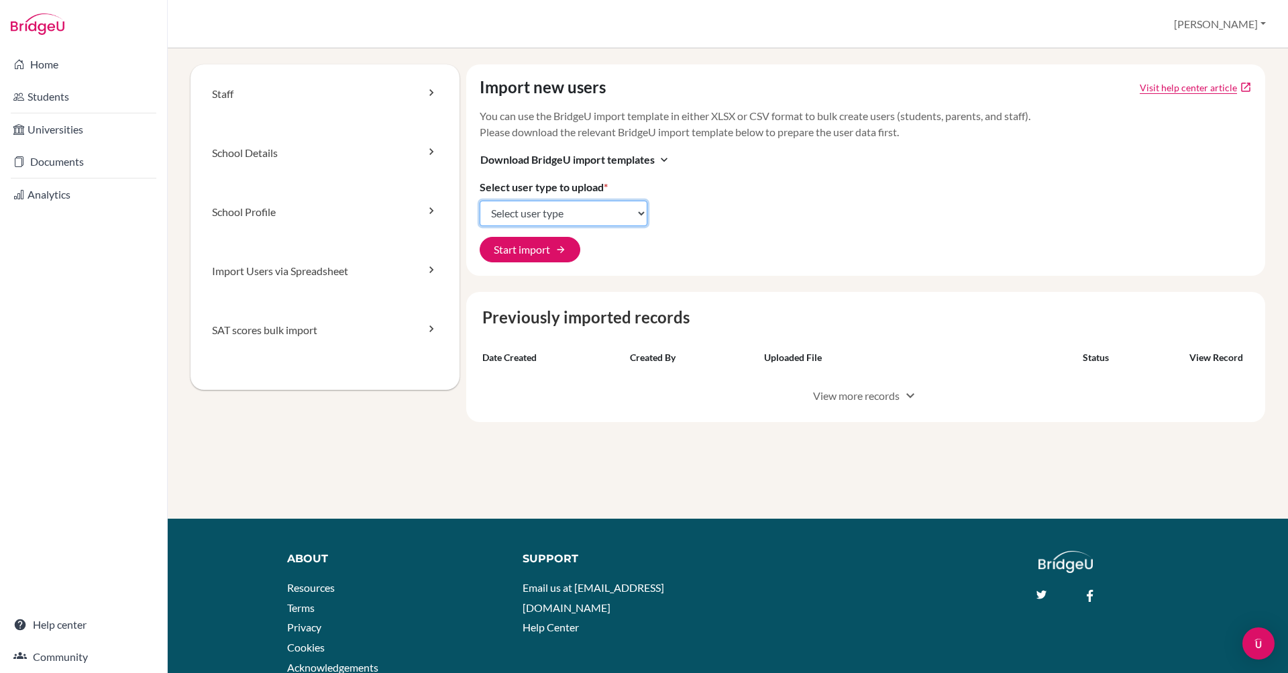
select select "student_parents"
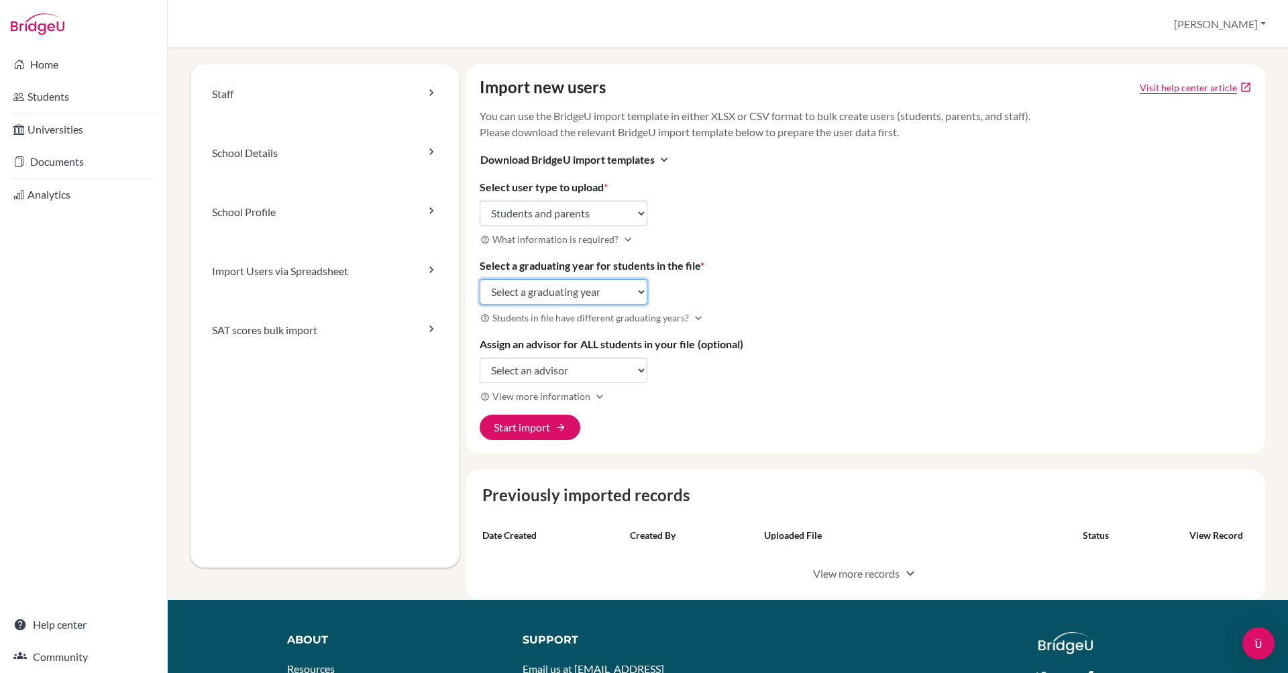
select select "2027"
select select "308273"
click at [552, 431] on button "Start import arrow_forward" at bounding box center [530, 427] width 101 height 25
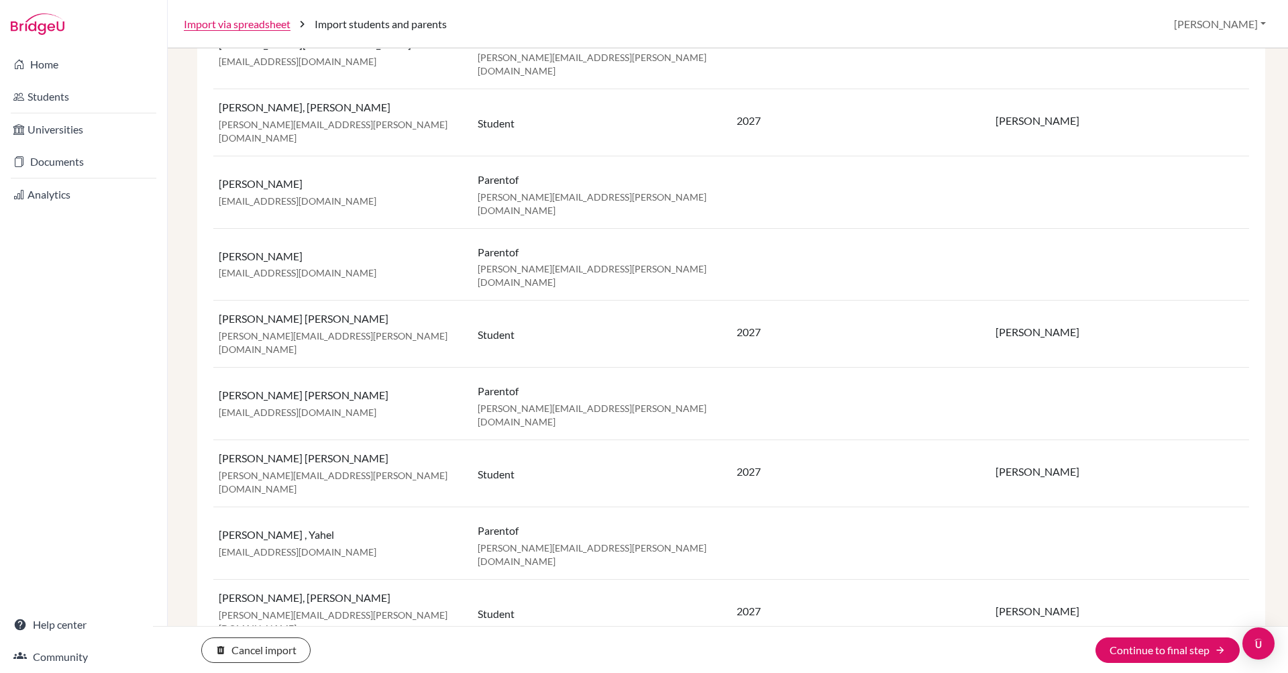
scroll to position [9911, 0]
click at [1130, 655] on button "Continue to final step arrow_forward" at bounding box center [1167, 649] width 144 height 25
click at [1136, 649] on button "Continue to final step arrow_forward" at bounding box center [1167, 649] width 144 height 25
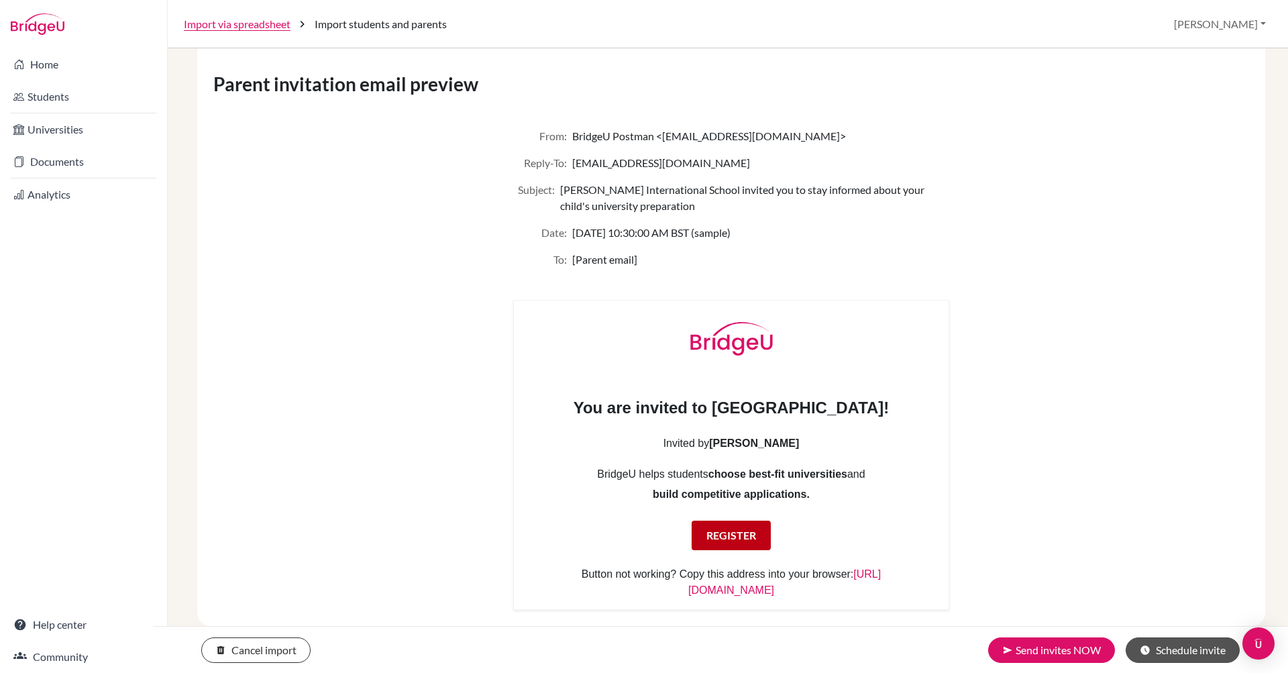
click at [1168, 649] on button "schedule Schedule invite" at bounding box center [1183, 649] width 114 height 25
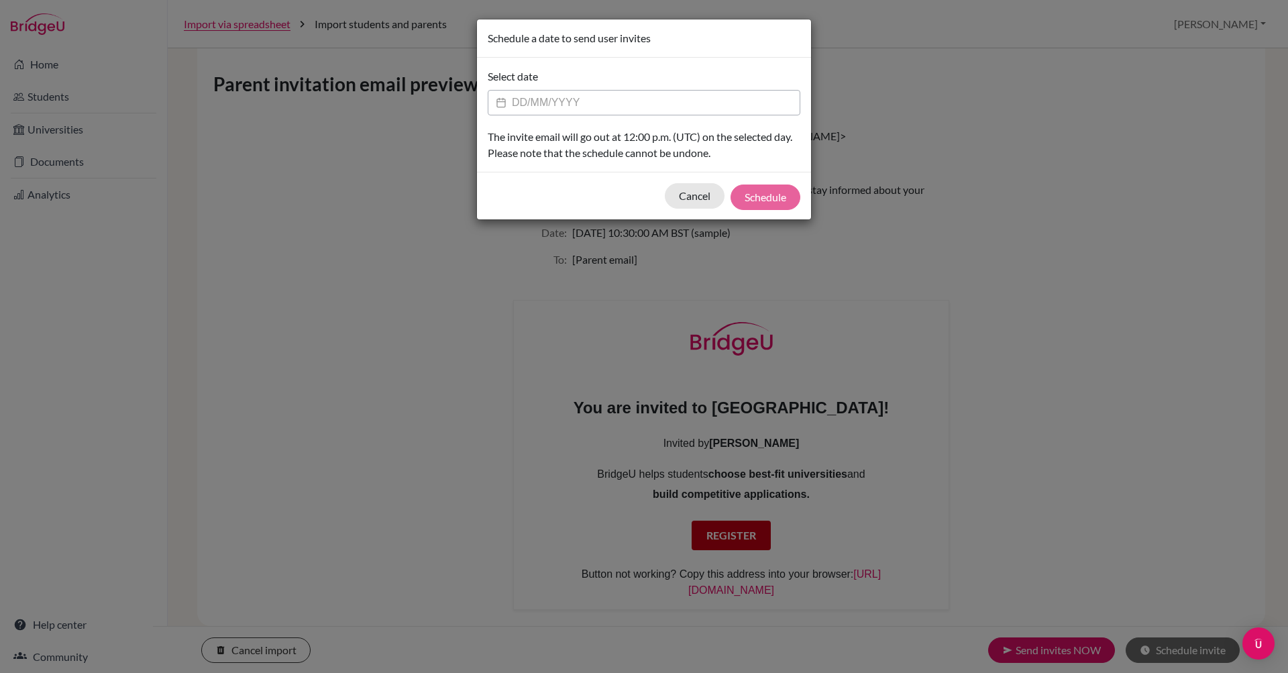
click at [555, 98] on input "Datepicker input" at bounding box center [644, 102] width 313 height 25
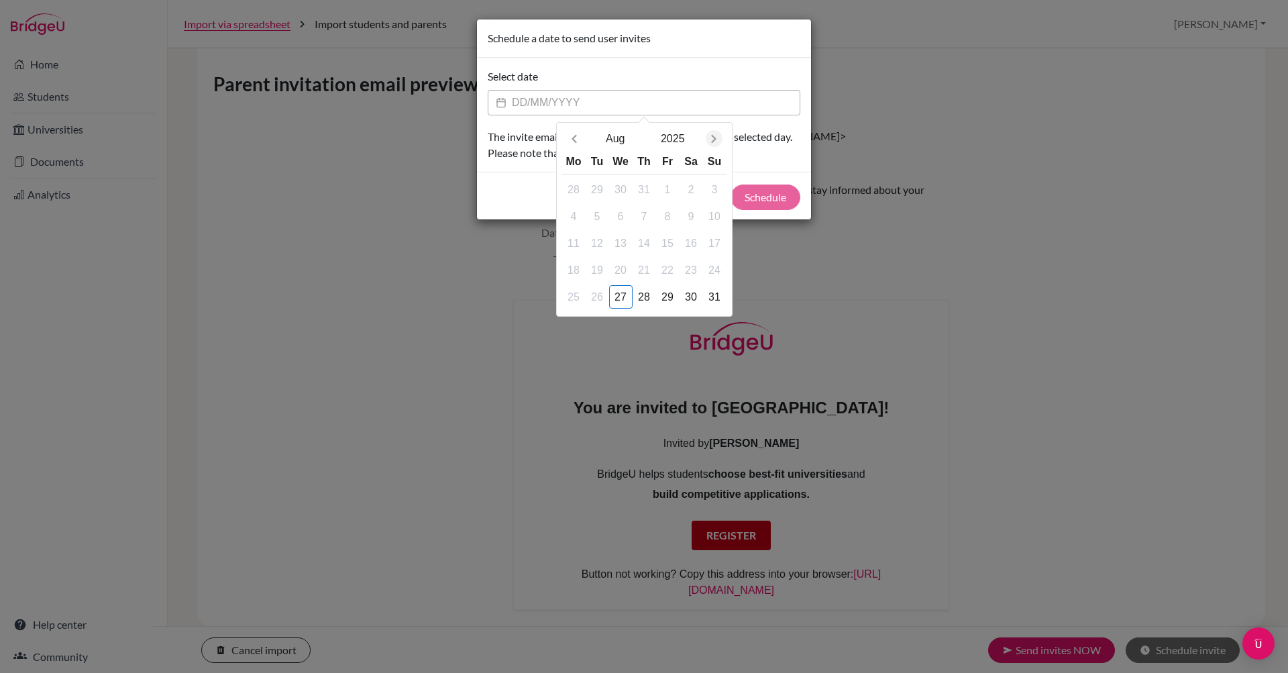
click at [718, 137] on icon "Next month" at bounding box center [713, 138] width 13 height 13
click at [594, 184] on div "2" at bounding box center [597, 189] width 23 height 23
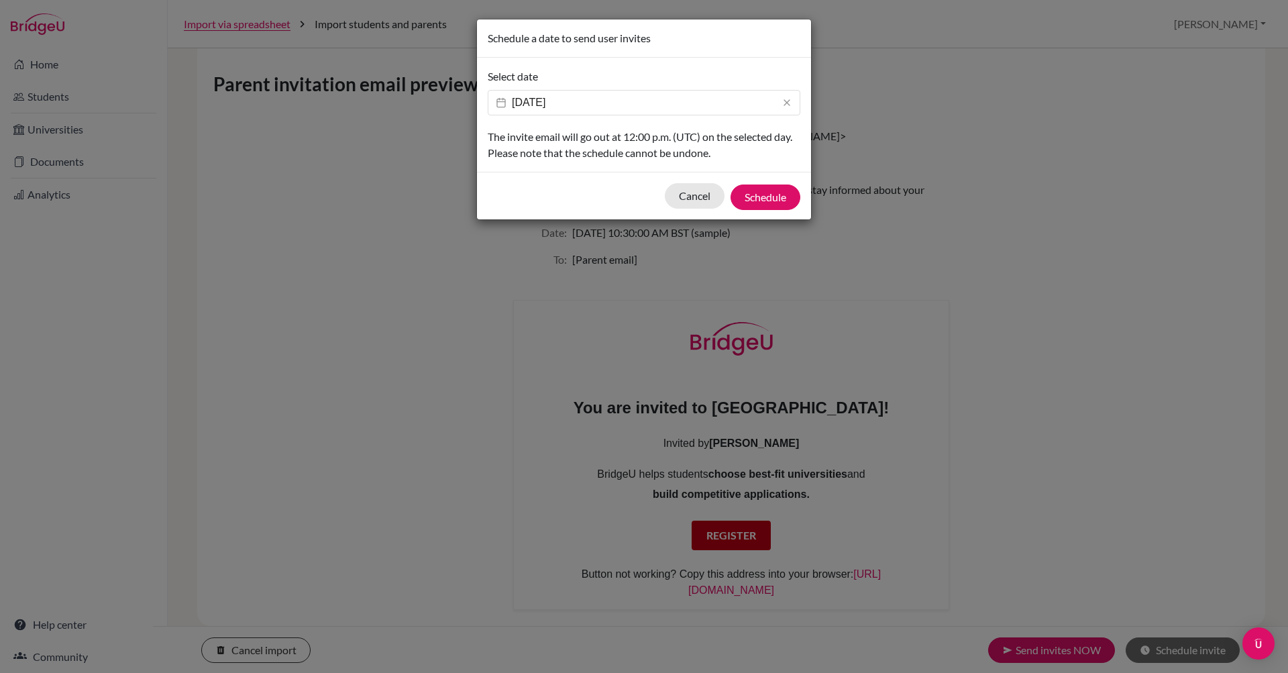
click at [631, 107] on input "02/09/2025" at bounding box center [644, 102] width 313 height 25
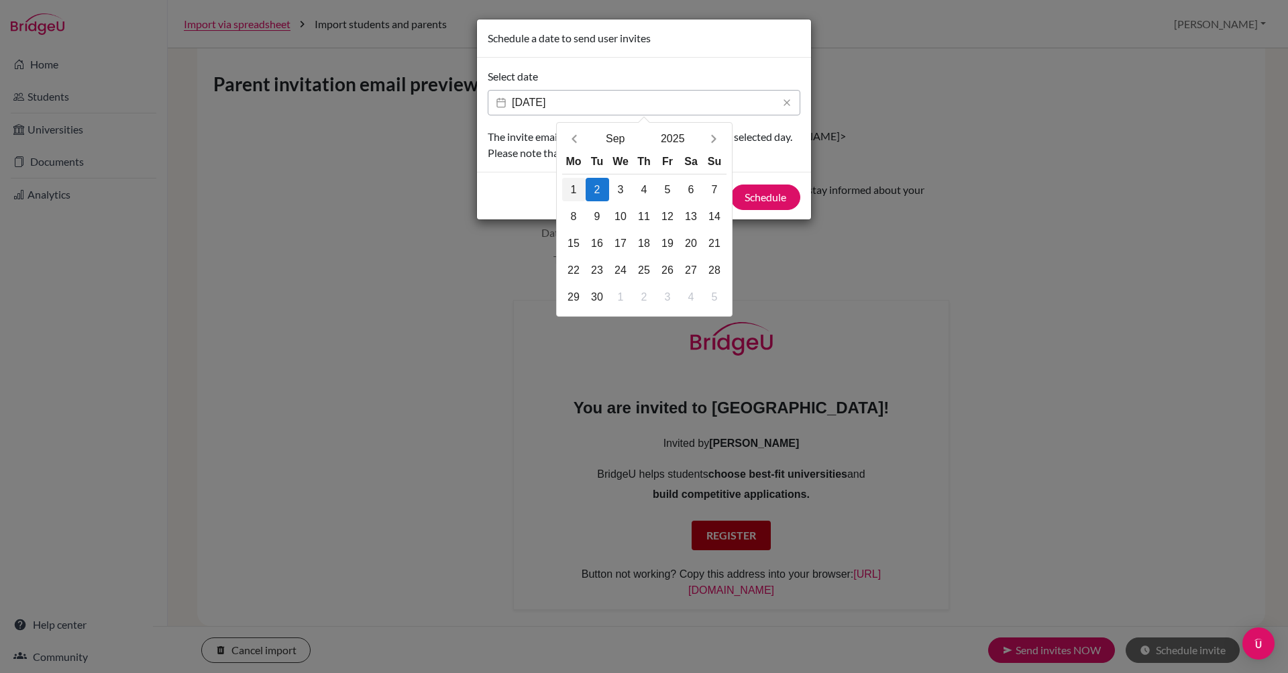
click at [577, 191] on div "1" at bounding box center [573, 189] width 23 height 23
type input "01/09/2025"
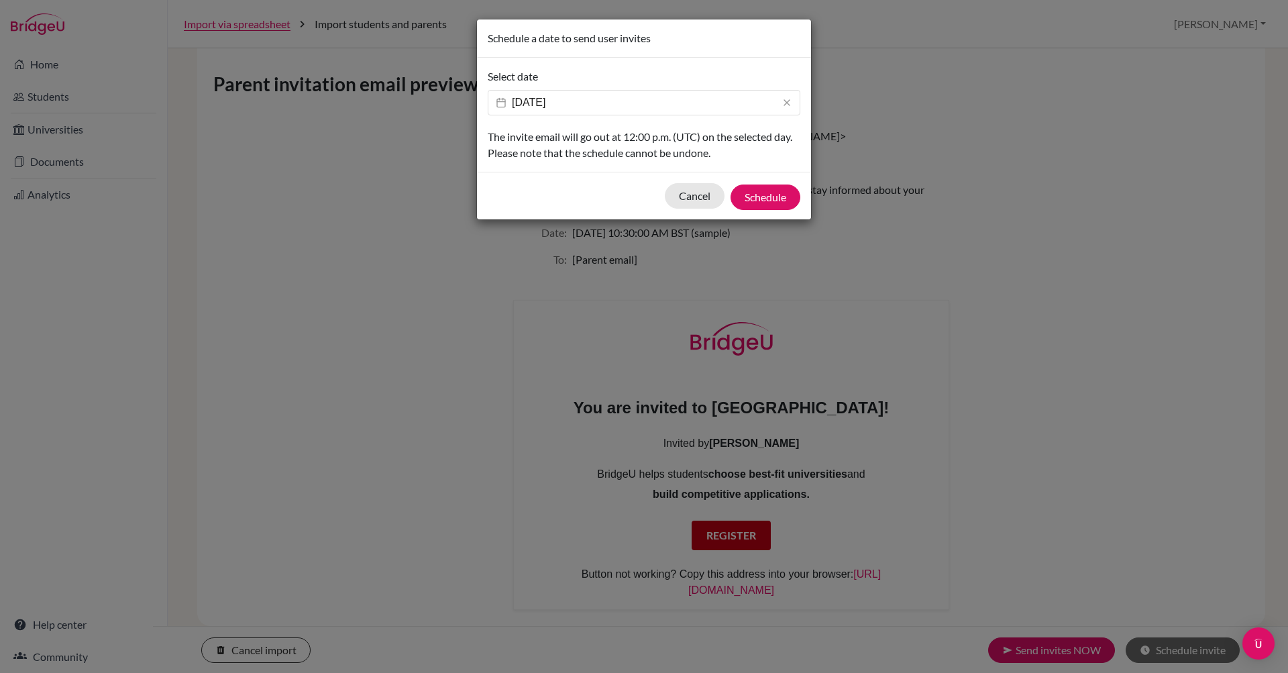
click at [585, 131] on p "The invite email will go out at 12:00 p.m. (UTC) on the selected day. Please no…" at bounding box center [644, 145] width 313 height 32
click at [594, 105] on input "01/09/2025" at bounding box center [644, 102] width 313 height 25
click at [519, 141] on p "The invite email will go out at 12:00 p.m. (UTC) on the selected day. Please no…" at bounding box center [644, 145] width 313 height 32
click at [604, 99] on input "01/09/2025" at bounding box center [644, 102] width 313 height 25
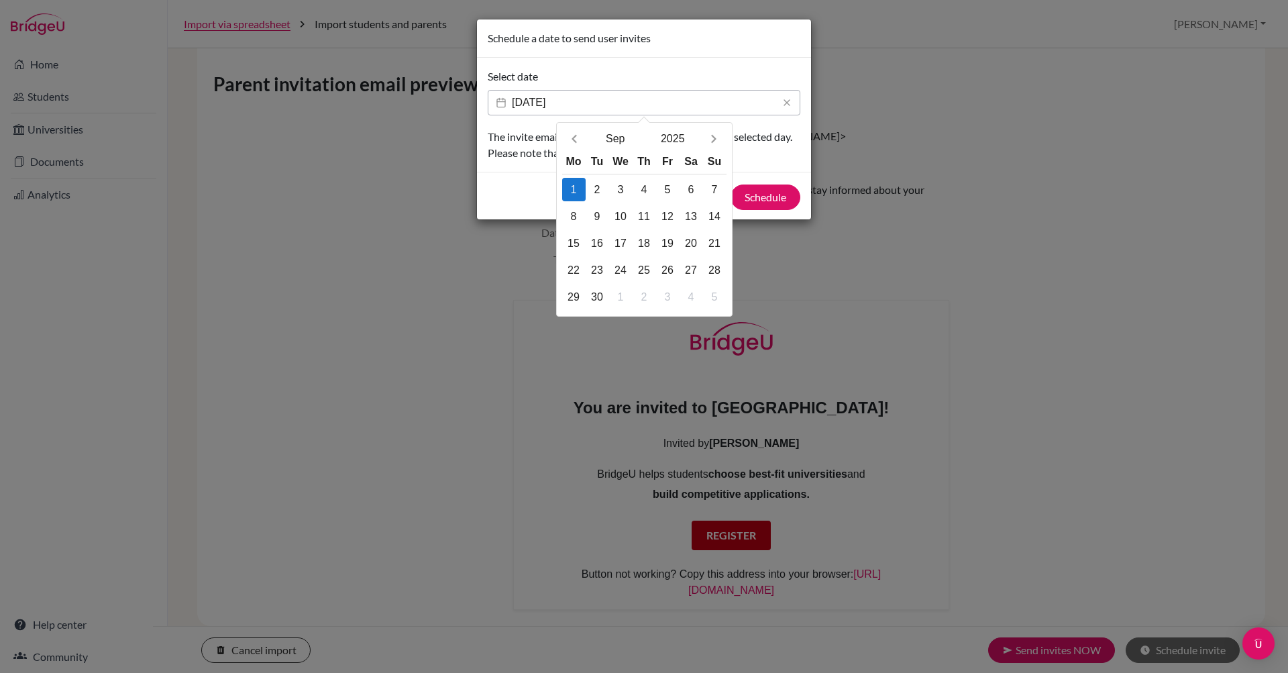
click at [521, 145] on p "The invite email will go out at 12:00 p.m. (UTC) on the selected day. Please no…" at bounding box center [644, 145] width 313 height 32
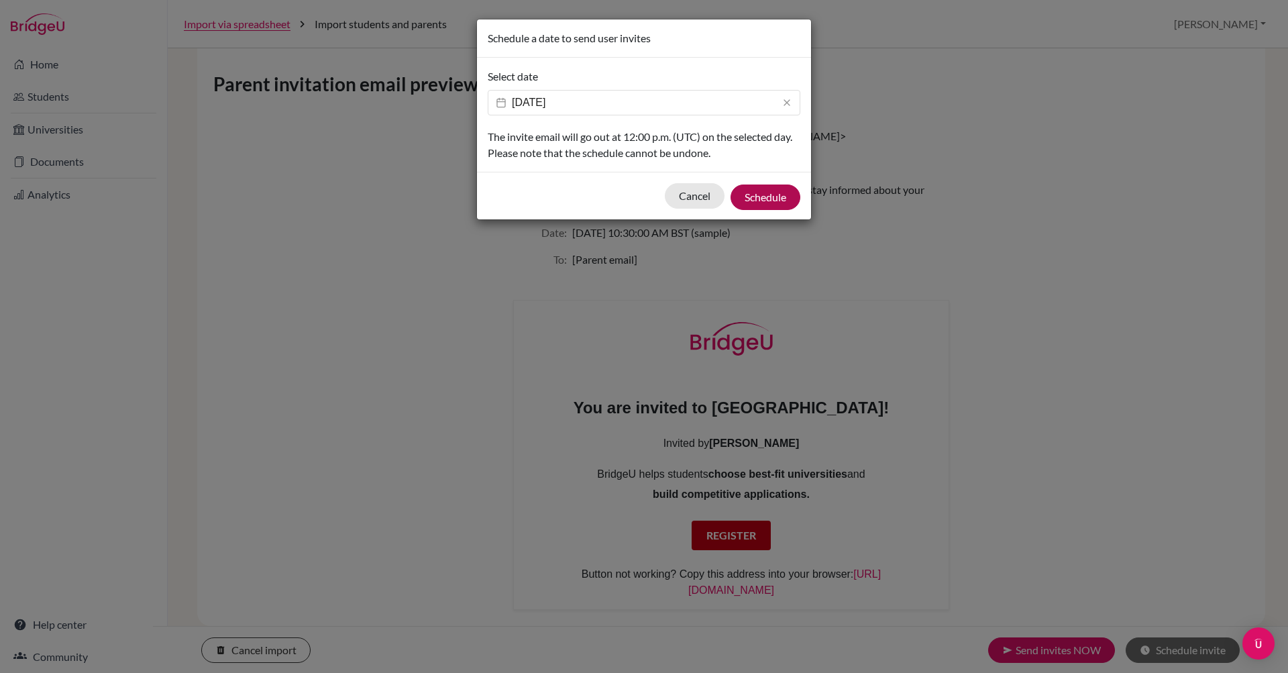
click at [769, 196] on button "Schedule" at bounding box center [766, 196] width 70 height 25
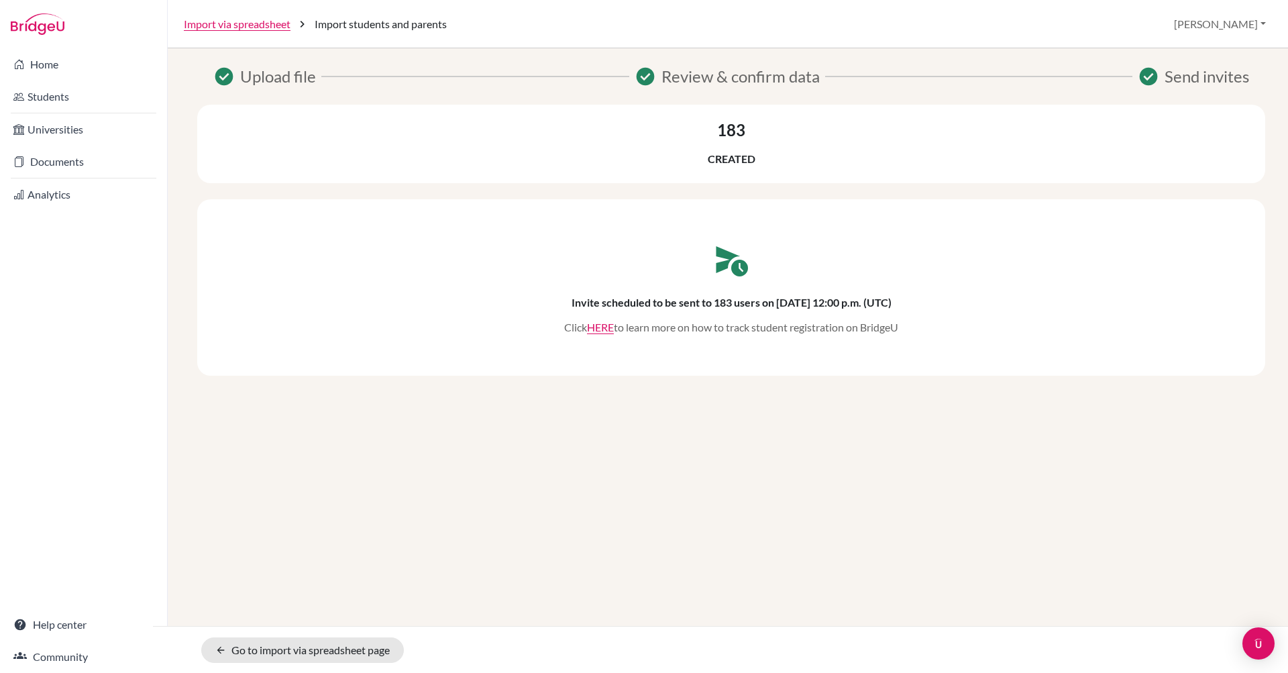
click at [639, 484] on div "check_circle Upload file check_circle Review & confirm data check_circle Send i…" at bounding box center [728, 291] width 1088 height 454
click at [240, 23] on link "Import via spreadsheet" at bounding box center [237, 24] width 107 height 16
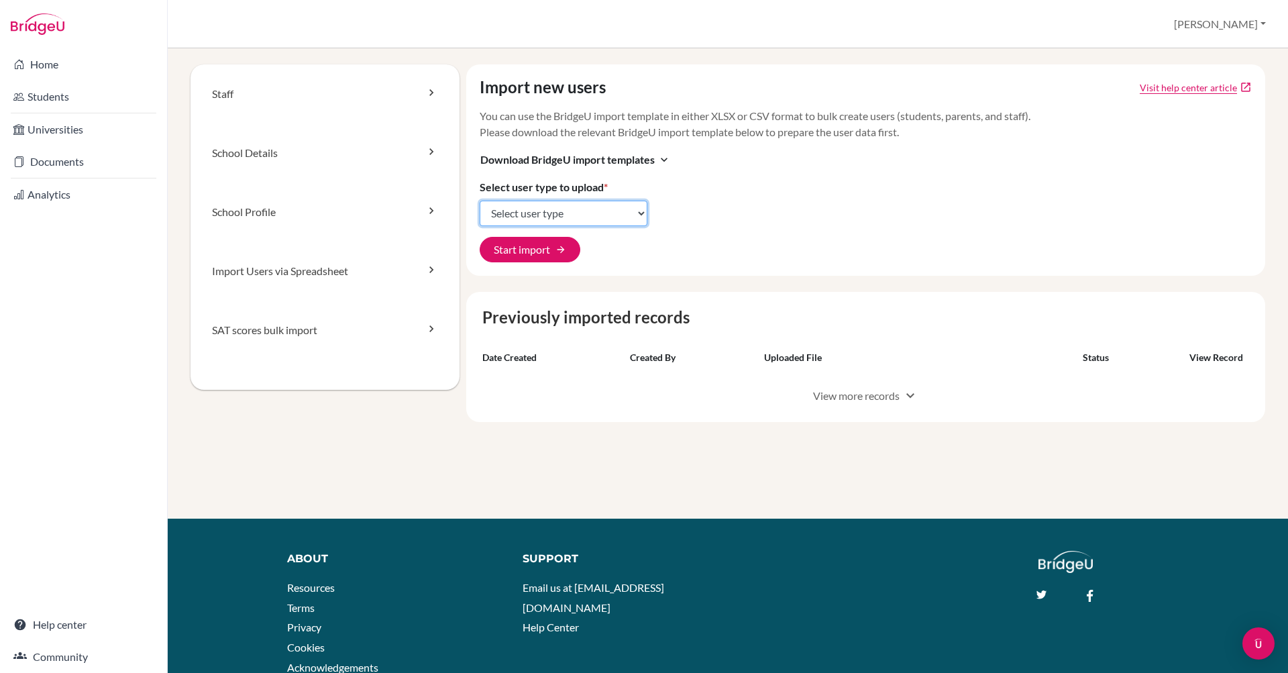
select select "student_parents"
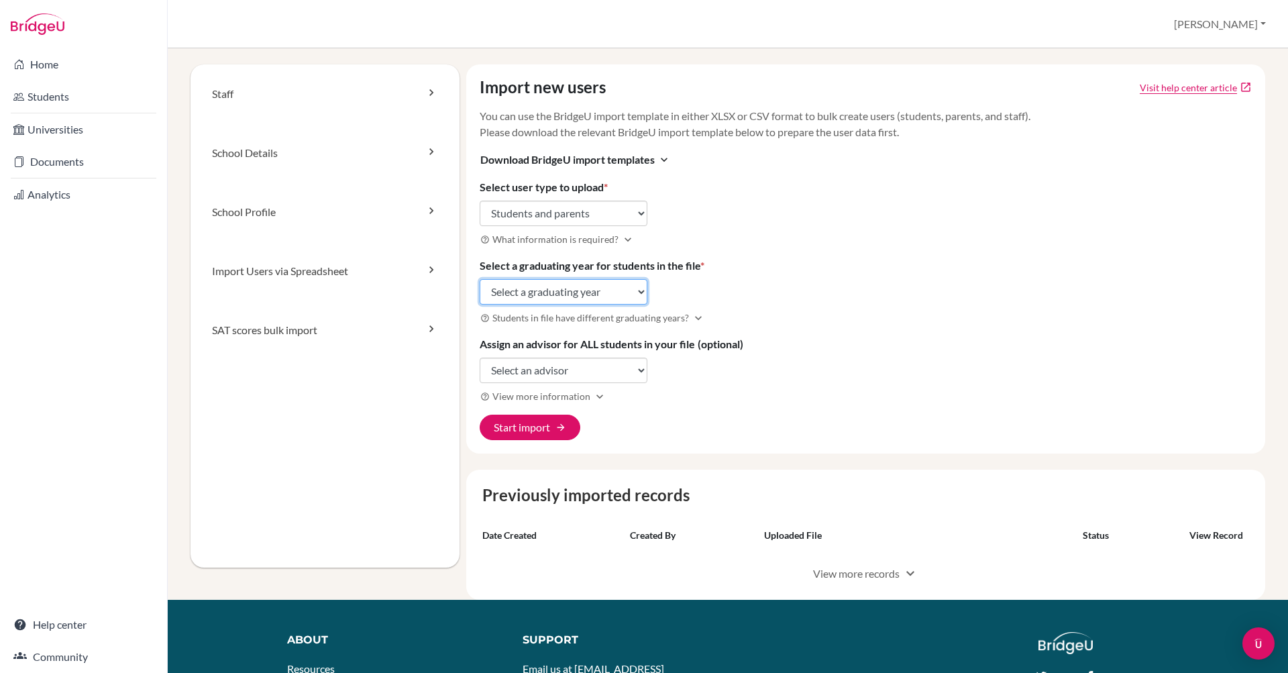
select select "2026"
select select "308273"
click at [556, 422] on span "arrow_forward" at bounding box center [560, 427] width 11 height 11
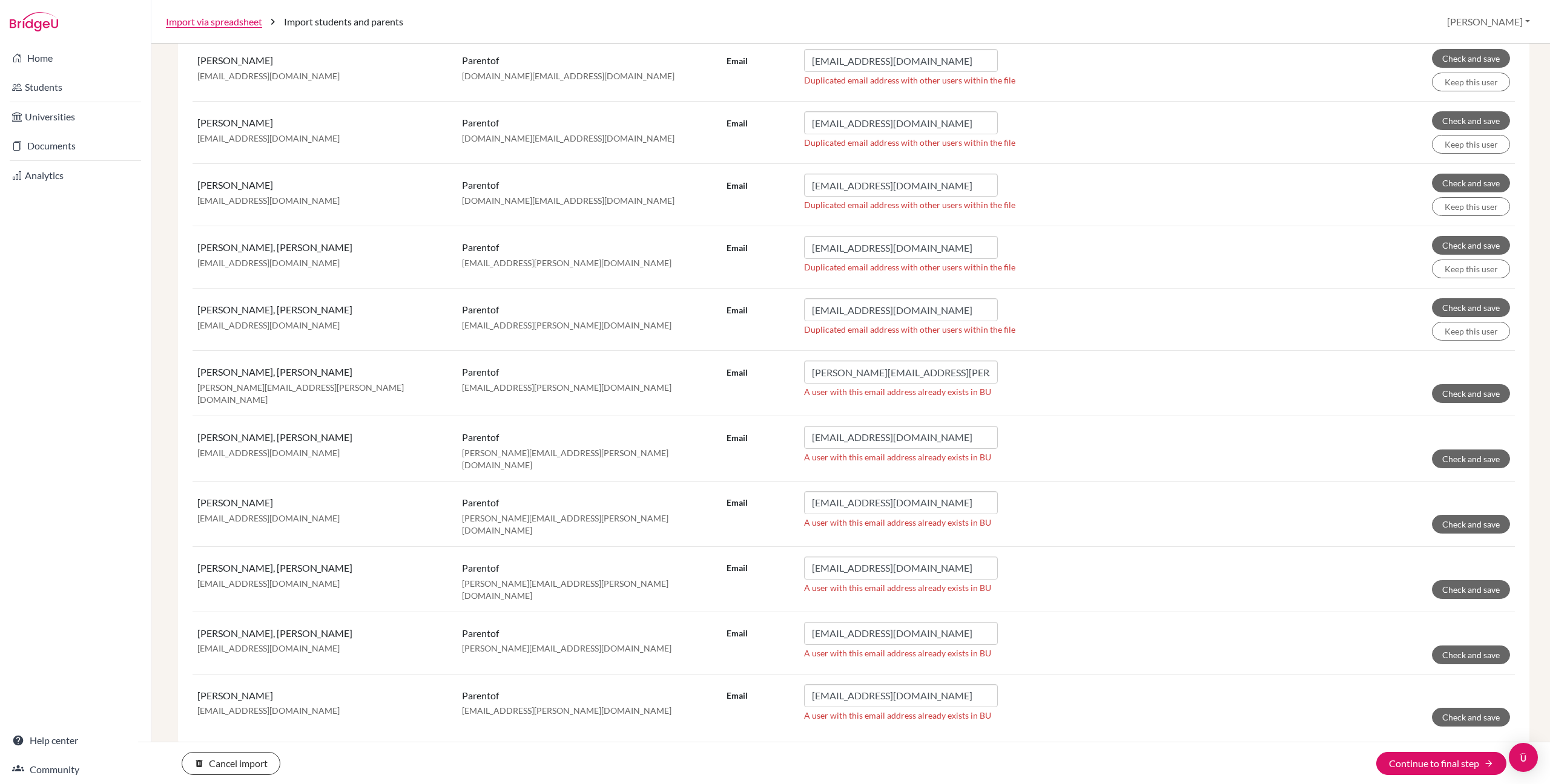
scroll to position [290, 0]
click at [924, 497] on input "[EMAIL_ADDRESS][DOMAIN_NAME]" at bounding box center [901, 503] width 194 height 23
click at [950, 436] on input "[EMAIL_ADDRESS][DOMAIN_NAME]" at bounding box center [901, 438] width 194 height 23
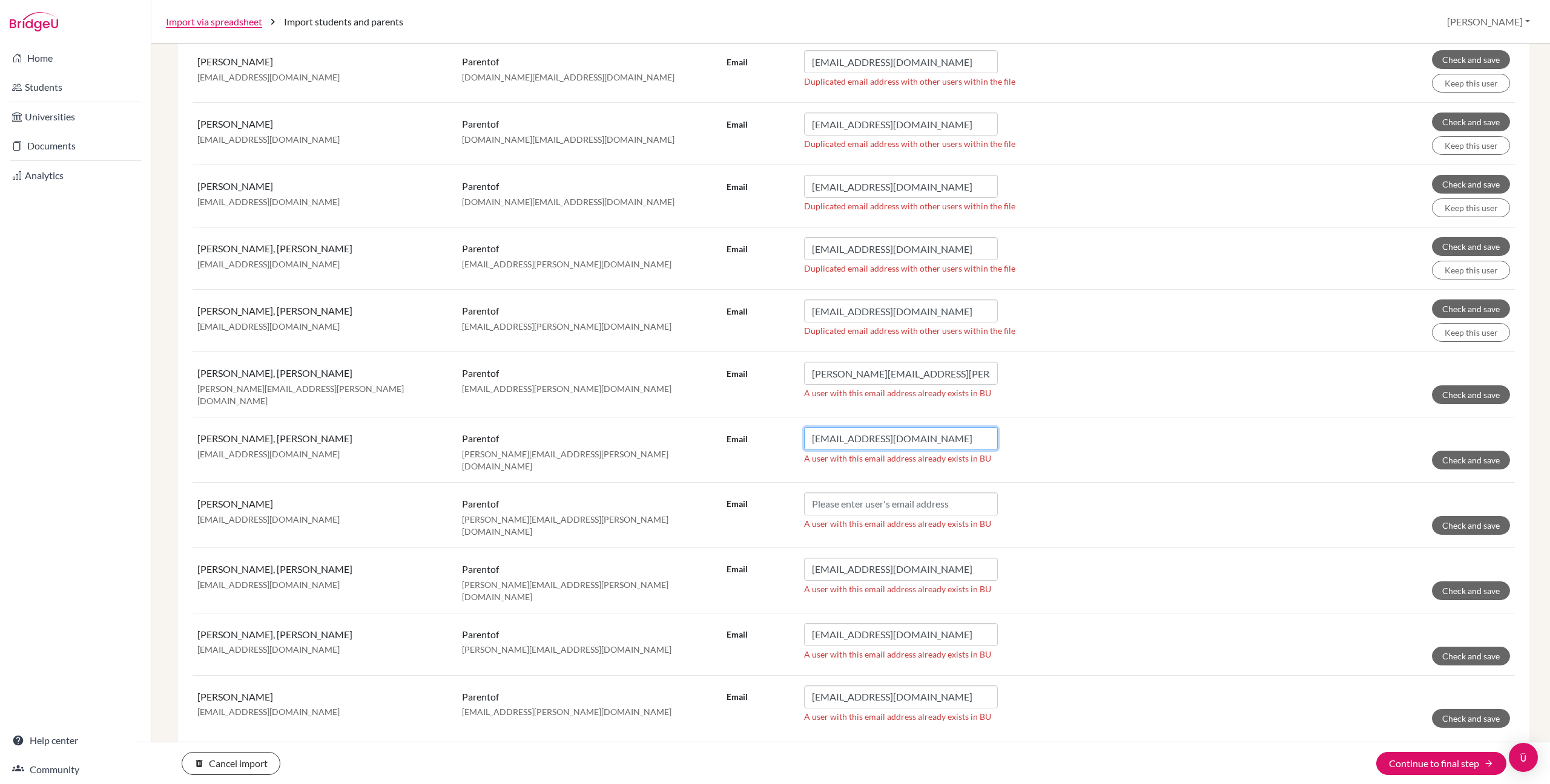
click at [950, 436] on input "[EMAIL_ADDRESS][DOMAIN_NAME]" at bounding box center [901, 438] width 194 height 23
click at [952, 437] on input "[EMAIL_ADDRESS][DOMAIN_NAME]" at bounding box center [901, 438] width 194 height 23
click at [650, 503] on p "parent of" at bounding box center [589, 503] width 255 height 14
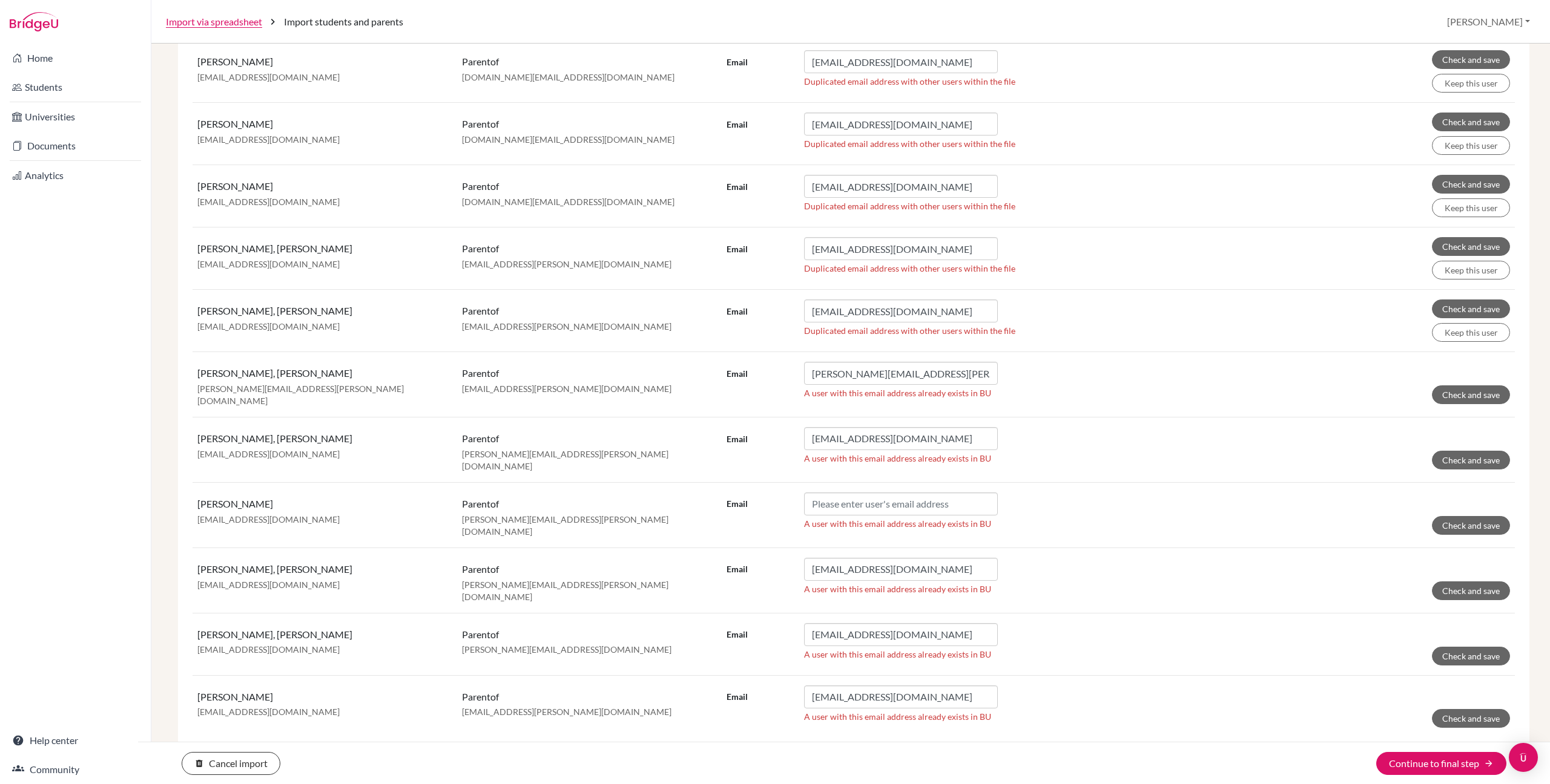
scroll to position [0, 0]
drag, startPoint x: 459, startPoint y: 578, endPoint x: 695, endPoint y: 579, distance: 236.0
click at [695, 579] on td "parent of [PERSON_NAME][EMAIL_ADDRESS][PERSON_NAME][DOMAIN_NAME]" at bounding box center [589, 580] width 265 height 65
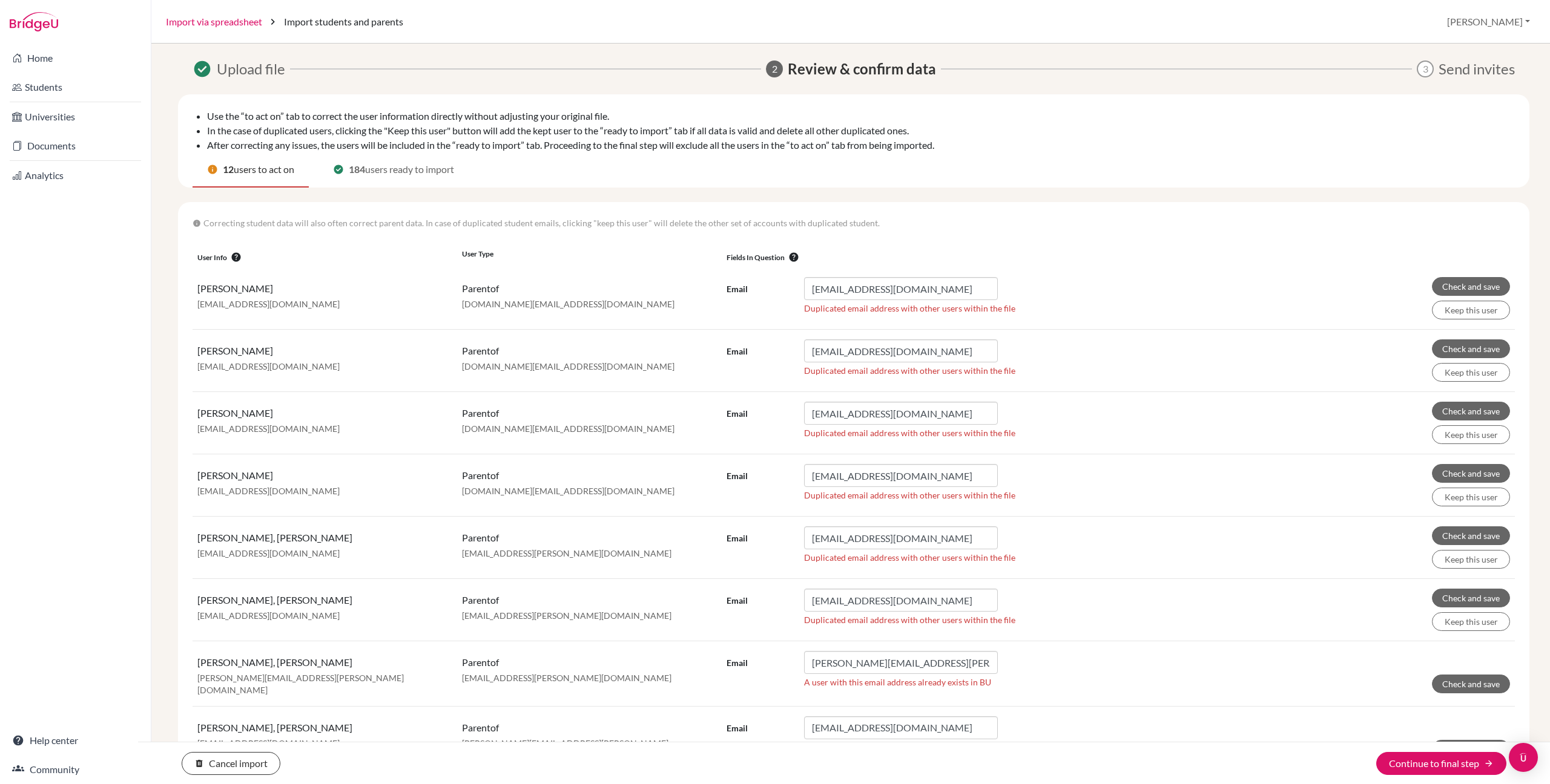
click at [218, 23] on link "Import via spreadsheet" at bounding box center [214, 22] width 97 height 14
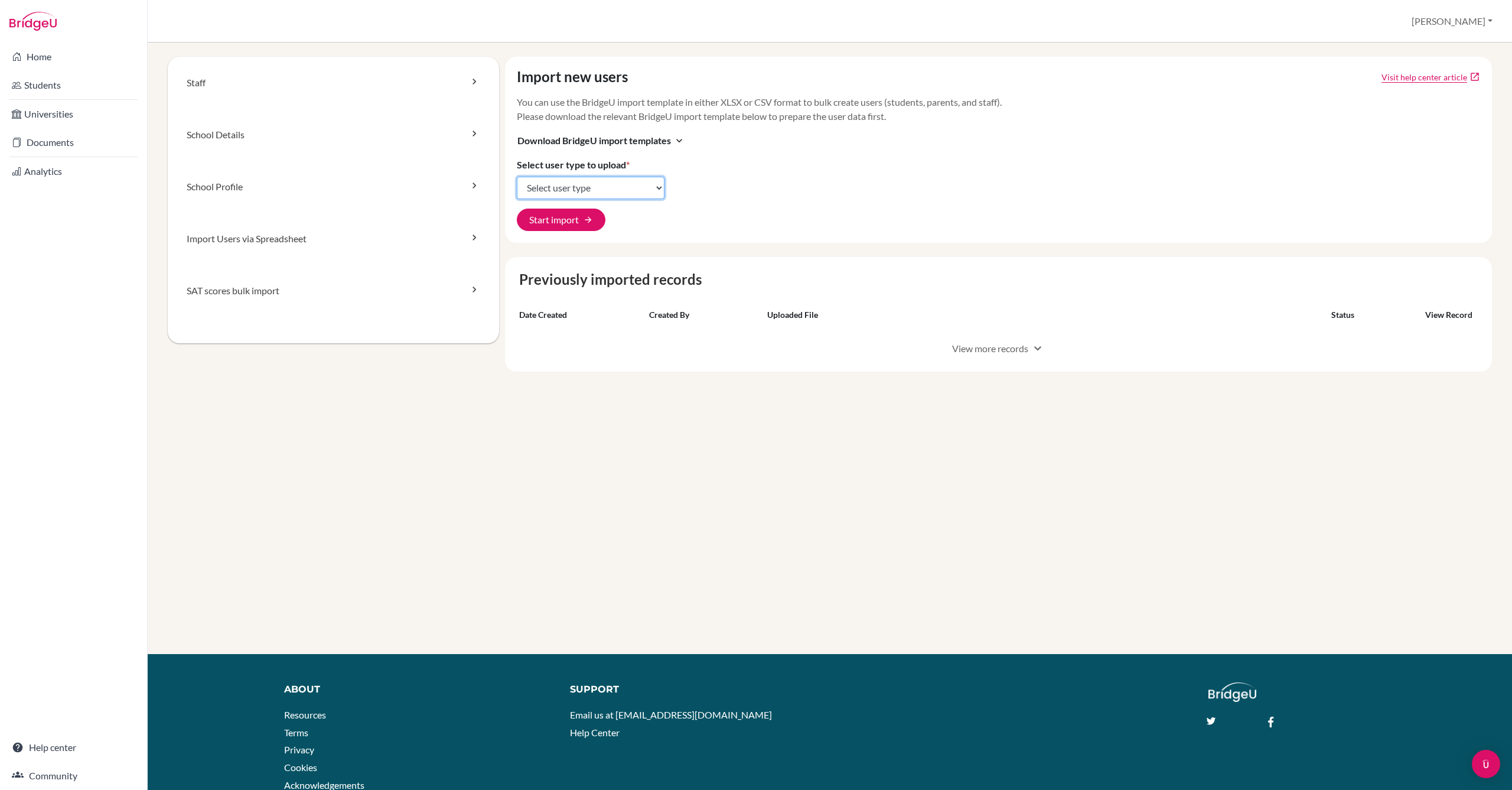
select select "student_parents"
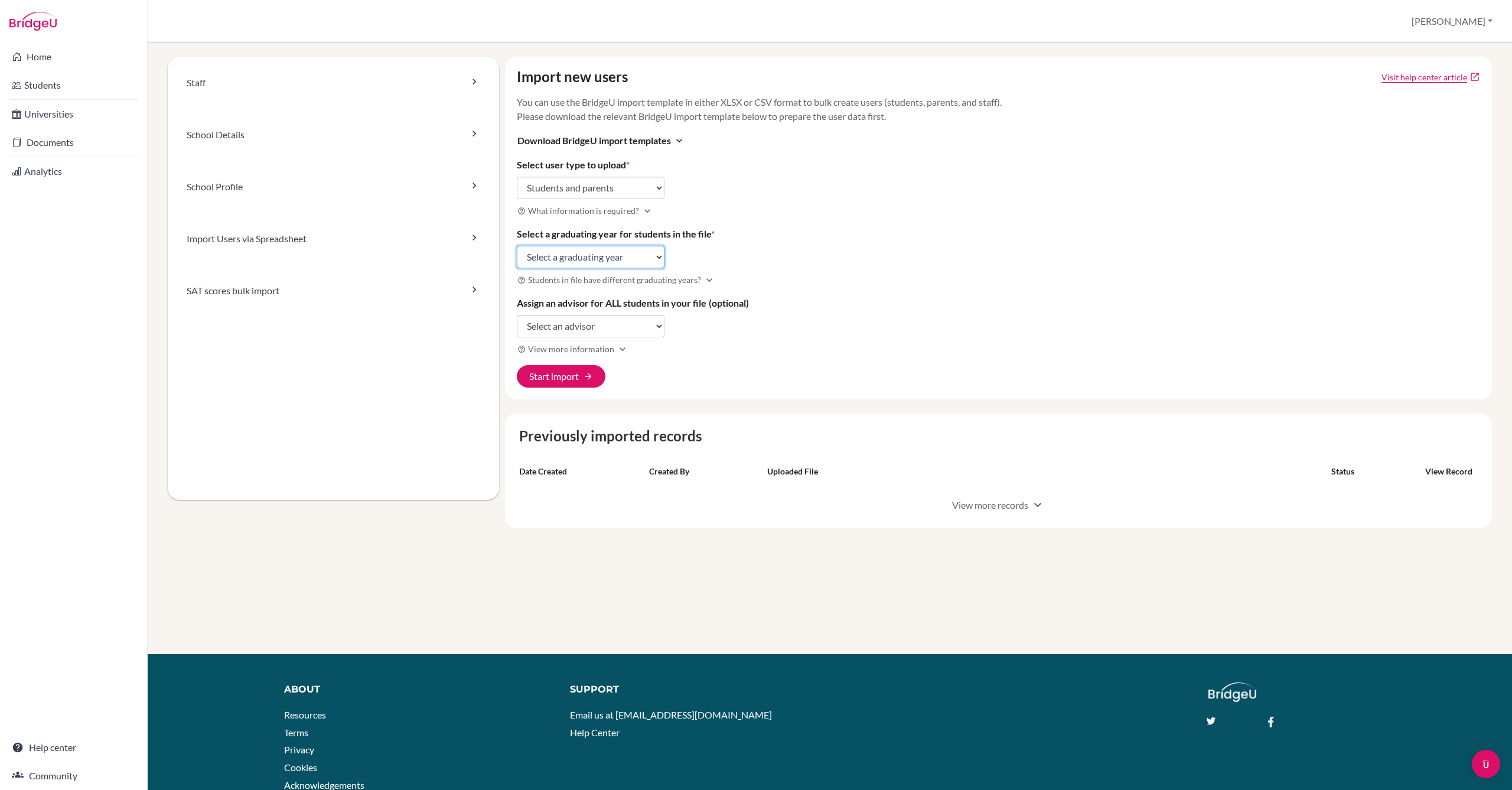
select select "2026"
select select "308273"
click at [571, 376] on button "Start import arrow_forward" at bounding box center [561, 376] width 89 height 22
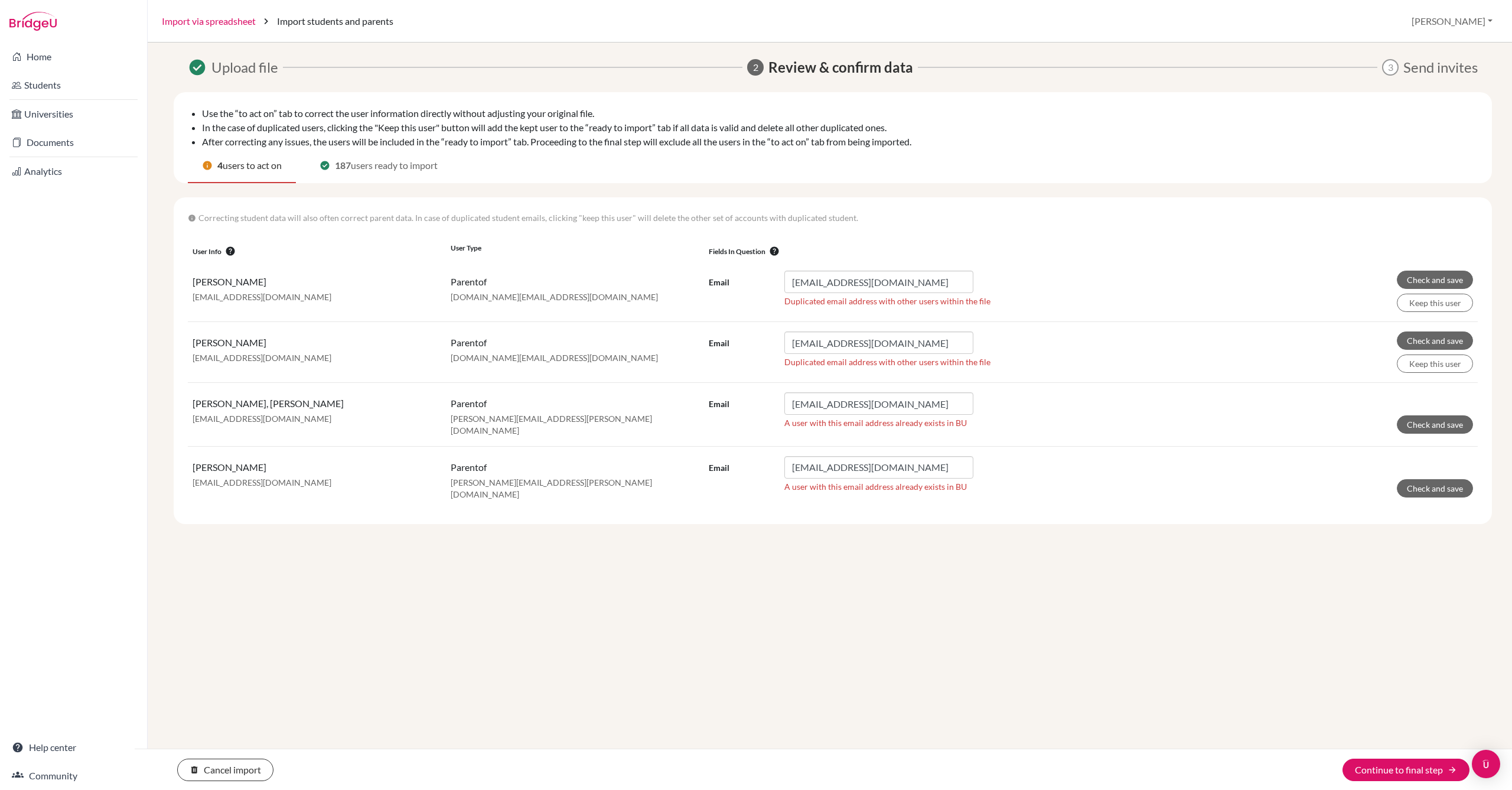
click at [212, 22] on link "Import via spreadsheet" at bounding box center [209, 21] width 94 height 14
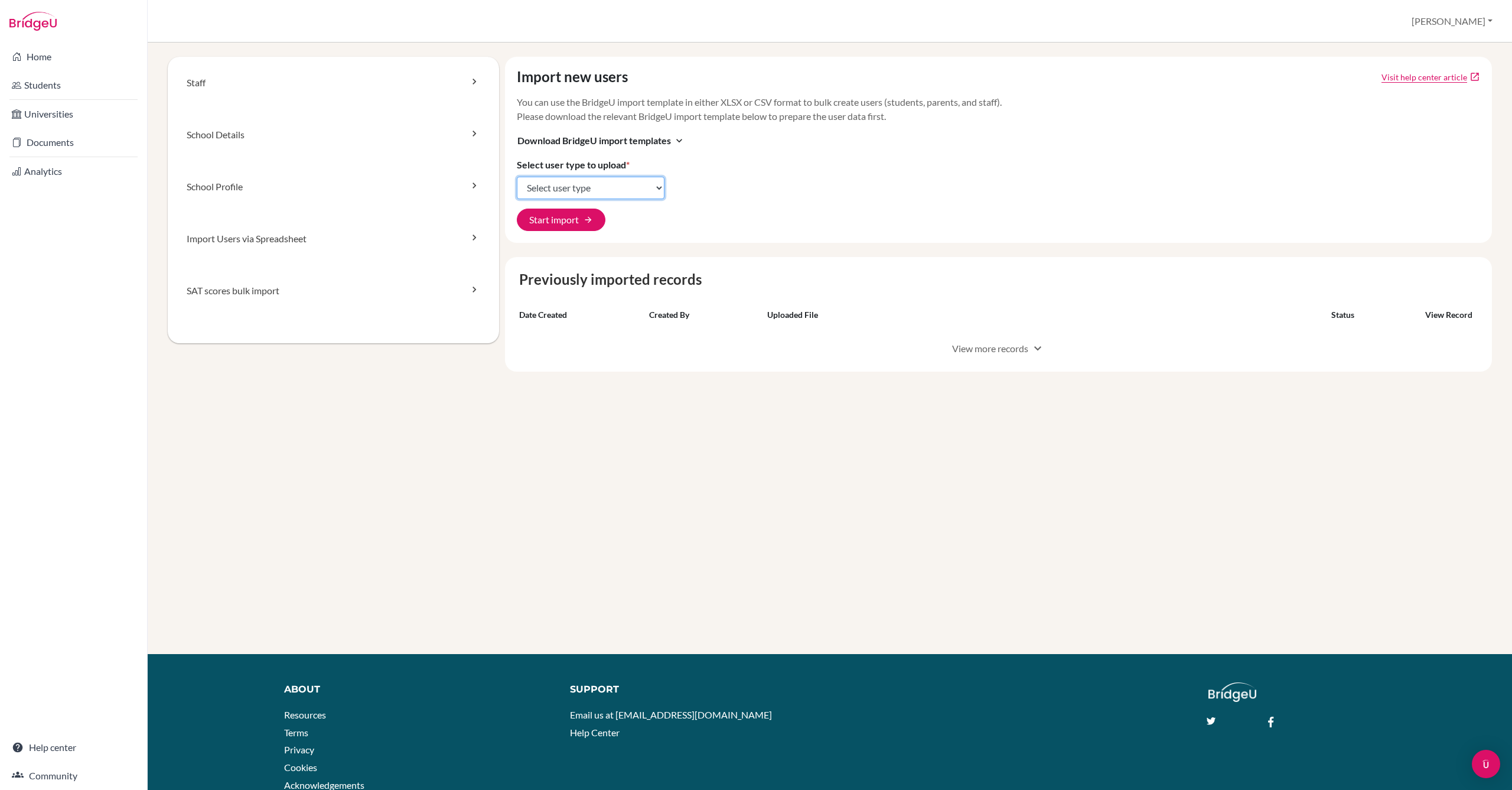
select select "student_parents"
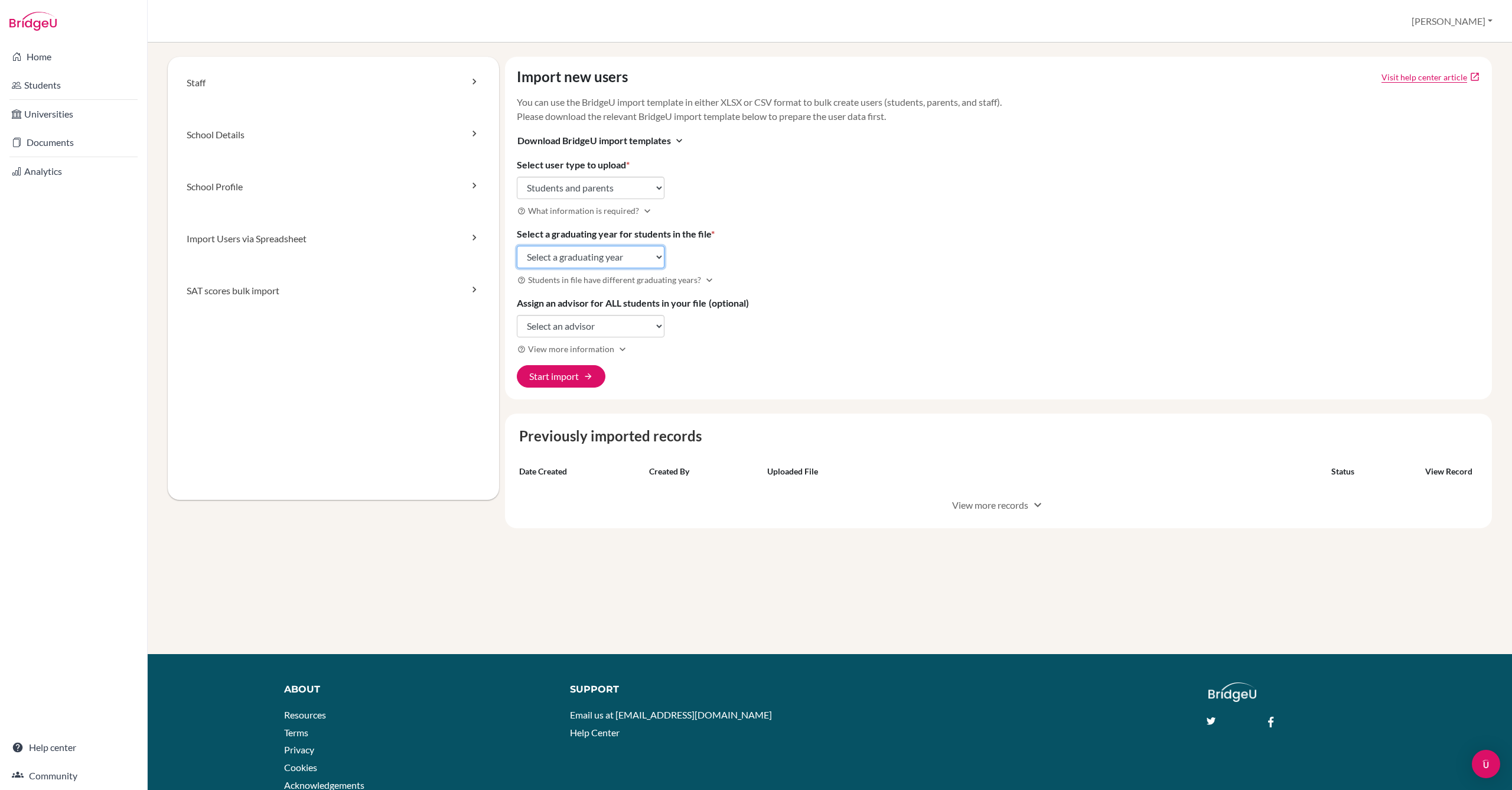
select select "2026"
select select "308273"
click at [558, 378] on button "Start import arrow_forward" at bounding box center [561, 376] width 89 height 22
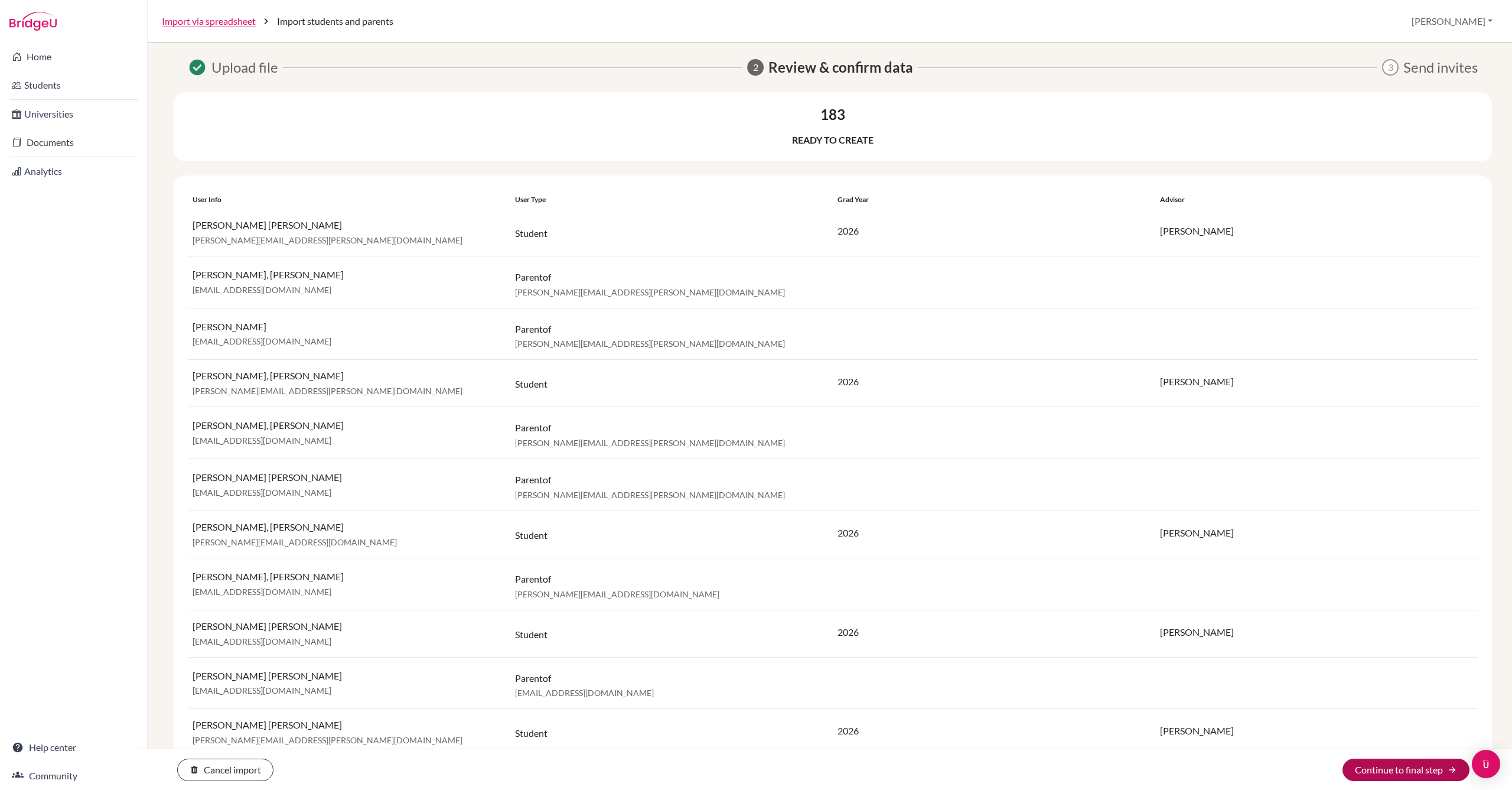
click at [1385, 769] on button "Continue to final step arrow_forward" at bounding box center [1406, 769] width 127 height 22
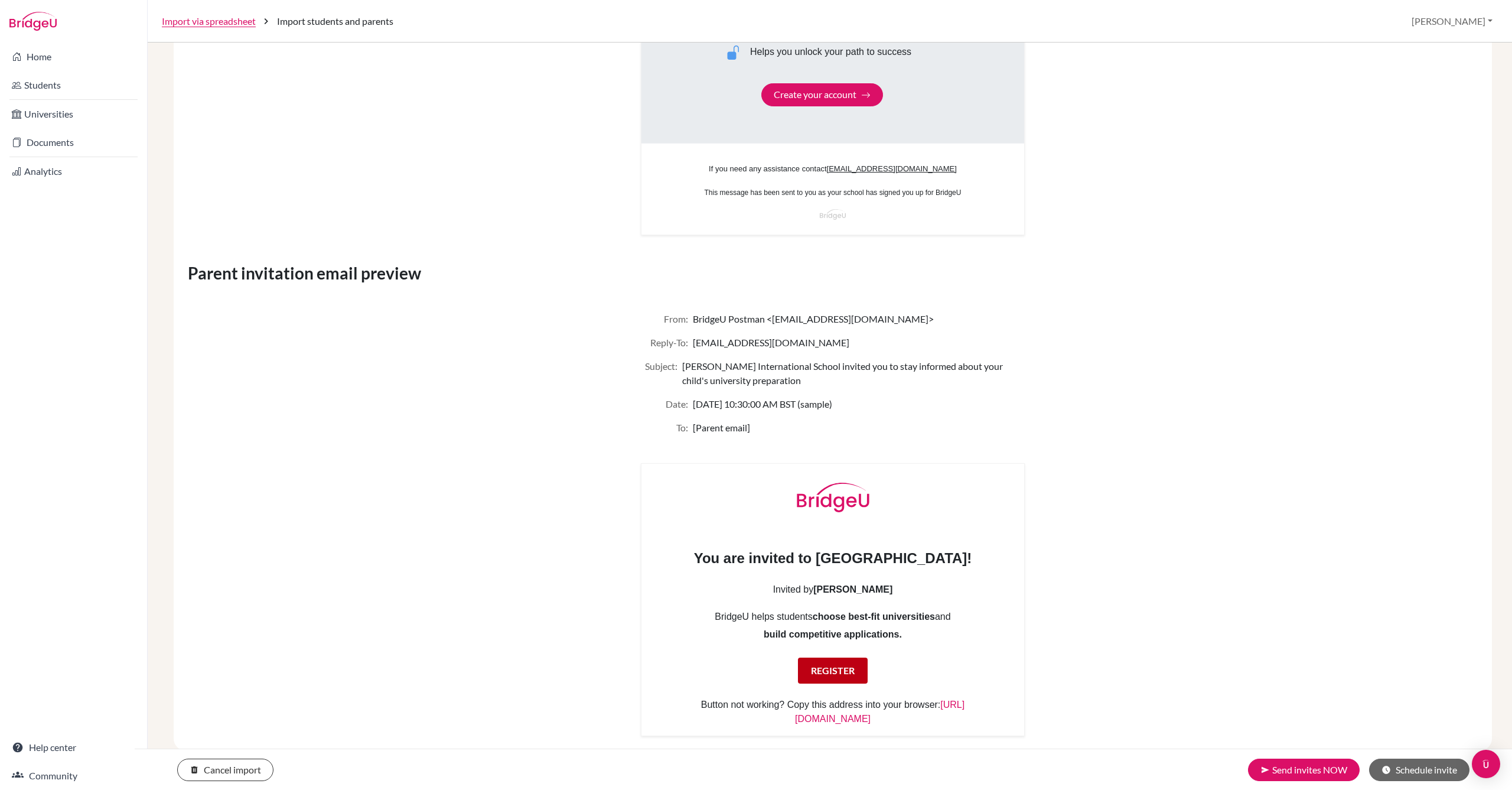
scroll to position [845, 0]
click at [1411, 765] on button "schedule Schedule invite" at bounding box center [1420, 769] width 100 height 22
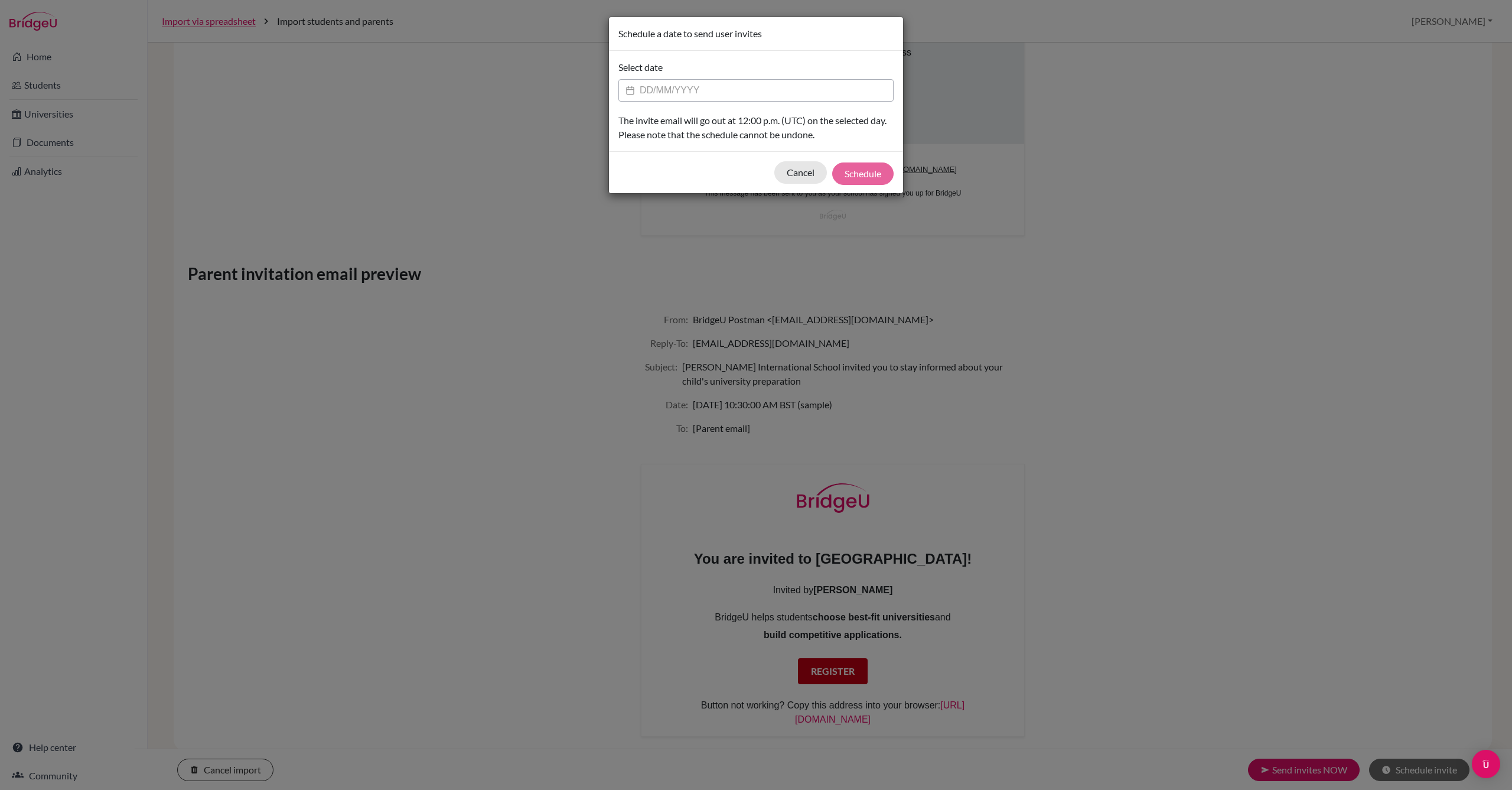
click at [735, 91] on input "Datepicker input" at bounding box center [756, 90] width 276 height 22
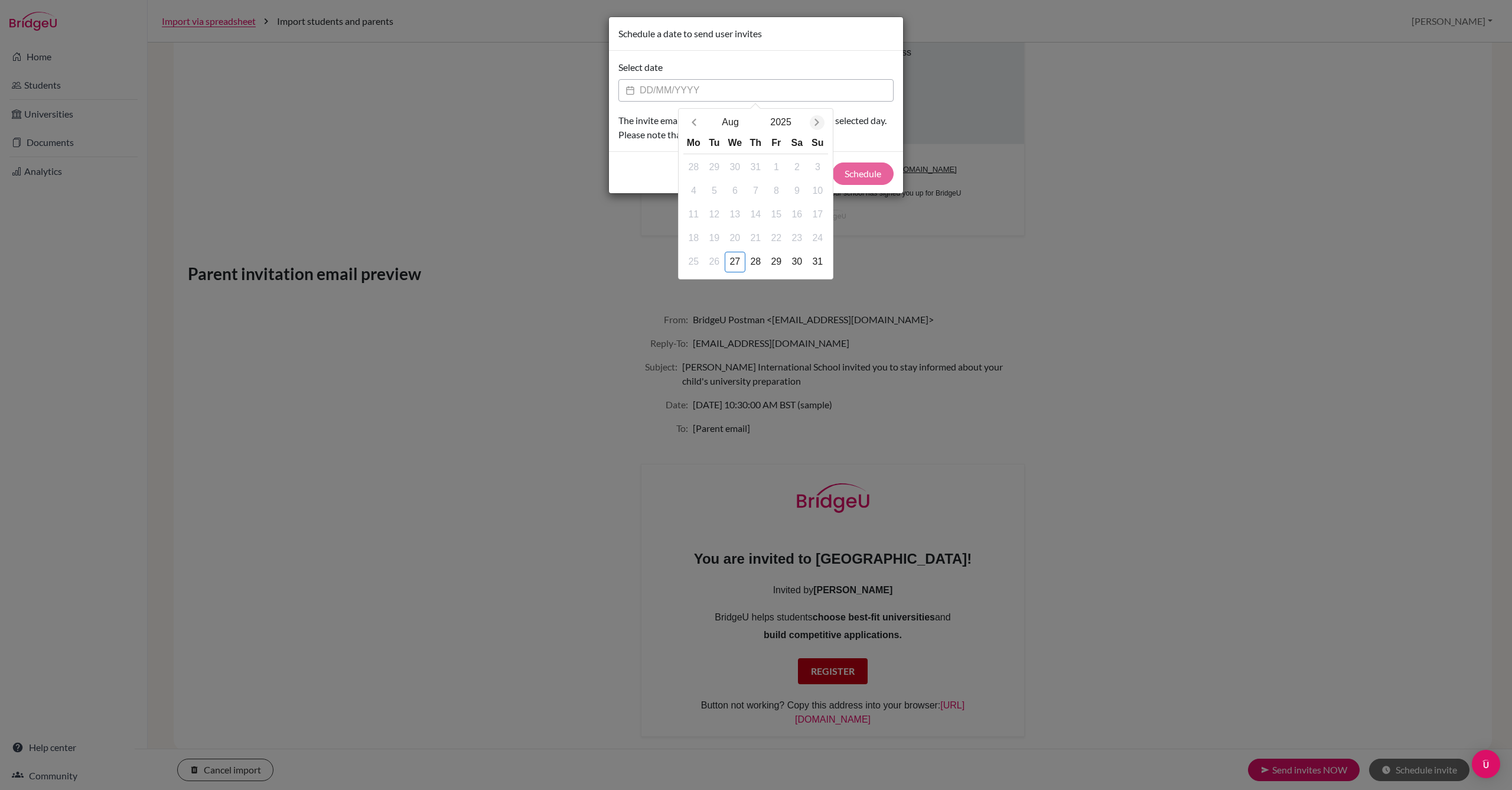
click at [820, 122] on icon "Next month" at bounding box center [816, 122] width 11 height 11
click at [737, 164] on div "3" at bounding box center [734, 166] width 20 height 20
type input "[DATE]"
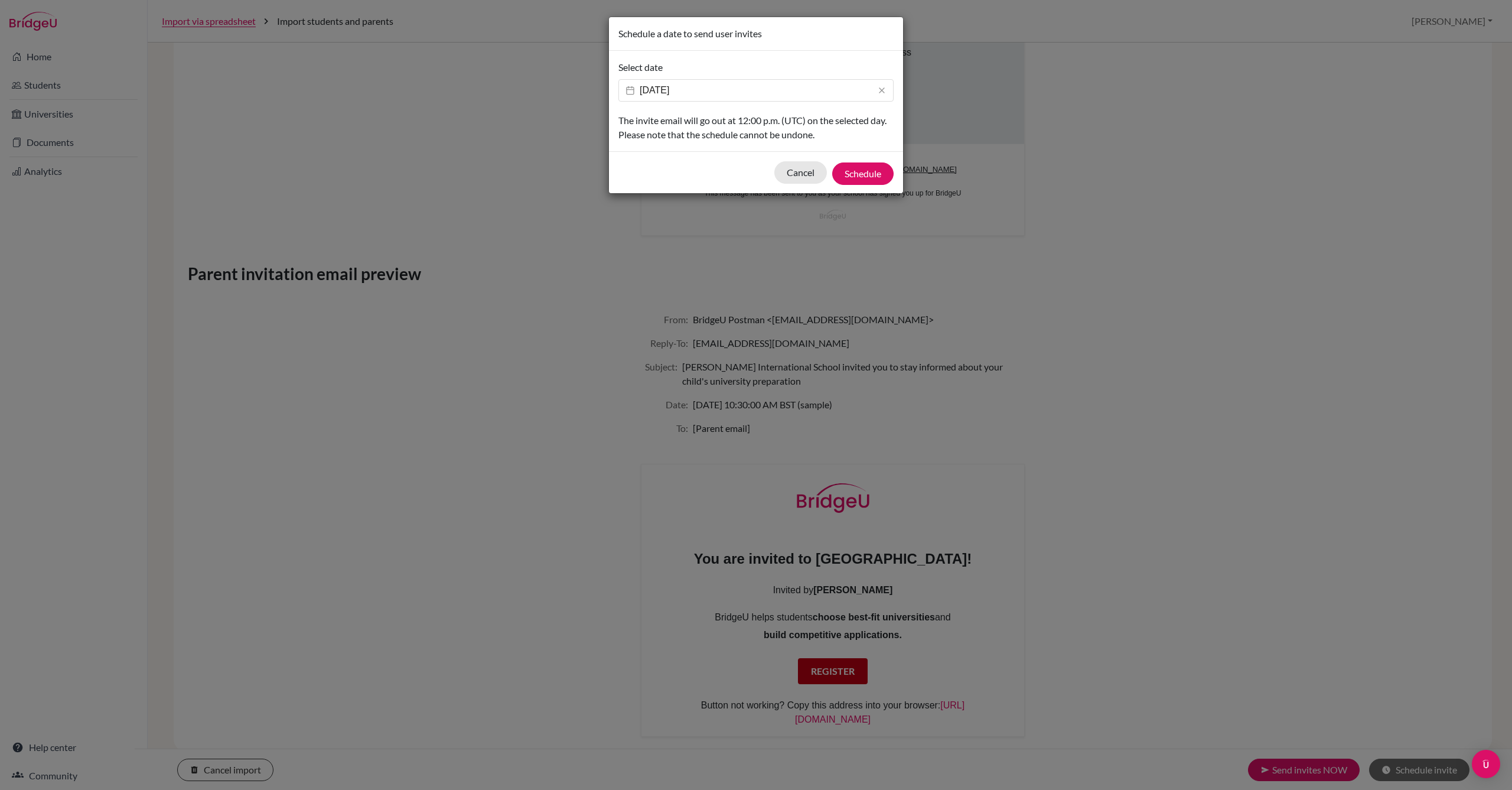
click at [712, 122] on p "The invite email will go out at 12:00 p.m. (UTC) on the selected day. Please no…" at bounding box center [756, 128] width 276 height 28
click at [868, 173] on button "Schedule" at bounding box center [863, 173] width 62 height 22
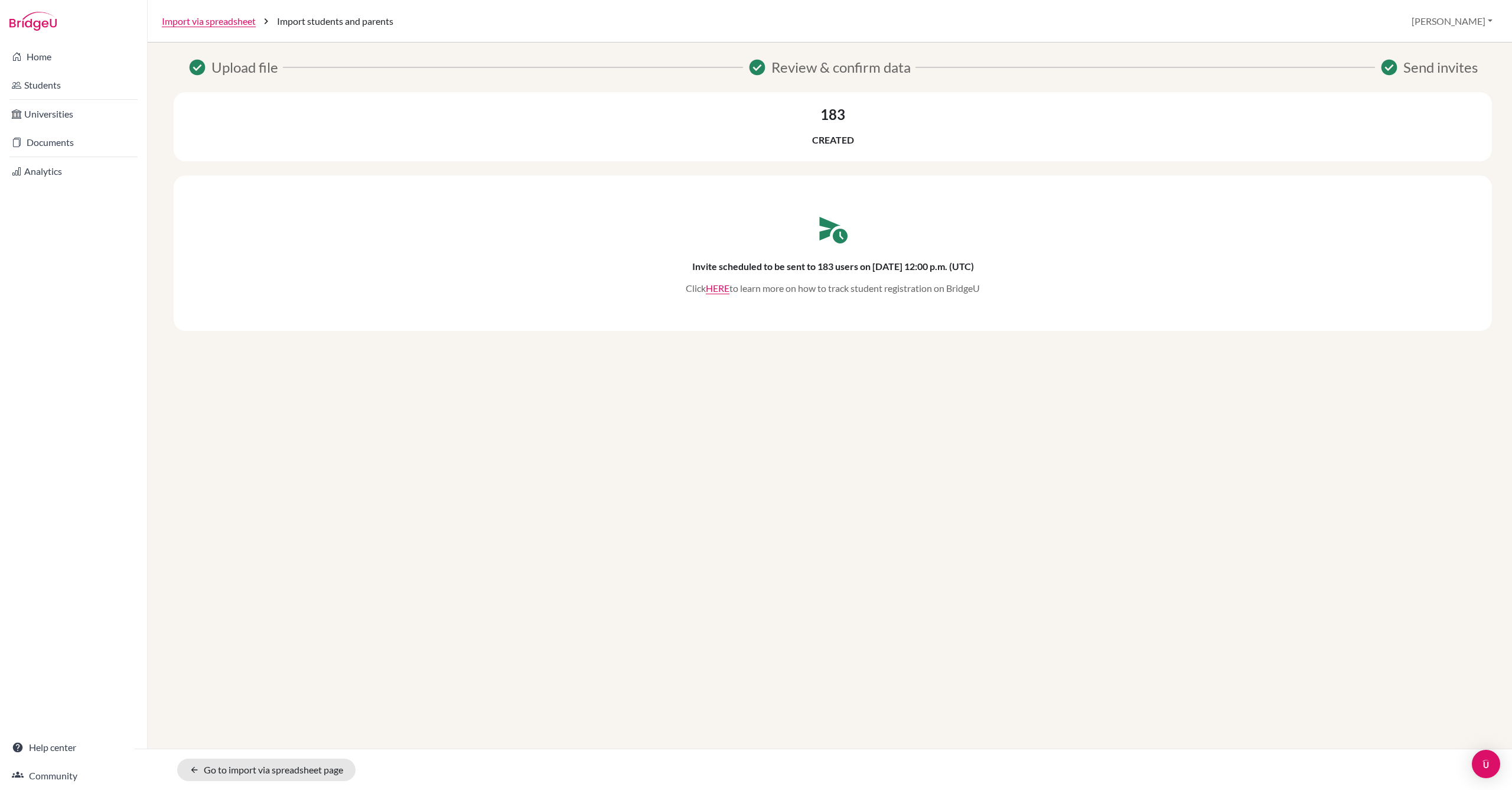
click at [756, 466] on div "check_circle Upload file check_circle Review & confirm data check_circle Send i…" at bounding box center [830, 355] width 1336 height 597
